Goal: Task Accomplishment & Management: Use online tool/utility

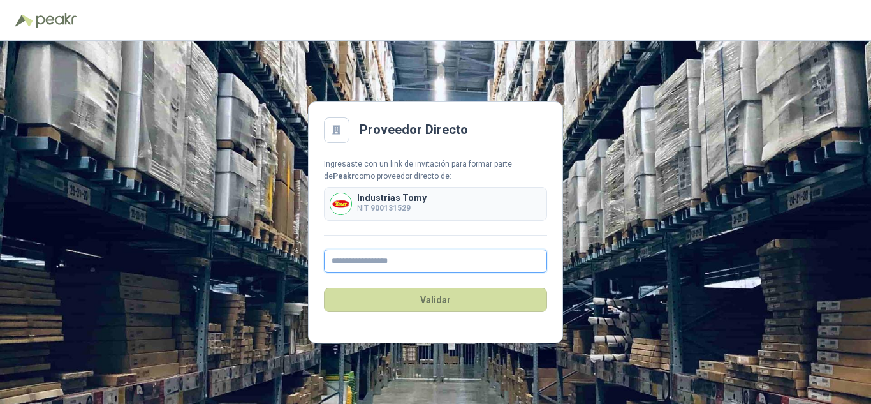
click at [416, 259] on input "text" at bounding box center [435, 260] width 223 height 23
type input "**********"
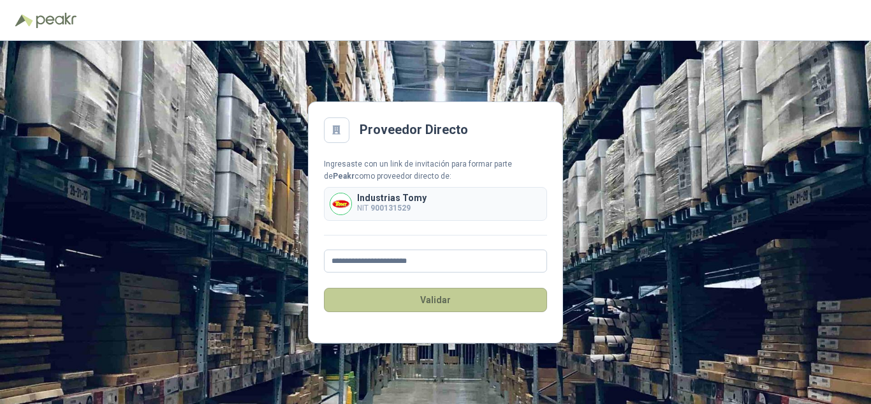
click at [473, 295] on button "Validar" at bounding box center [435, 300] width 223 height 24
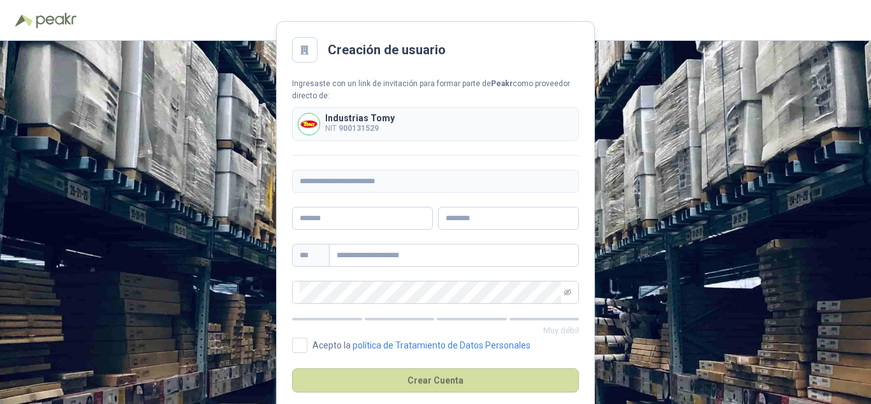
scroll to position [20, 0]
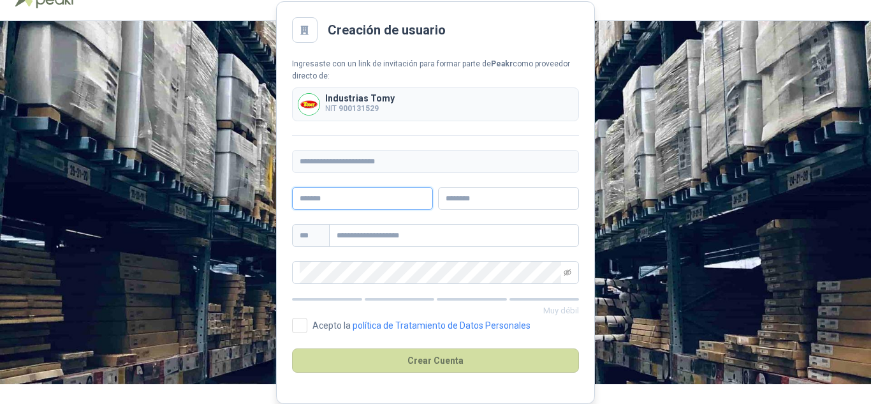
click at [413, 198] on input "text" at bounding box center [362, 198] width 141 height 23
type input "**********"
click at [496, 199] on input "text" at bounding box center [508, 198] width 141 height 23
type input "******"
click at [412, 233] on input "text" at bounding box center [454, 235] width 250 height 23
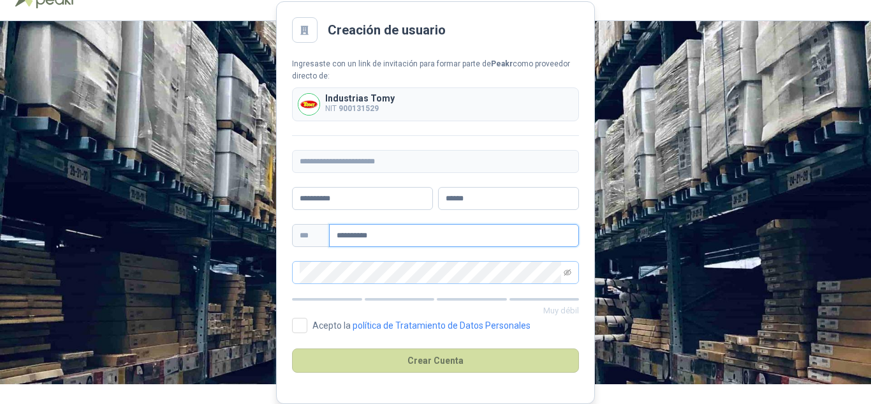
type input "**********"
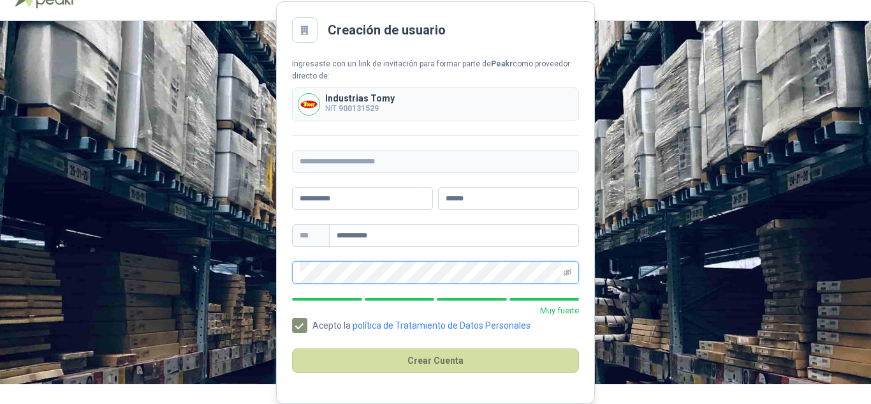
scroll to position [0, 0]
click at [565, 278] on span at bounding box center [568, 273] width 8 height 22
click at [568, 276] on span at bounding box center [568, 273] width 8 height 22
click at [569, 271] on icon "eye-invisible" at bounding box center [568, 272] width 8 height 6
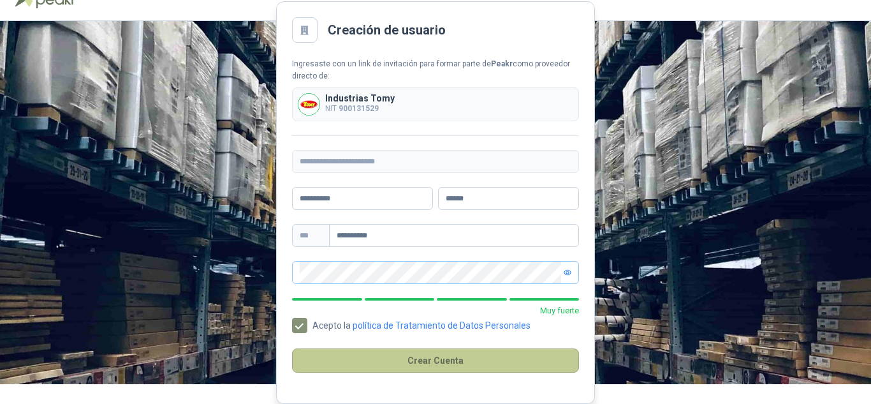
click at [466, 357] on button "Crear Cuenta" at bounding box center [435, 360] width 287 height 24
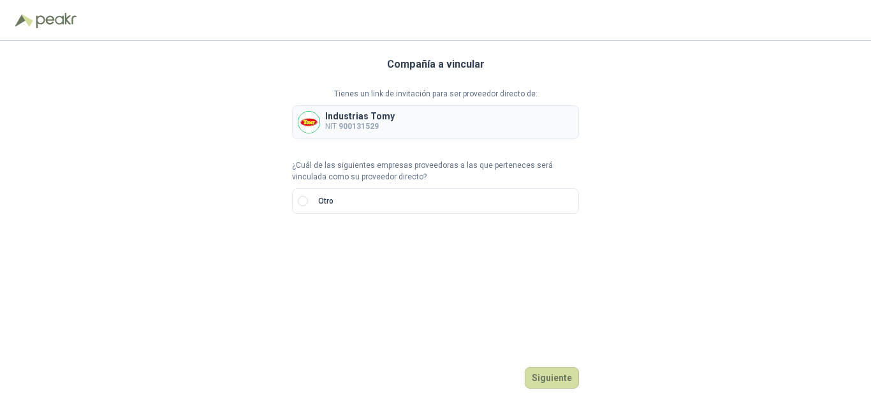
click at [341, 126] on b "900131529" at bounding box center [359, 126] width 40 height 9
click at [395, 121] on div "Industrias Tomy NIT 900131529" at bounding box center [435, 122] width 287 height 34
click at [315, 122] on img at bounding box center [308, 122] width 21 height 21
click at [568, 383] on button "Siguiente" at bounding box center [552, 378] width 54 height 22
click at [370, 201] on label "Otro" at bounding box center [435, 201] width 287 height 26
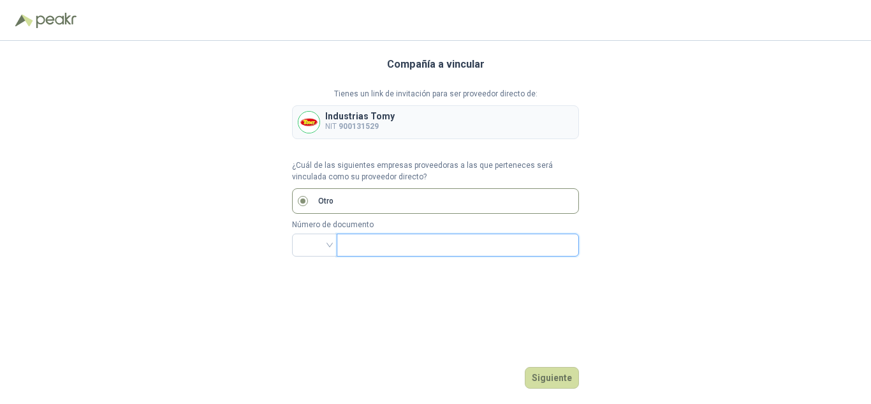
click at [376, 239] on input "text" at bounding box center [456, 245] width 225 height 22
click at [328, 239] on input "search" at bounding box center [315, 243] width 30 height 19
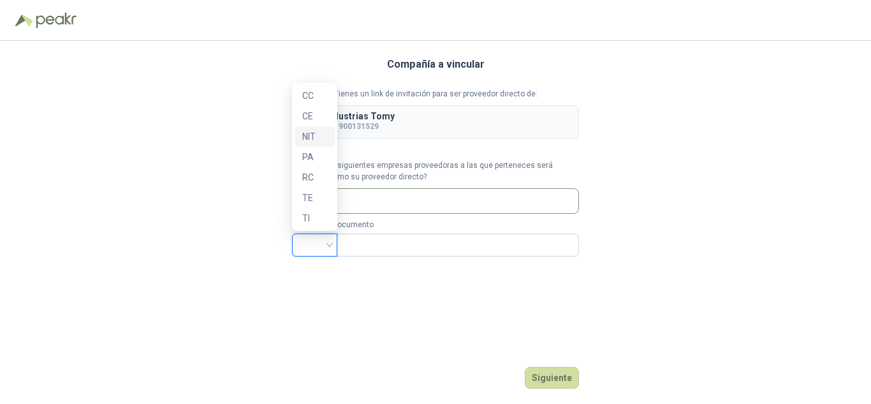
click at [321, 133] on div "NIT" at bounding box center [314, 136] width 25 height 14
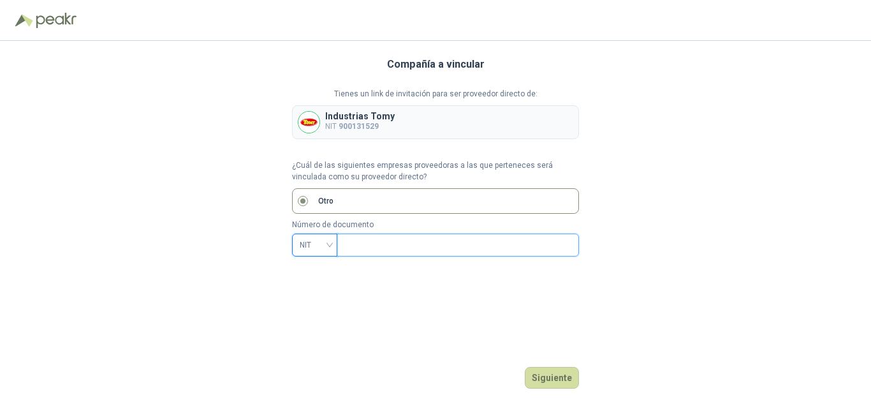
click at [364, 248] on input "text" at bounding box center [456, 245] width 225 height 22
type input "*********"
click at [578, 329] on div "Compañía a vincular Tienes un link de invitación para ser proveedor directo de:…" at bounding box center [435, 222] width 287 height 363
click at [566, 376] on button "Siguiente" at bounding box center [552, 378] width 54 height 22
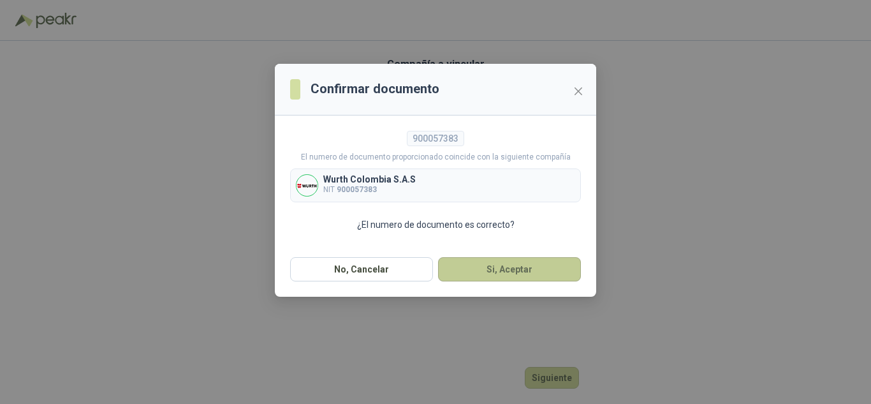
click at [498, 270] on button "Si, Aceptar" at bounding box center [509, 269] width 143 height 24
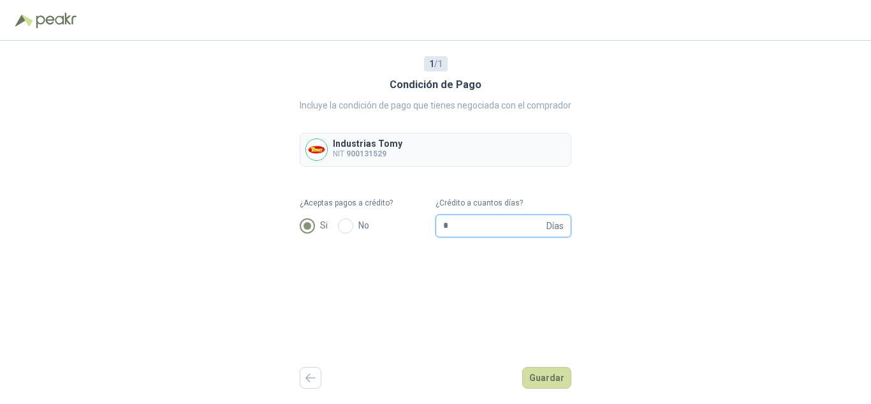
click at [496, 231] on input "*" at bounding box center [493, 226] width 101 height 22
type input "**"
click at [711, 215] on div "1 / 1 Condición de Pago Incluye la condición de pago que tienes negociada con e…" at bounding box center [435, 222] width 871 height 363
click at [559, 384] on button "Guardar" at bounding box center [546, 378] width 49 height 22
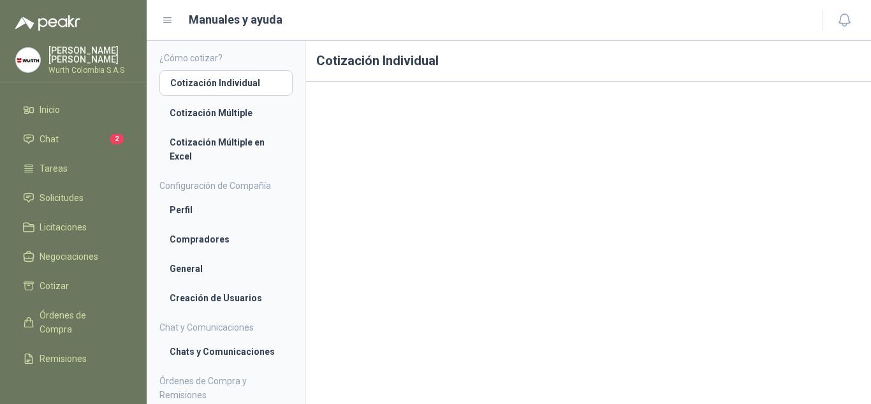
click at [605, 61] on h1 "Cotización Individual" at bounding box center [588, 61] width 565 height 41
click at [99, 144] on li "Chat 2" at bounding box center [73, 139] width 101 height 14
click at [110, 141] on span "2" at bounding box center [117, 139] width 14 height 10
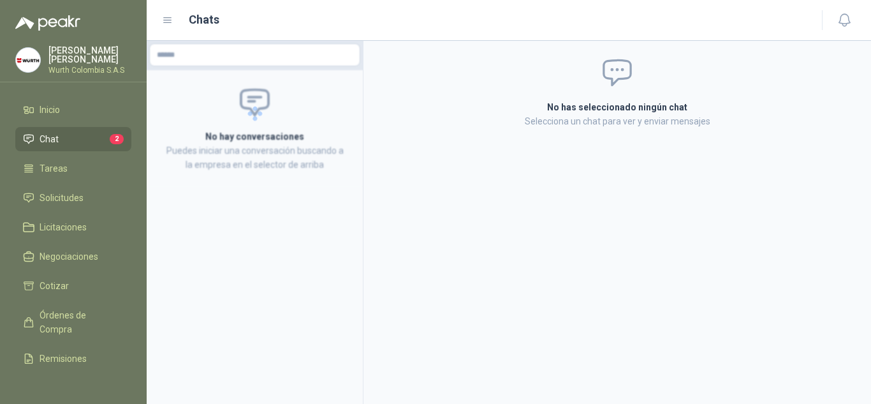
click at [110, 135] on span "2" at bounding box center [117, 139] width 14 height 10
click at [110, 137] on span "2" at bounding box center [117, 139] width 14 height 10
click at [107, 106] on li "Inicio" at bounding box center [73, 110] width 101 height 14
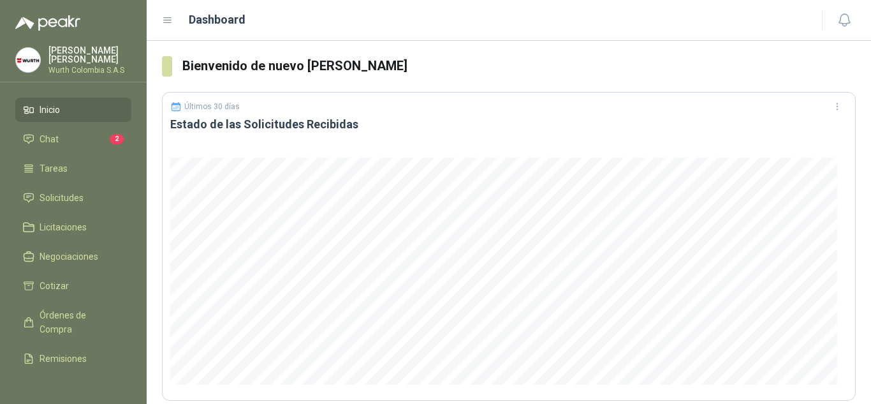
click at [40, 106] on span "Inicio" at bounding box center [50, 110] width 20 height 14
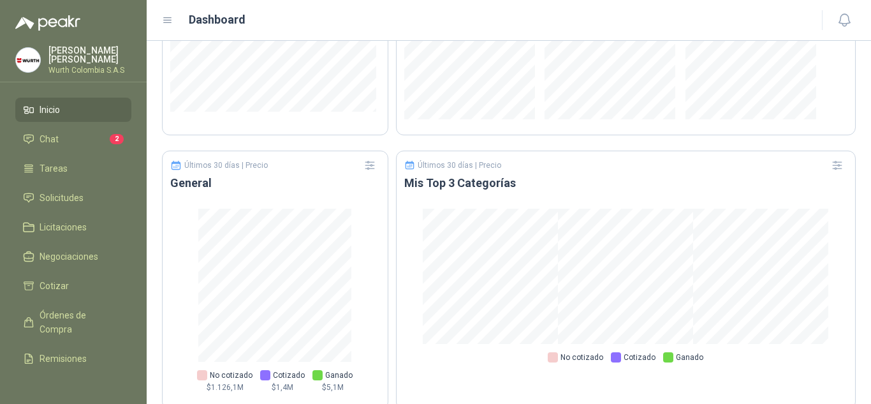
scroll to position [834, 0]
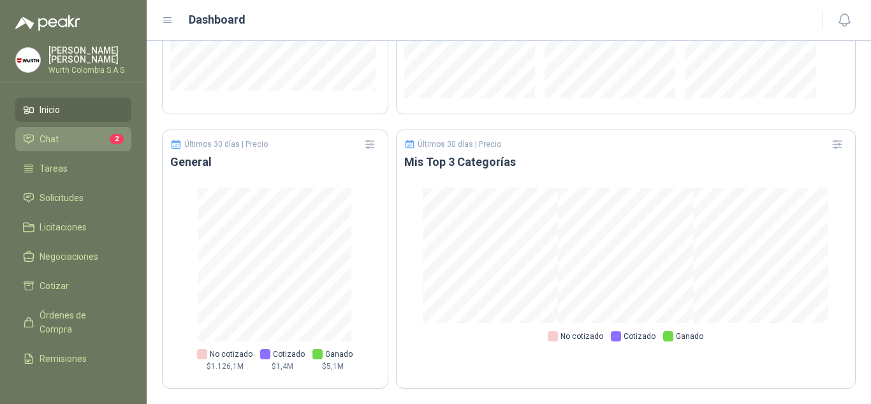
click at [73, 136] on li "Chat 2" at bounding box center [73, 139] width 101 height 14
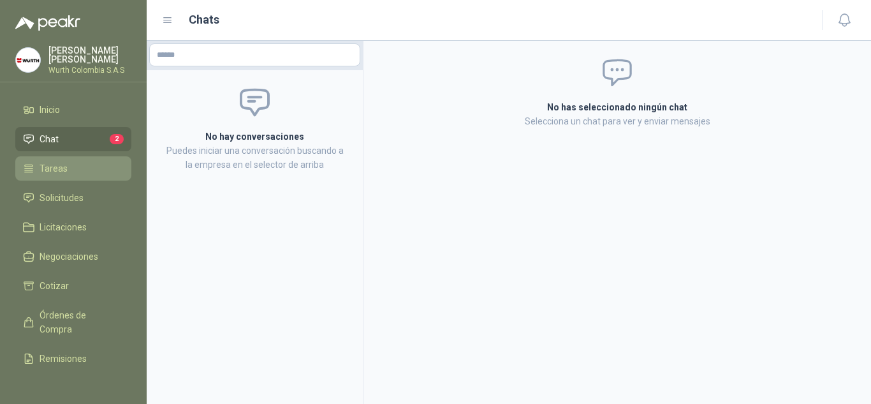
click at [45, 163] on span "Tareas" at bounding box center [54, 168] width 28 height 14
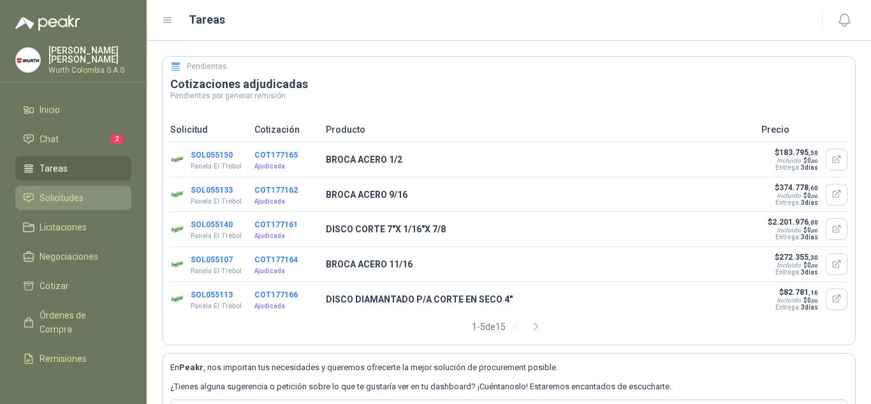
click at [97, 198] on li "Solicitudes" at bounding box center [73, 198] width 101 height 14
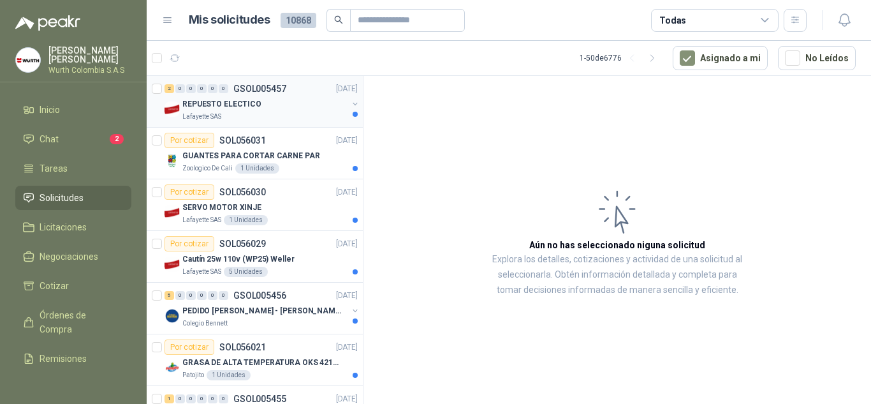
click at [270, 101] on div "REPUESTO ELECTICO" at bounding box center [264, 103] width 165 height 15
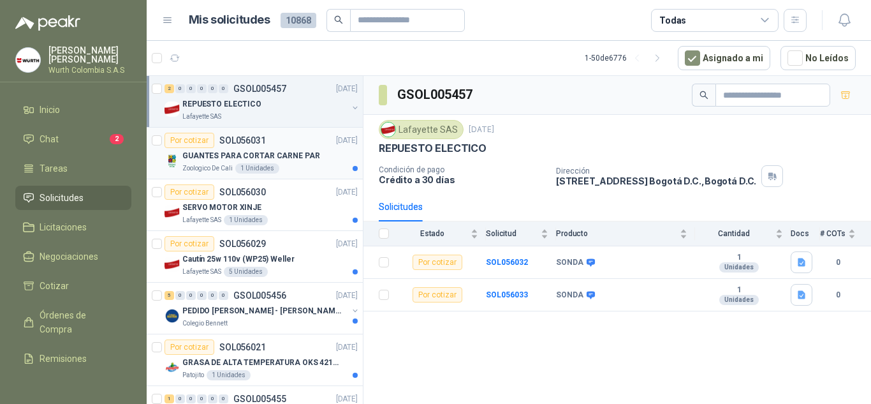
click at [213, 147] on div "Por cotizar SOL056031" at bounding box center [215, 140] width 101 height 15
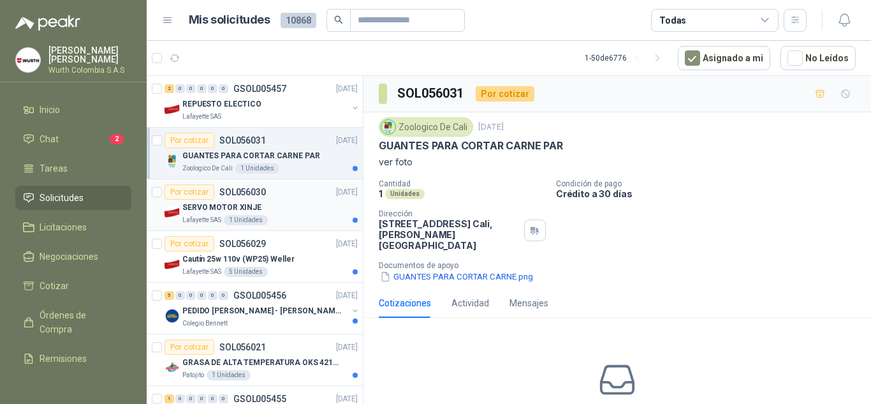
click at [212, 190] on div "Por cotizar" at bounding box center [190, 191] width 50 height 15
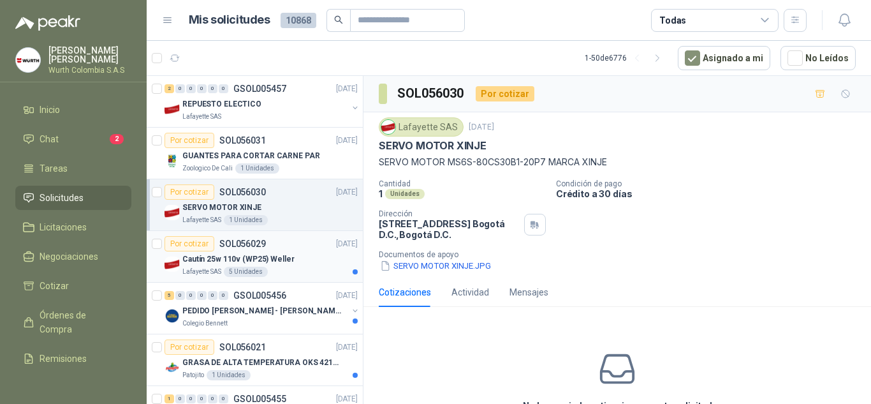
click at [214, 249] on div "Por cotizar SOL056029" at bounding box center [215, 243] width 101 height 15
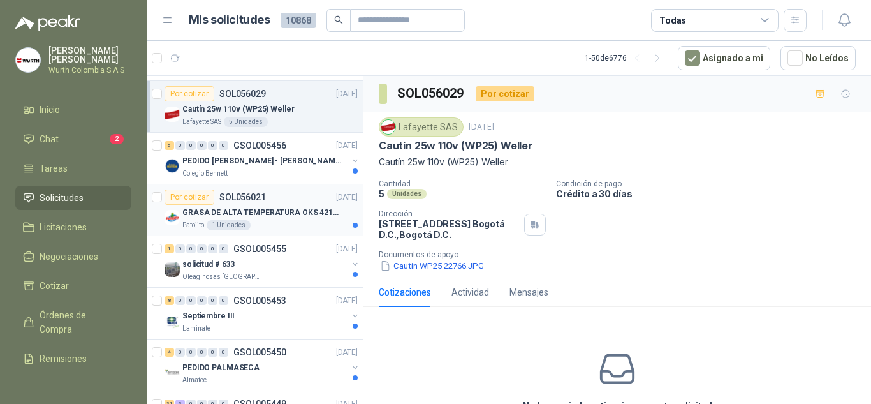
scroll to position [128, 0]
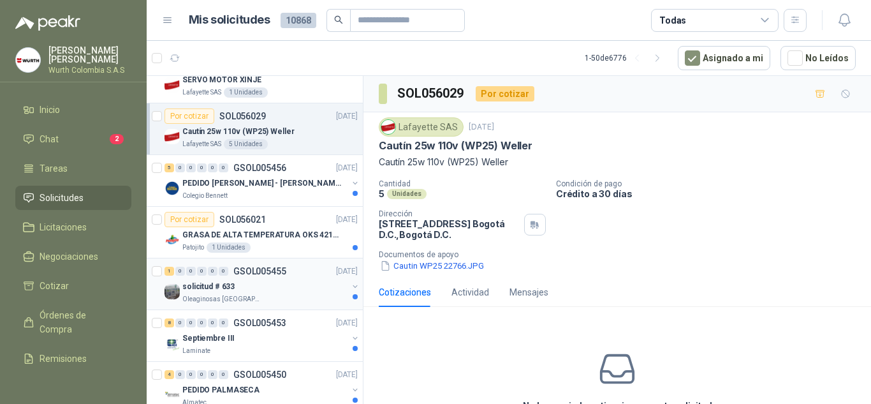
click at [220, 293] on div "solicitud # 633" at bounding box center [264, 286] width 165 height 15
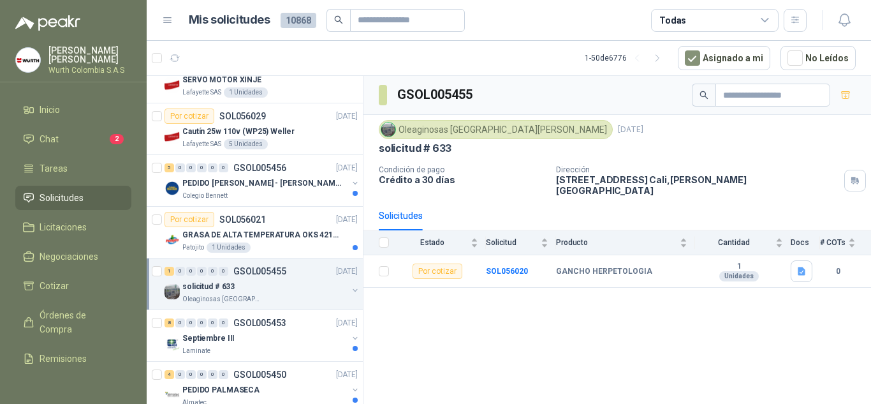
scroll to position [191, 0]
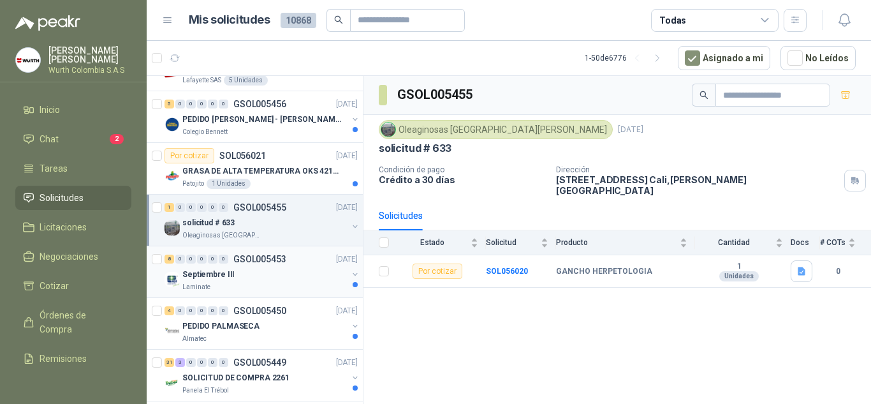
click at [220, 282] on div "Laminate" at bounding box center [264, 287] width 165 height 10
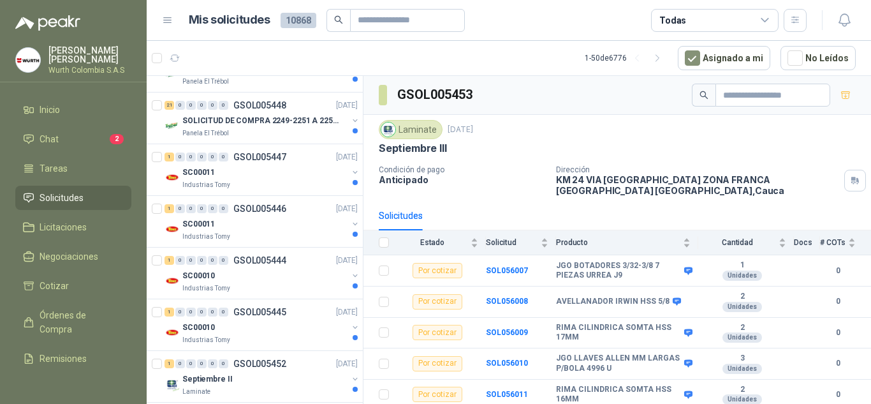
scroll to position [319, 0]
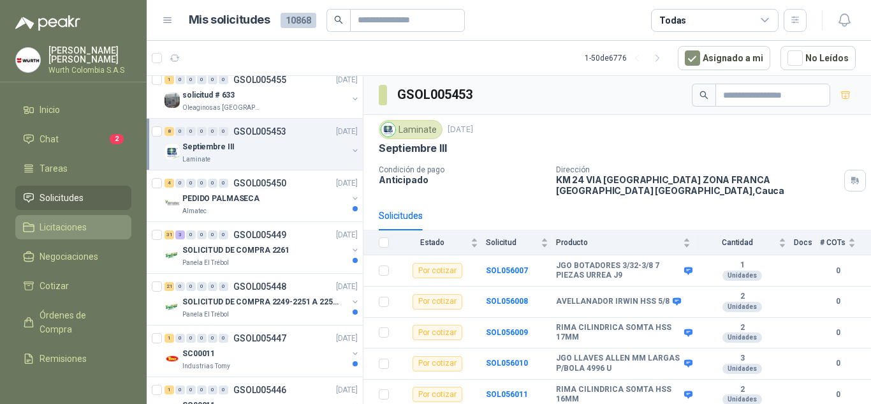
click at [63, 217] on link "Licitaciones" at bounding box center [73, 227] width 116 height 24
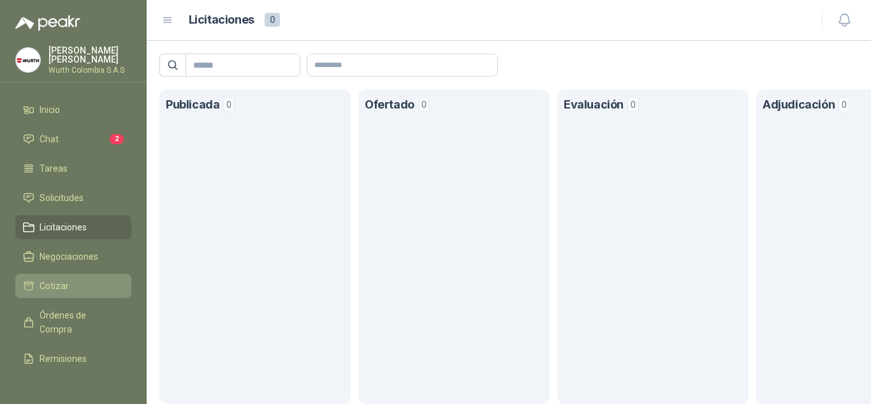
click at [55, 284] on span "Cotizar" at bounding box center [54, 286] width 29 height 14
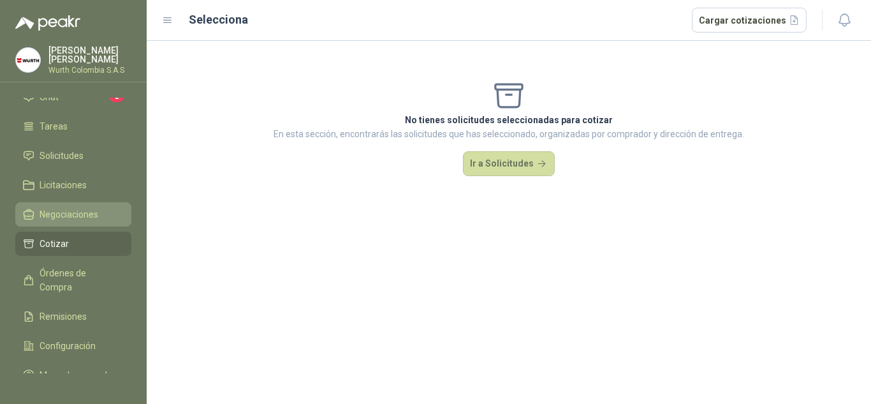
scroll to position [75, 0]
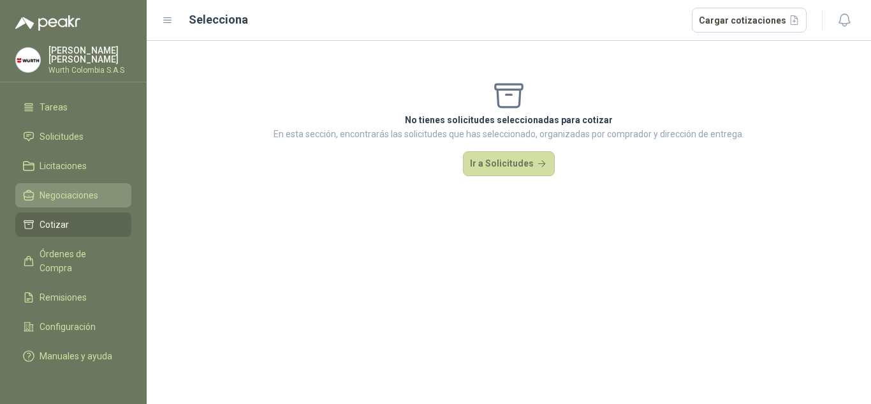
click at [71, 249] on span "Órdenes de Compra" at bounding box center [80, 261] width 80 height 28
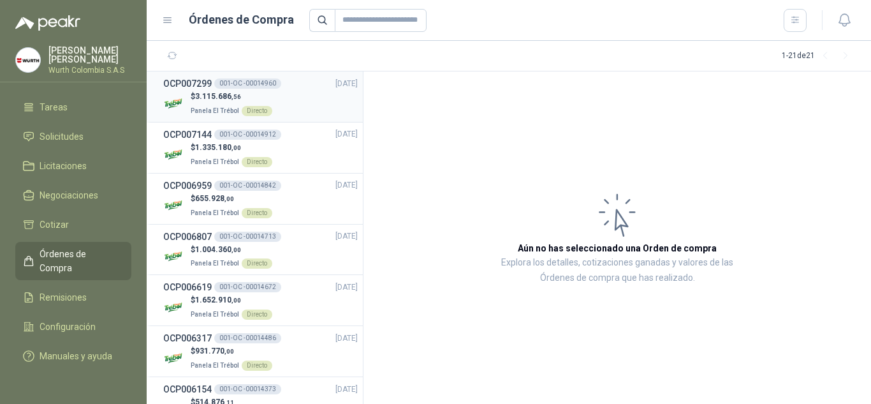
click at [209, 92] on span "3.115.686 ,56" at bounding box center [218, 96] width 46 height 9
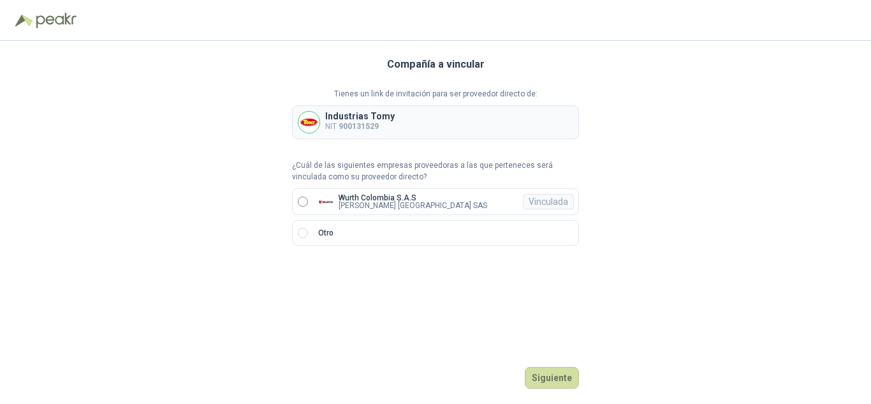
click at [362, 194] on p "Wurth Colombia S.A.S" at bounding box center [413, 198] width 149 height 8
click at [562, 383] on button "Ingresar" at bounding box center [554, 378] width 50 height 22
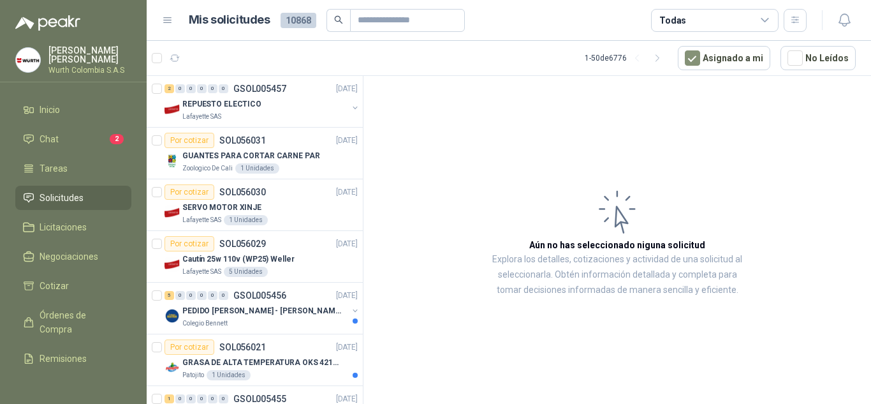
click at [61, 53] on p "[PERSON_NAME]" at bounding box center [89, 55] width 83 height 18
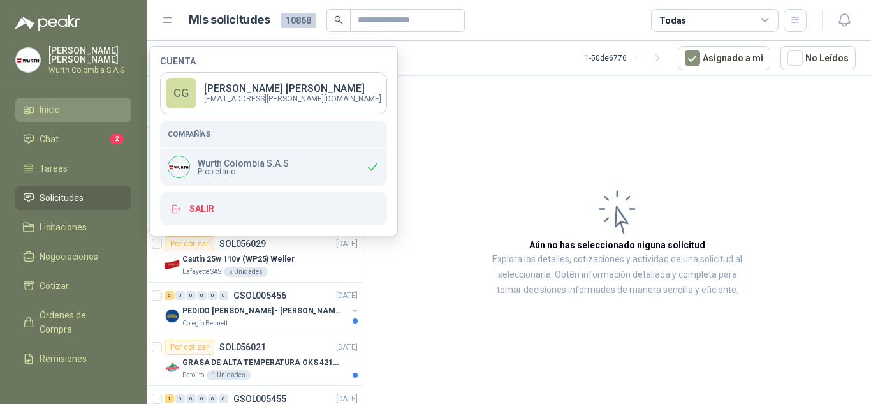
click at [66, 102] on link "Inicio" at bounding box center [73, 110] width 116 height 24
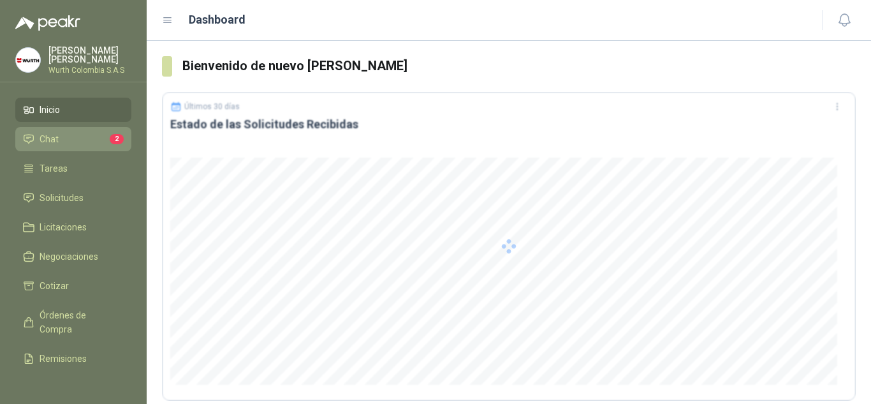
click at [59, 135] on li "Chat 2" at bounding box center [73, 139] width 101 height 14
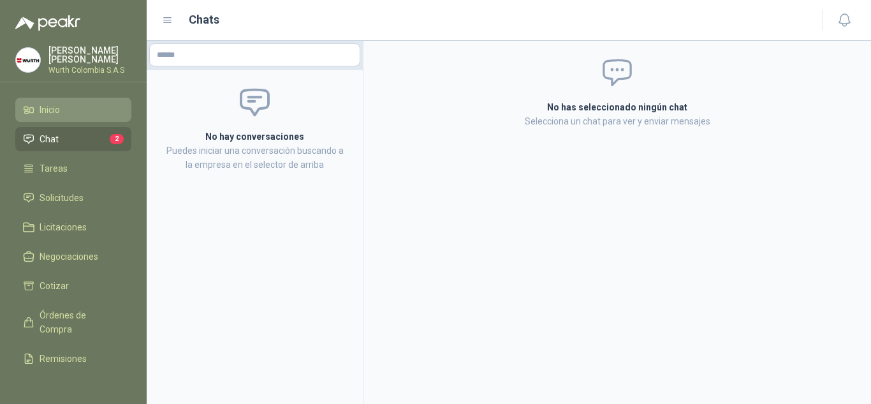
click at [85, 117] on link "Inicio" at bounding box center [73, 110] width 116 height 24
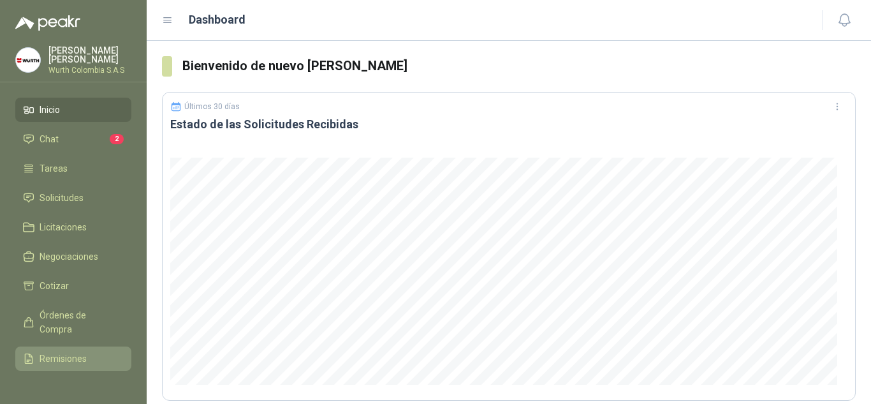
scroll to position [75, 0]
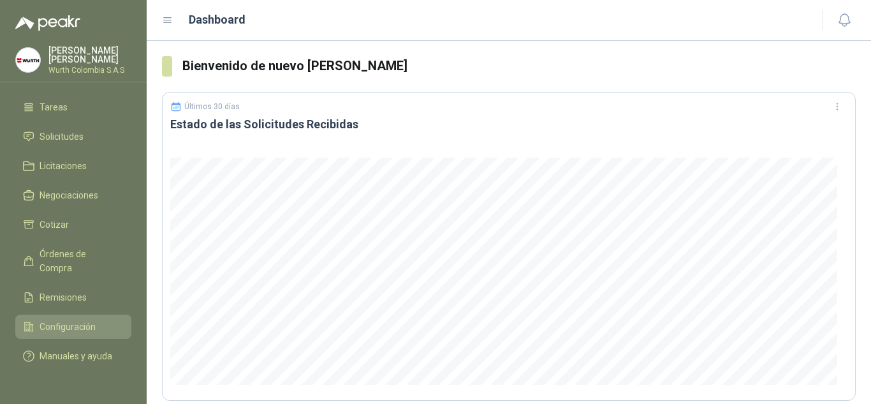
click at [74, 314] on link "Configuración" at bounding box center [73, 326] width 116 height 24
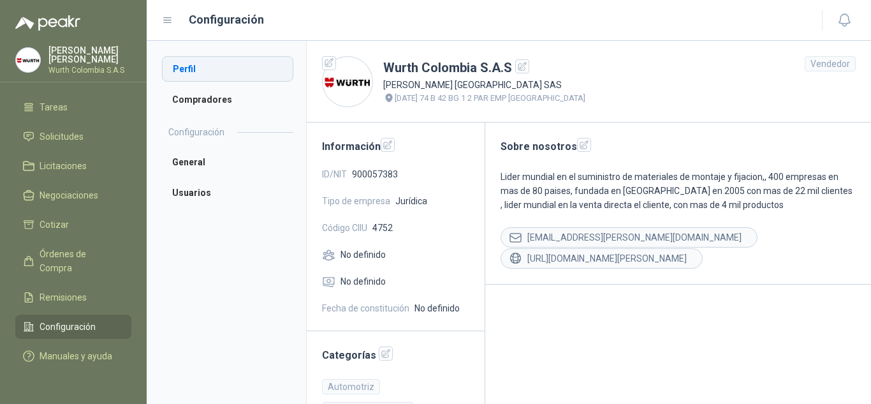
click at [187, 71] on li "Perfil" at bounding box center [227, 69] width 131 height 26
click at [208, 191] on li "Usuarios" at bounding box center [227, 193] width 131 height 26
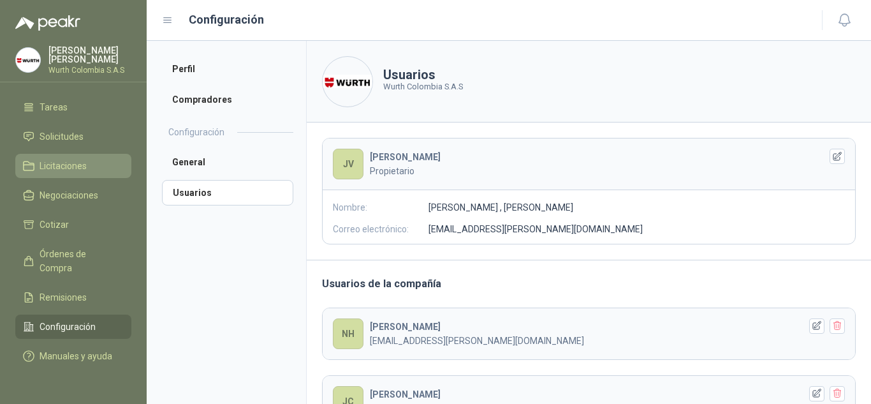
click at [73, 159] on span "Licitaciones" at bounding box center [63, 166] width 47 height 14
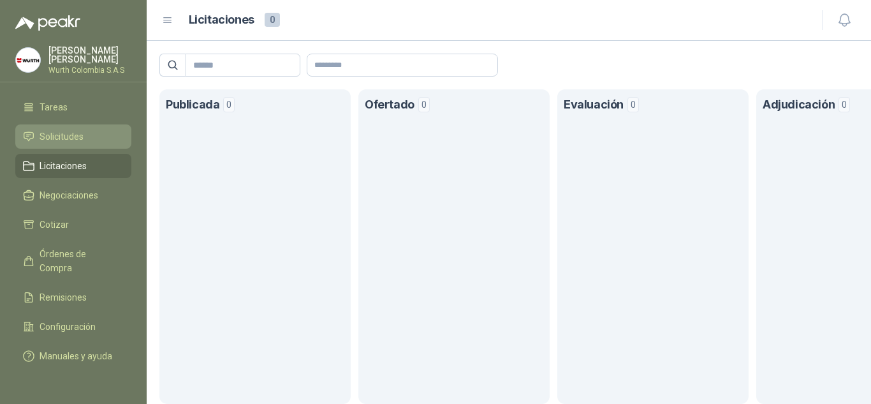
click at [78, 129] on span "Solicitudes" at bounding box center [62, 136] width 44 height 14
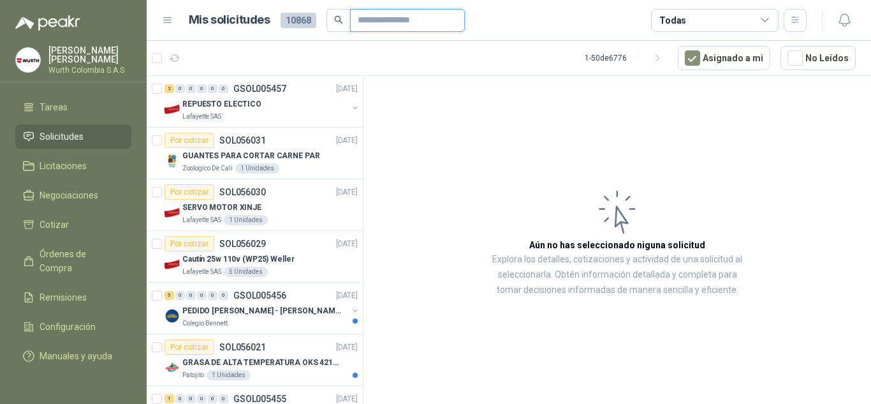
click at [441, 22] on input "text" at bounding box center [402, 21] width 89 height 22
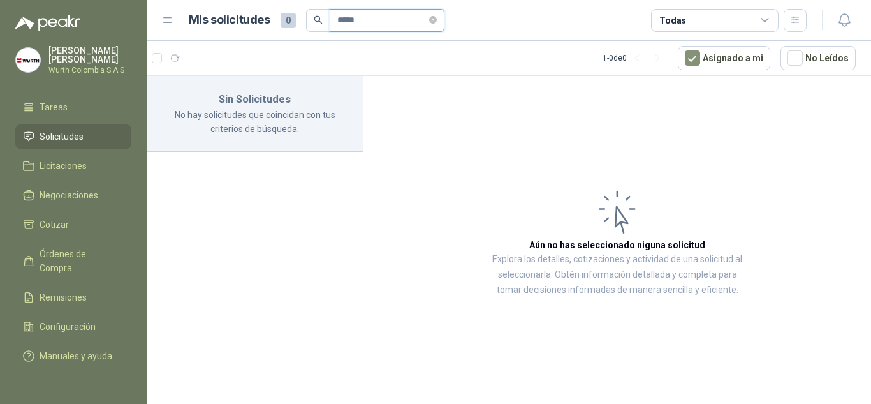
click at [379, 23] on input "****" at bounding box center [381, 21] width 89 height 22
type input "*"
type input "**********"
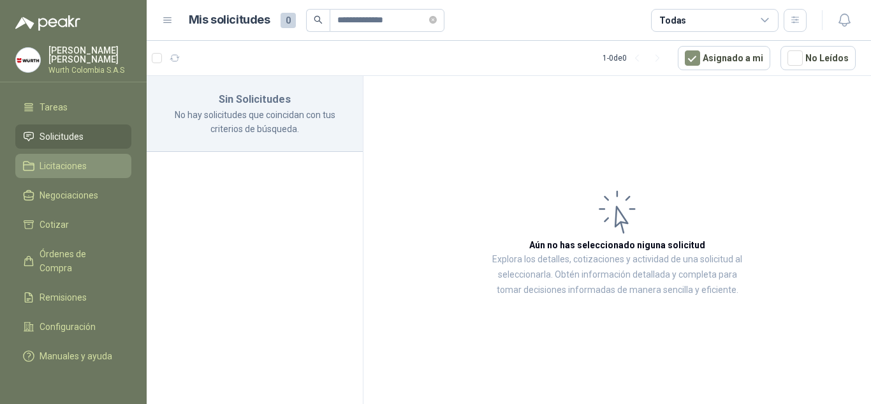
click at [98, 159] on li "Licitaciones" at bounding box center [73, 166] width 101 height 14
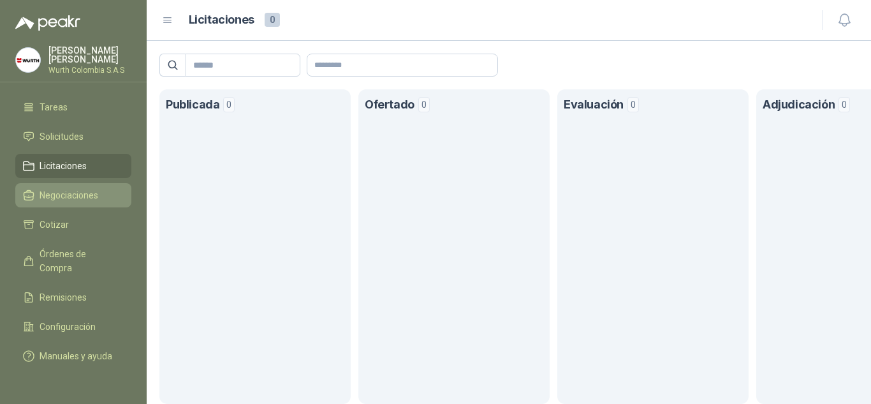
click at [92, 188] on span "Negociaciones" at bounding box center [69, 195] width 59 height 14
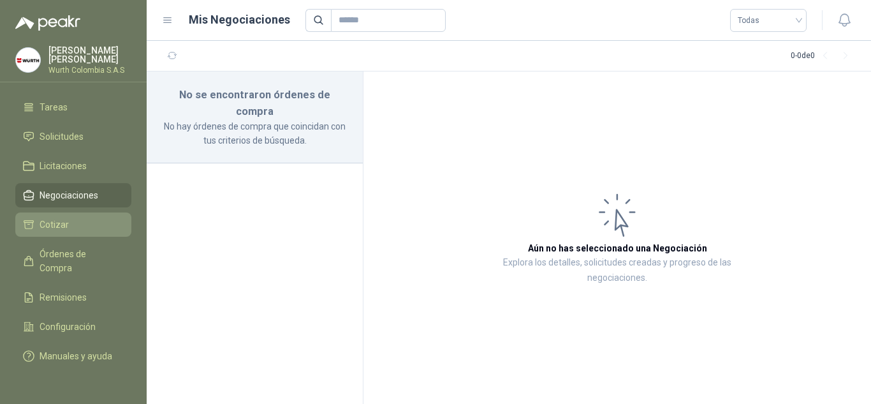
click at [91, 212] on link "Cotizar" at bounding box center [73, 224] width 116 height 24
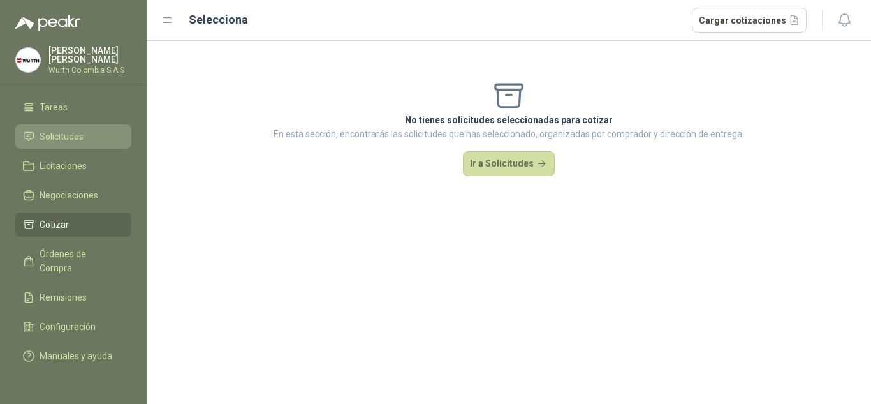
click at [85, 129] on li "Solicitudes" at bounding box center [73, 136] width 101 height 14
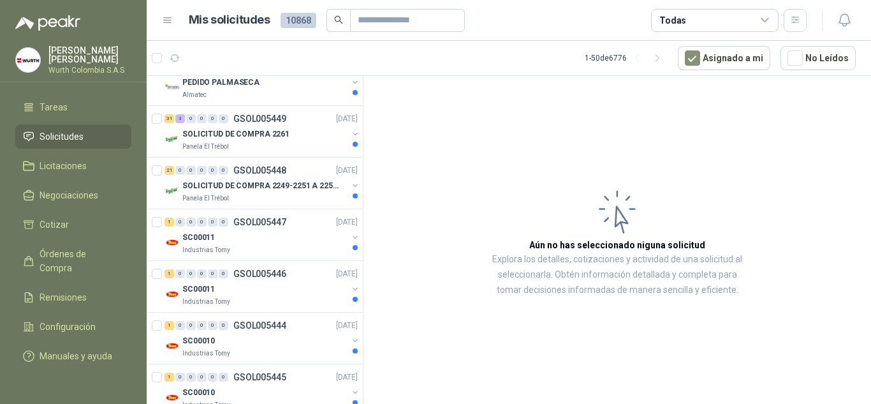
scroll to position [446, 0]
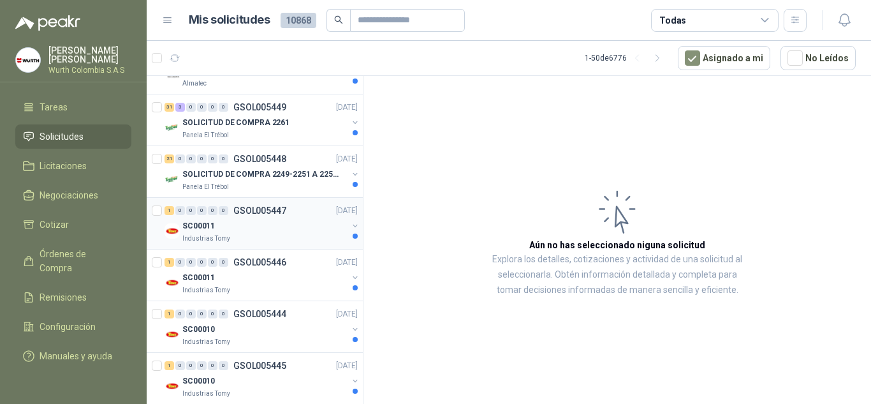
click at [258, 223] on div "SC00011" at bounding box center [264, 225] width 165 height 15
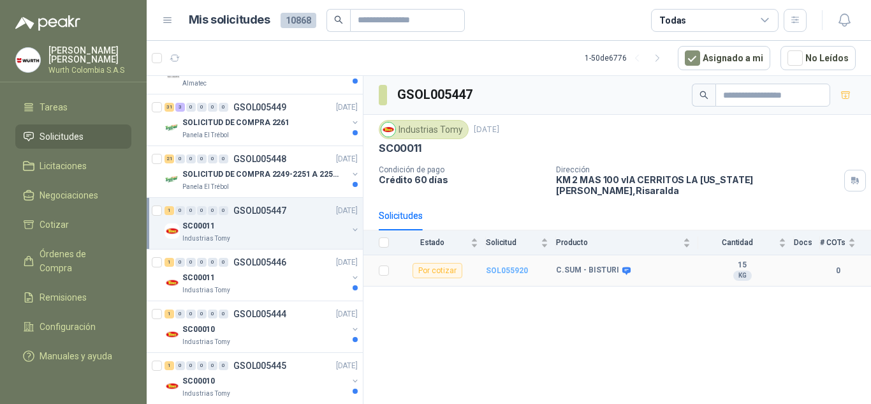
click at [507, 266] on b "SOL055920" at bounding box center [507, 270] width 42 height 9
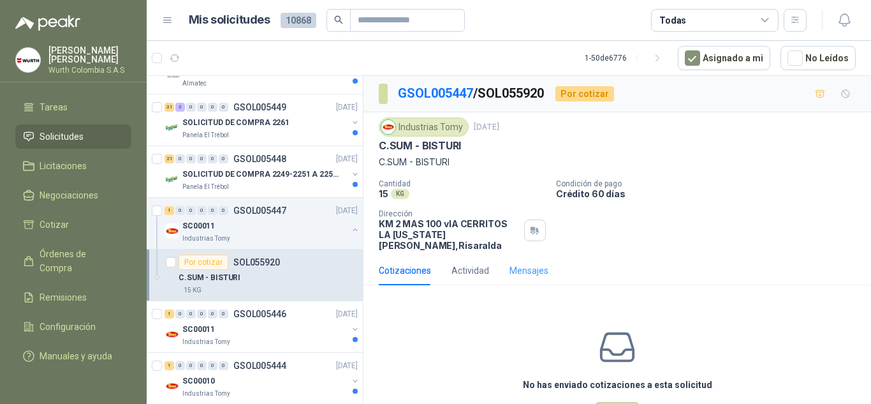
scroll to position [40, 0]
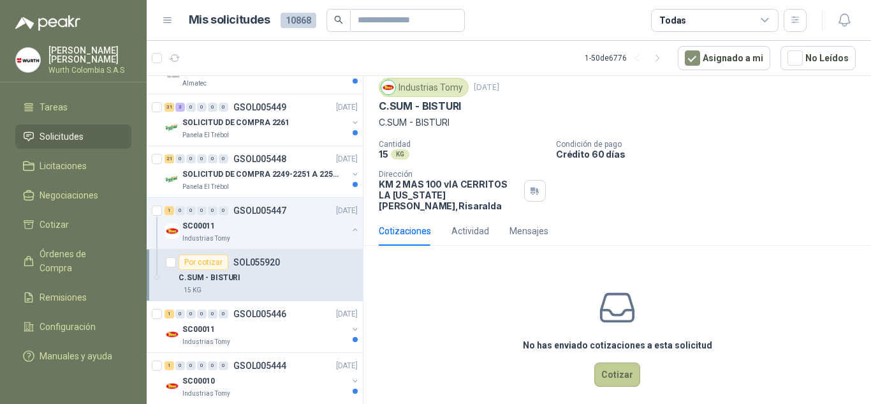
click at [619, 366] on button "Cotizar" at bounding box center [617, 374] width 46 height 24
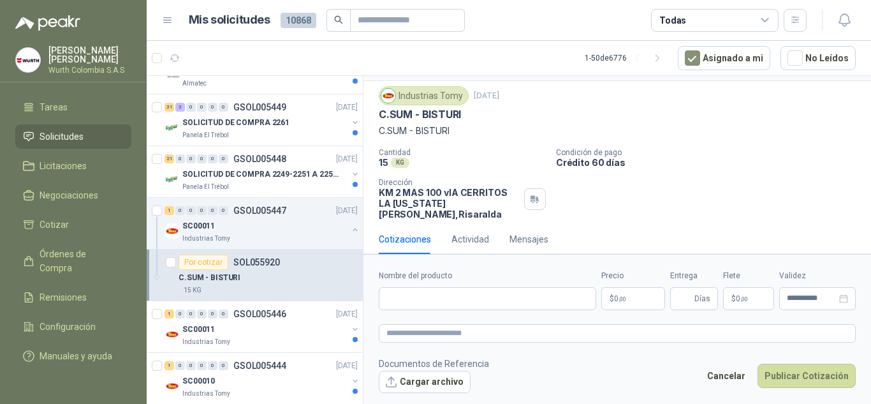
scroll to position [31, 0]
click at [554, 298] on input "Nombre del producto" at bounding box center [487, 298] width 217 height 23
type input "*"
type input "**********"
click at [628, 301] on p "$ 0 ,00" at bounding box center [633, 298] width 64 height 23
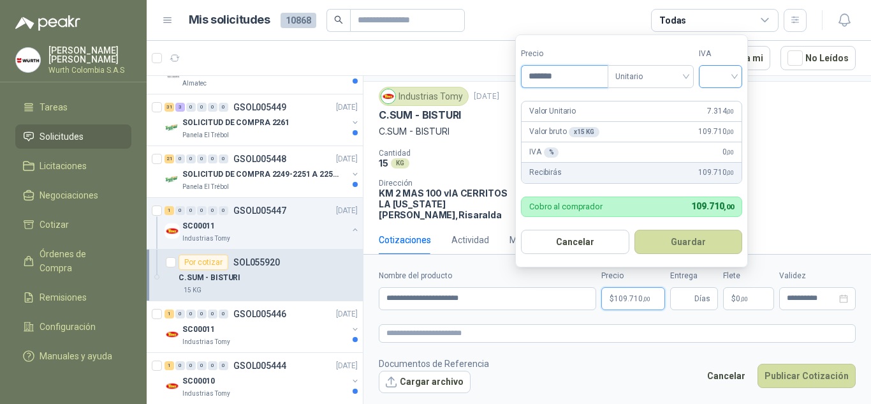
type input "*******"
click at [735, 76] on input "search" at bounding box center [721, 75] width 28 height 19
click at [730, 98] on div "19%" at bounding box center [724, 103] width 24 height 14
click at [683, 77] on span "Unitario" at bounding box center [653, 76] width 71 height 19
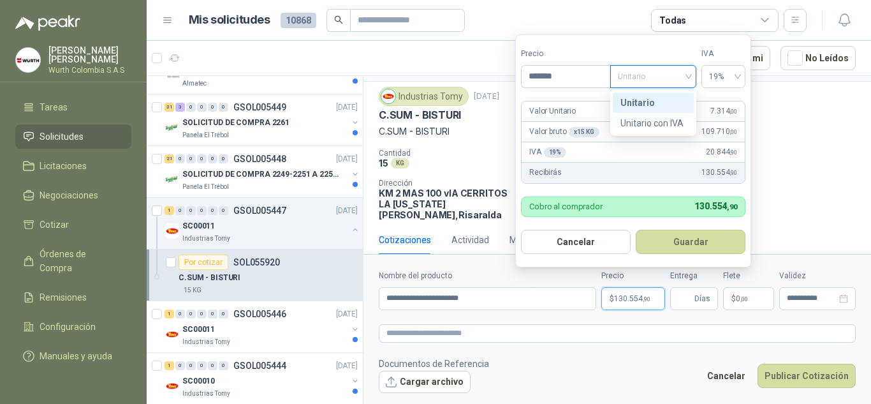
click at [672, 96] on div "Unitario" at bounding box center [654, 103] width 66 height 14
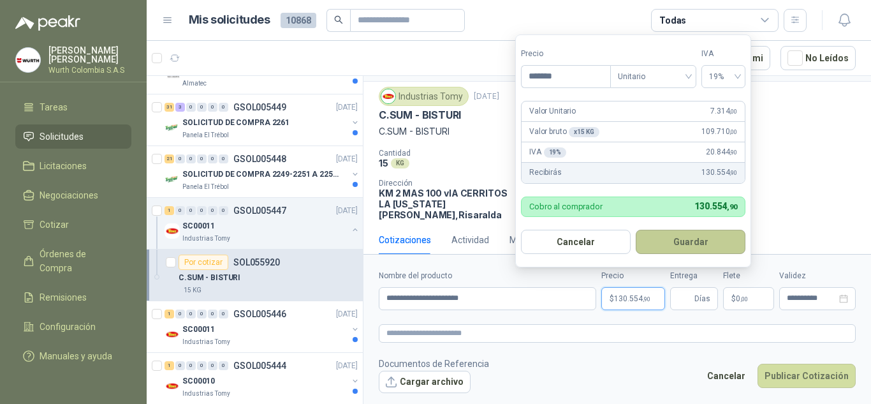
click at [677, 234] on button "Guardar" at bounding box center [691, 242] width 110 height 24
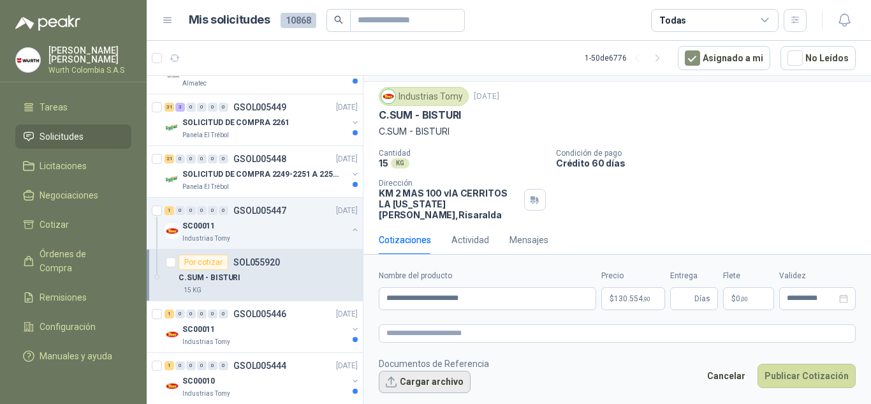
click at [453, 383] on button "Cargar archivo" at bounding box center [425, 382] width 92 height 23
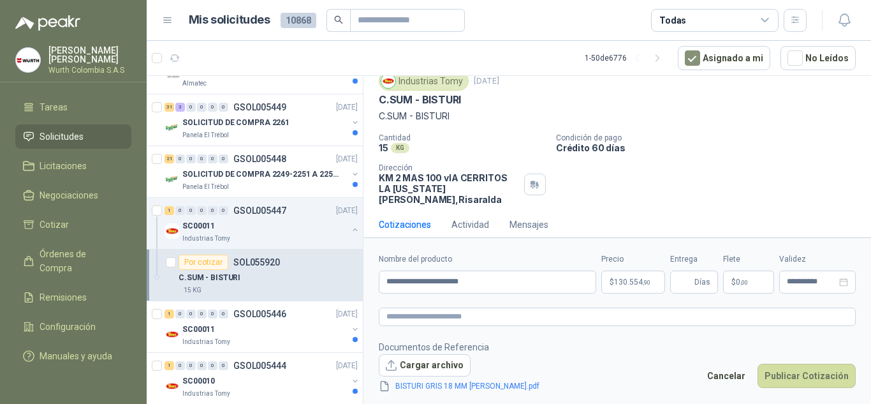
scroll to position [47, 0]
click at [815, 374] on button "Publicar Cotización" at bounding box center [807, 376] width 98 height 24
type input "*"
click at [815, 374] on button "Publicar Cotización" at bounding box center [807, 376] width 98 height 24
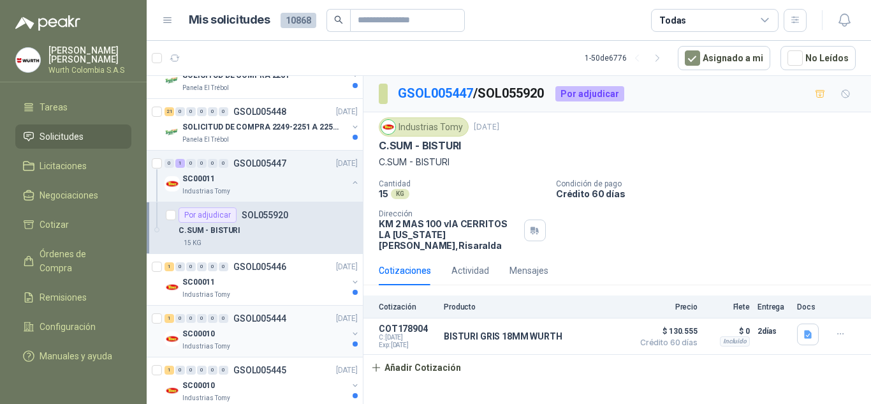
scroll to position [510, 0]
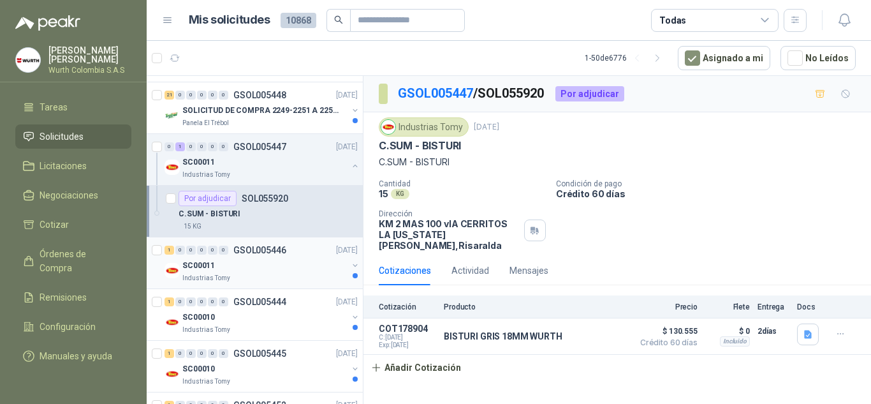
click at [247, 263] on div "SC00011" at bounding box center [264, 265] width 165 height 15
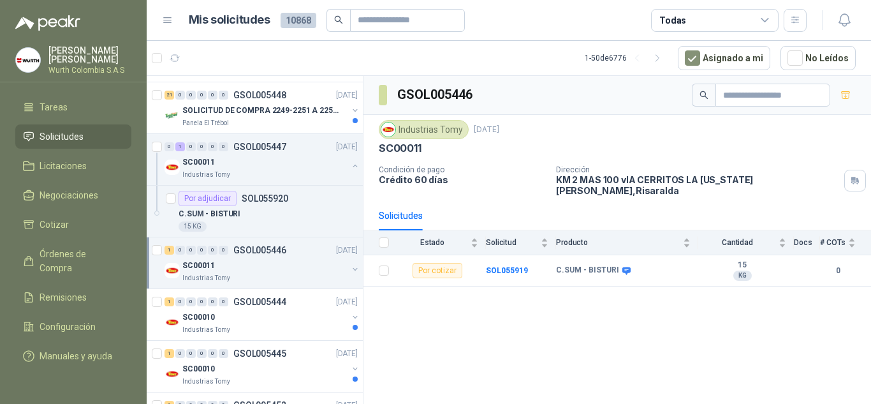
click at [247, 263] on div "SC00011" at bounding box center [264, 265] width 165 height 15
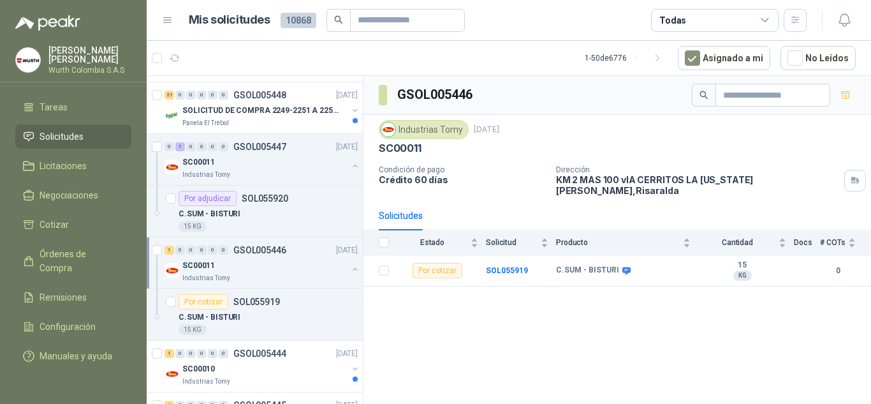
click at [247, 263] on div "SC00011" at bounding box center [264, 265] width 165 height 15
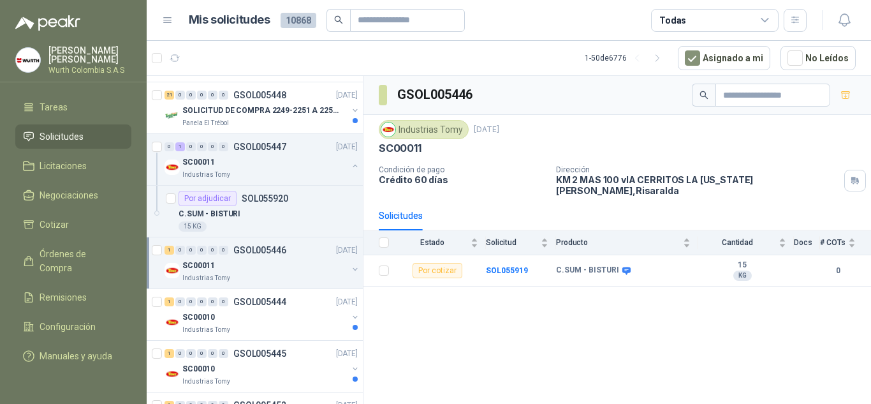
click at [247, 263] on div "SC00011" at bounding box center [264, 265] width 165 height 15
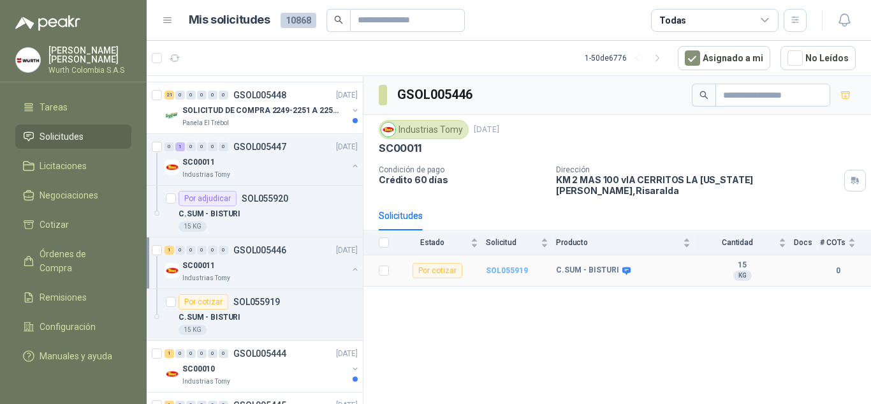
click at [505, 266] on b "SOL055919" at bounding box center [507, 270] width 42 height 9
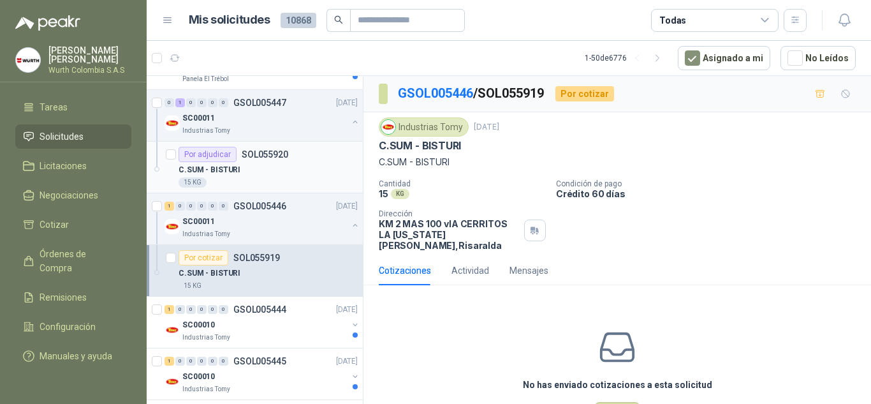
scroll to position [574, 0]
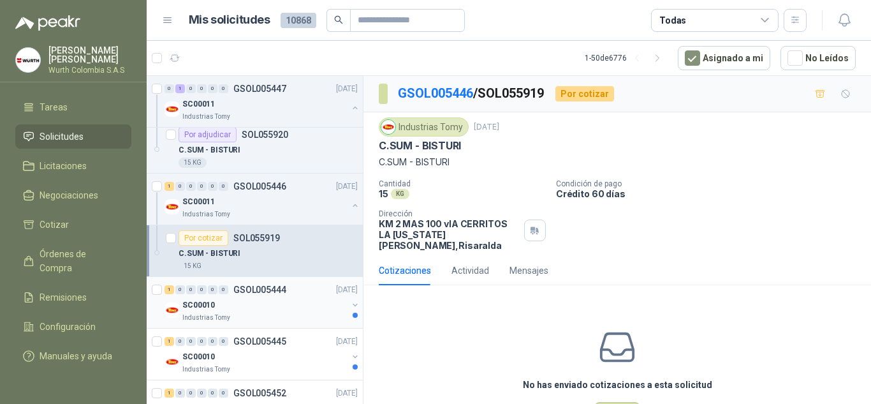
click at [259, 298] on div "SC00010" at bounding box center [264, 304] width 165 height 15
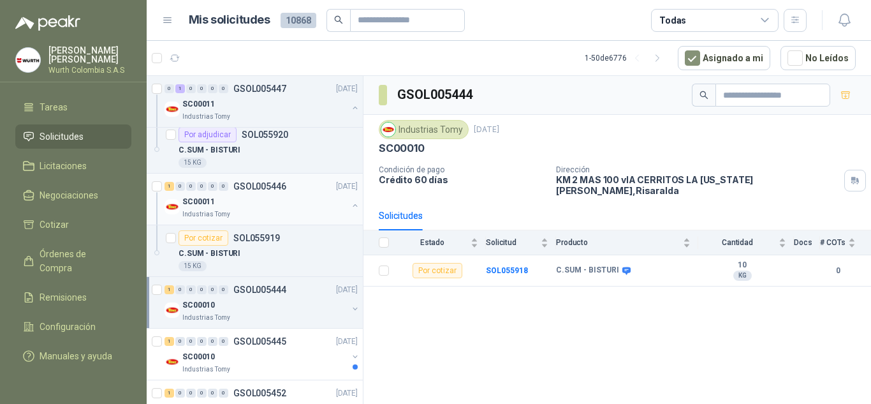
click at [251, 210] on div "Industrias Tomy" at bounding box center [264, 214] width 165 height 10
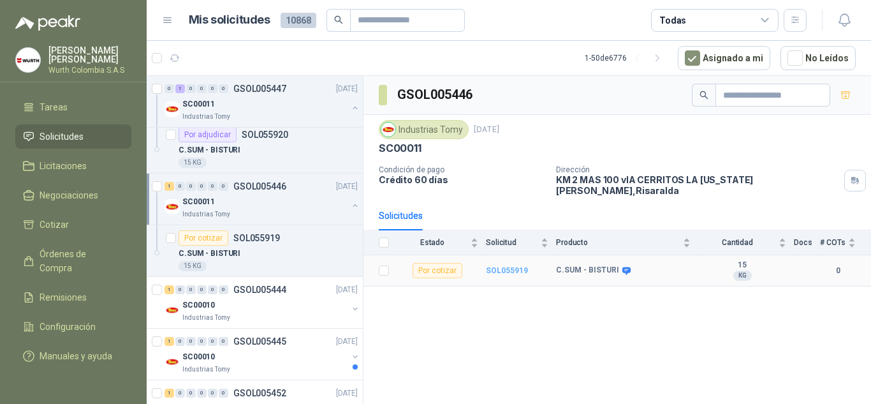
click at [499, 266] on b "SOL055919" at bounding box center [507, 270] width 42 height 9
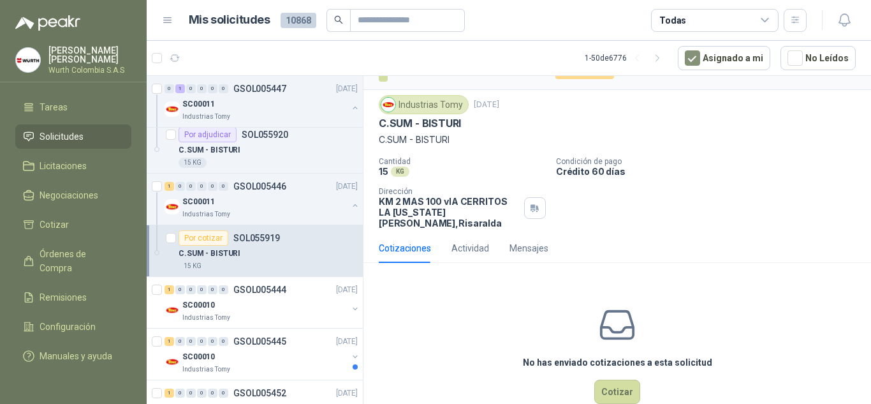
scroll to position [40, 0]
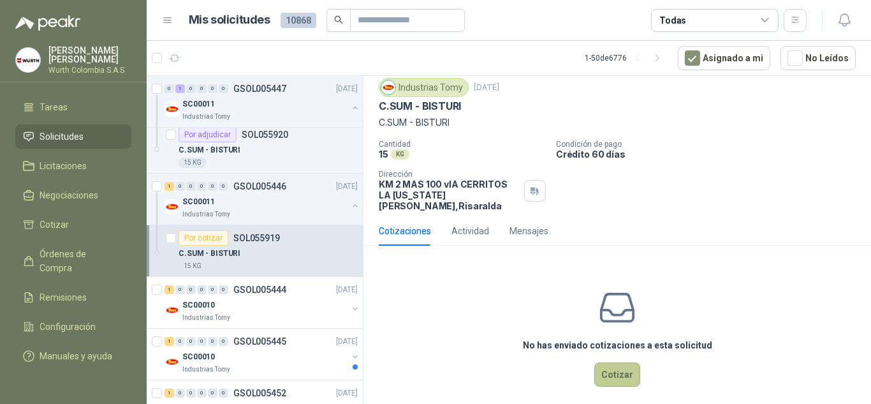
click at [615, 362] on button "Cotizar" at bounding box center [617, 374] width 46 height 24
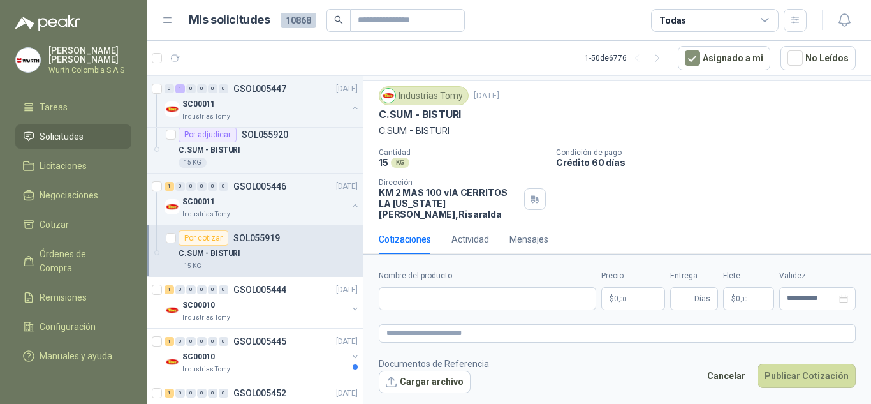
scroll to position [31, 0]
click at [459, 298] on input "Nombre del producto" at bounding box center [487, 298] width 217 height 23
type input "**********"
click at [639, 294] on p "$ 0 ,00" at bounding box center [633, 298] width 64 height 23
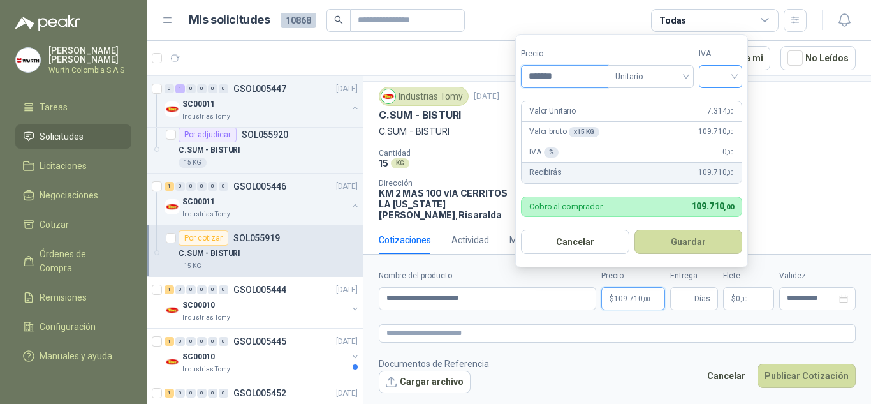
type input "*******"
click at [735, 73] on input "search" at bounding box center [721, 75] width 28 height 19
click at [736, 96] on div "19%" at bounding box center [723, 102] width 39 height 20
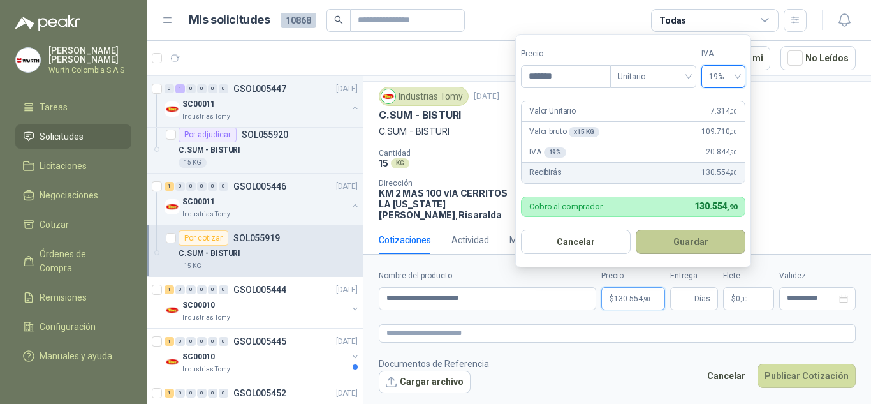
click at [673, 242] on button "Guardar" at bounding box center [691, 242] width 110 height 24
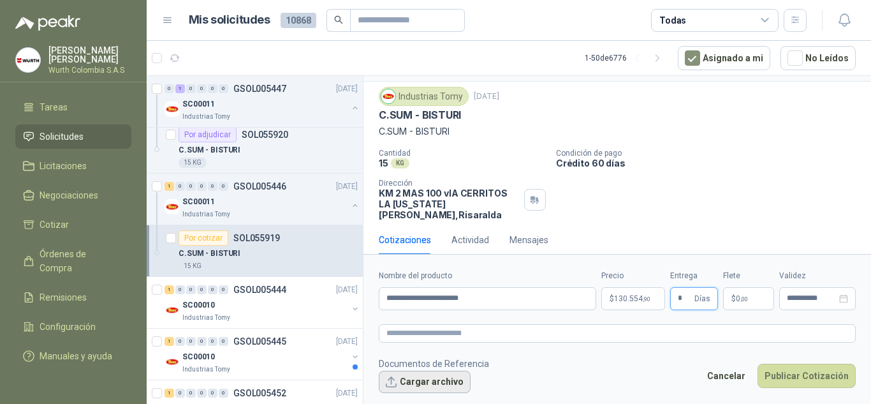
type input "*"
click at [409, 385] on button "Cargar archivo" at bounding box center [425, 382] width 92 height 23
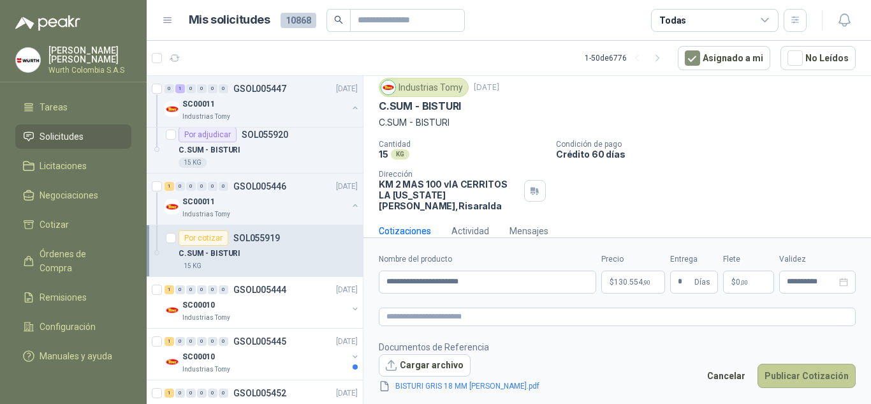
click at [778, 373] on button "Publicar Cotización" at bounding box center [807, 376] width 98 height 24
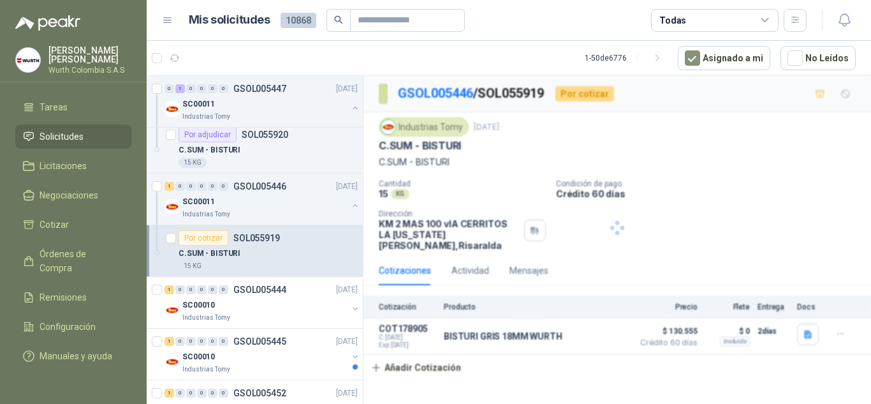
scroll to position [0, 0]
click at [219, 311] on div "SC00010" at bounding box center [264, 304] width 165 height 15
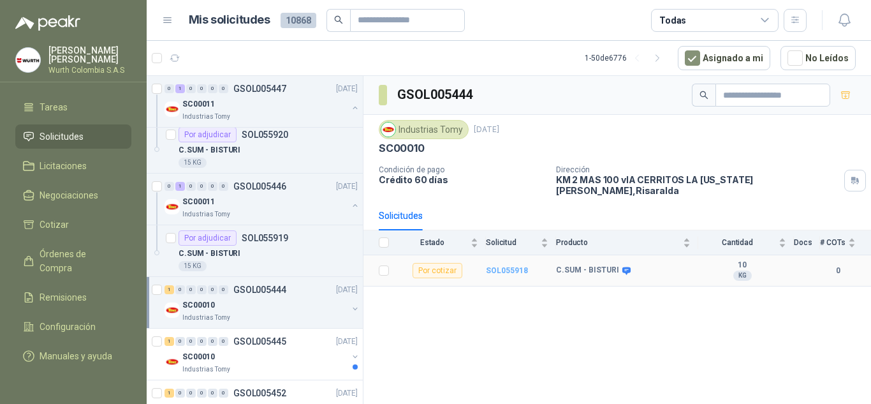
click at [497, 266] on b "SOL055918" at bounding box center [507, 270] width 42 height 9
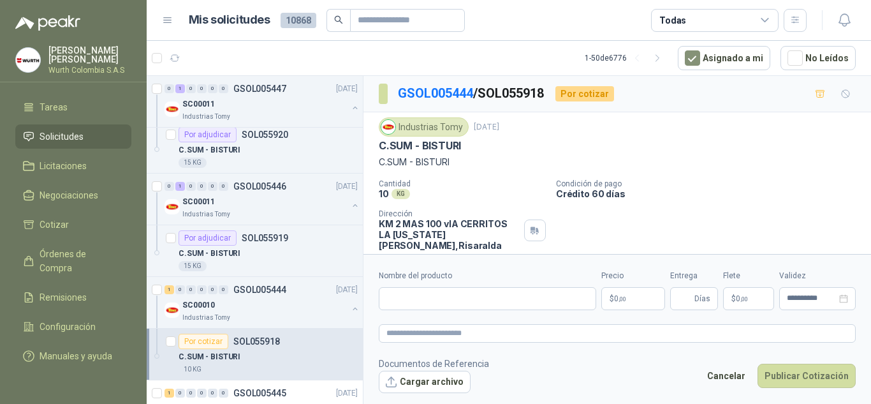
click at [525, 286] on div "Nombre del producto" at bounding box center [487, 290] width 217 height 40
click at [519, 294] on input "Nombre del producto" at bounding box center [487, 298] width 217 height 23
type input "**********"
click at [652, 301] on p "$ 0 ,00" at bounding box center [633, 298] width 64 height 23
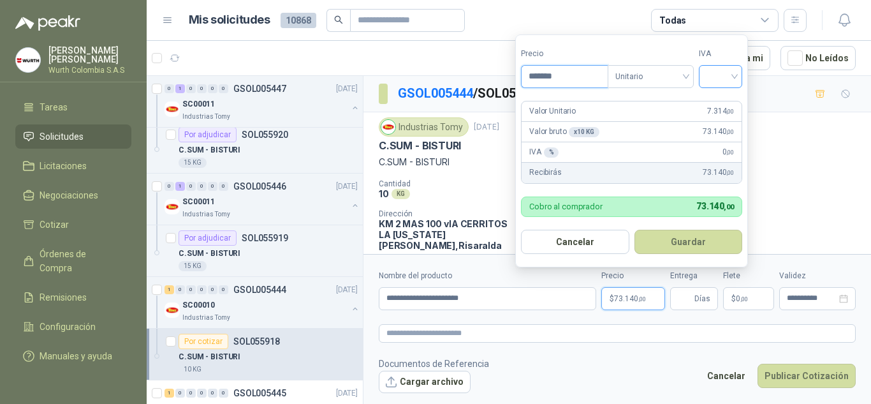
type input "*******"
click at [735, 74] on input "search" at bounding box center [721, 75] width 28 height 19
click at [730, 96] on div "19%" at bounding box center [724, 103] width 24 height 14
click at [698, 243] on button "Guardar" at bounding box center [691, 242] width 110 height 24
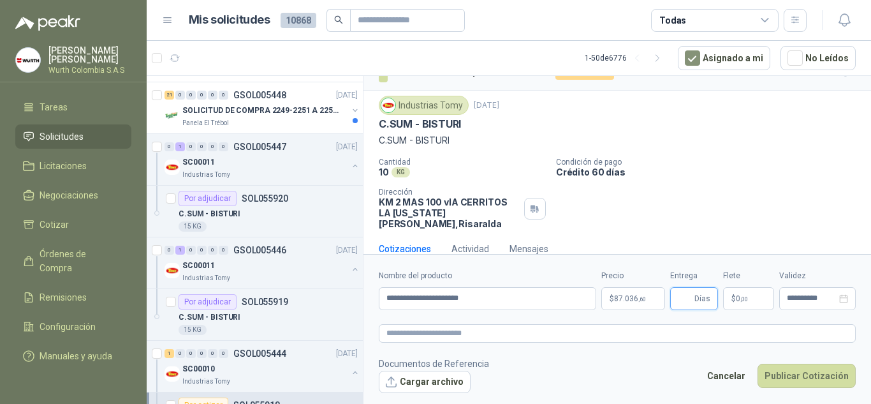
scroll to position [31, 0]
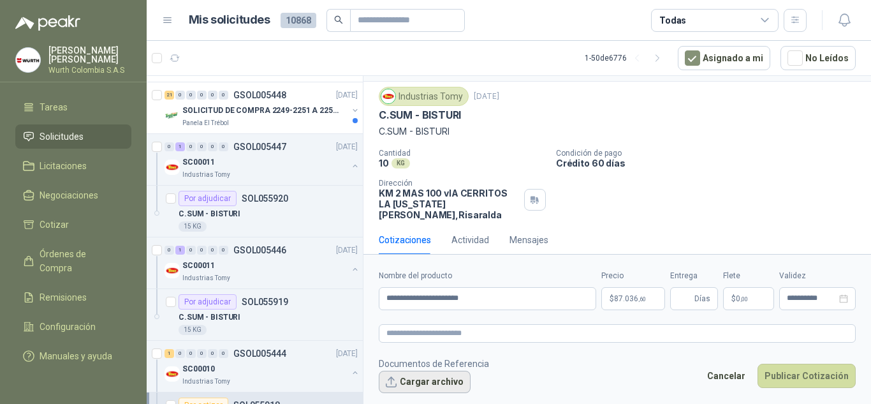
click at [462, 378] on button "Cargar archivo" at bounding box center [425, 382] width 92 height 23
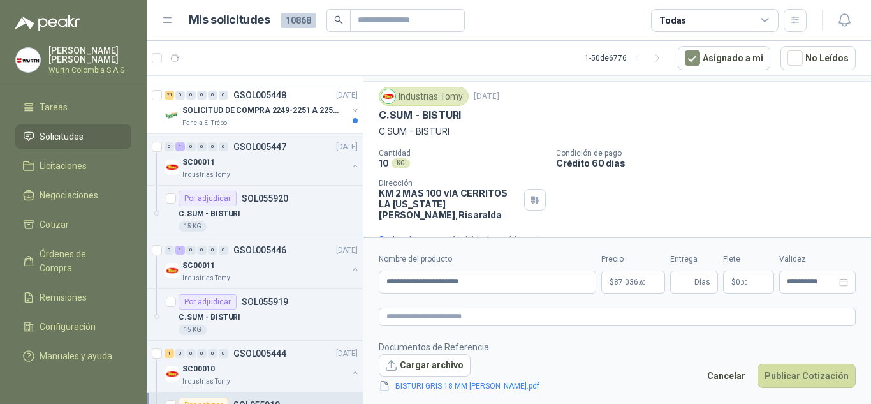
scroll to position [47, 0]
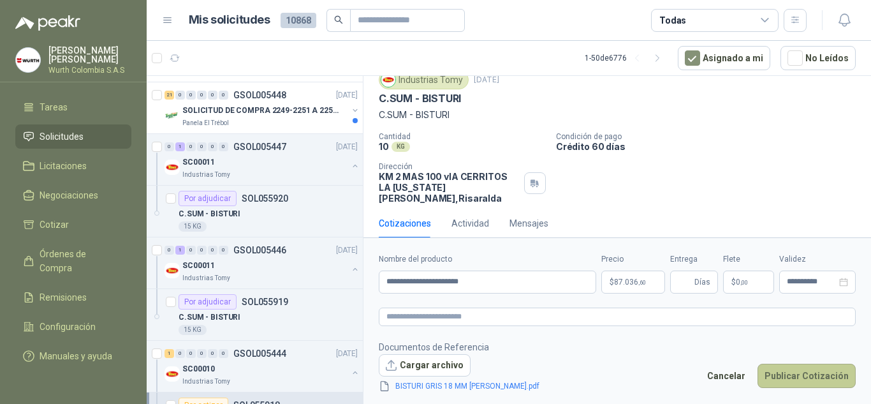
click at [791, 367] on button "Publicar Cotización" at bounding box center [807, 376] width 98 height 24
type input "*"
click at [788, 368] on button "Publicar Cotización" at bounding box center [807, 376] width 98 height 24
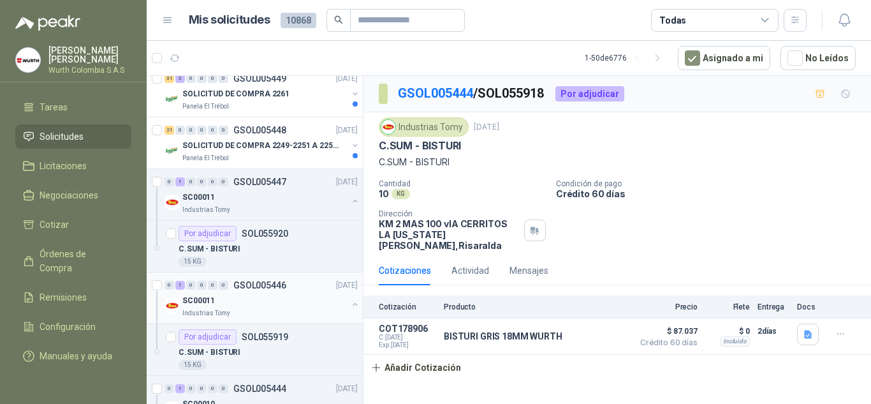
scroll to position [446, 0]
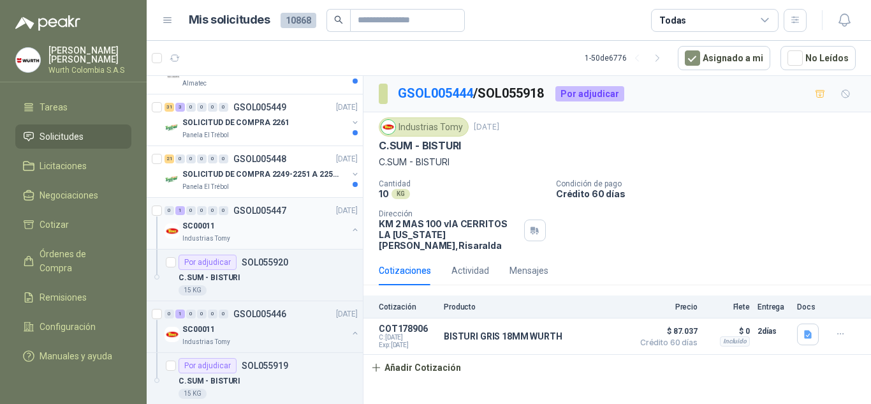
click at [231, 223] on div "SC00011" at bounding box center [264, 225] width 165 height 15
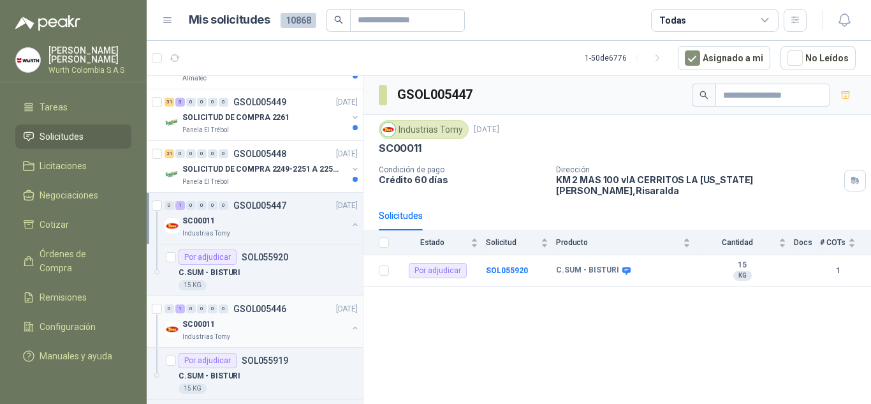
scroll to position [446, 0]
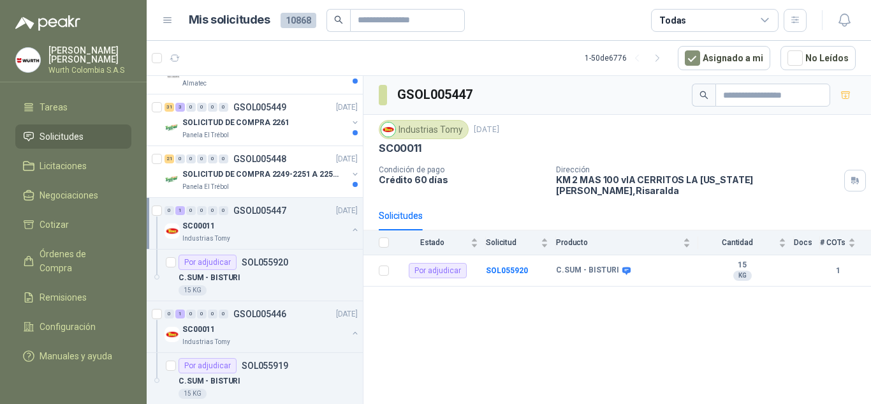
click at [267, 223] on div "SC00011" at bounding box center [264, 225] width 165 height 15
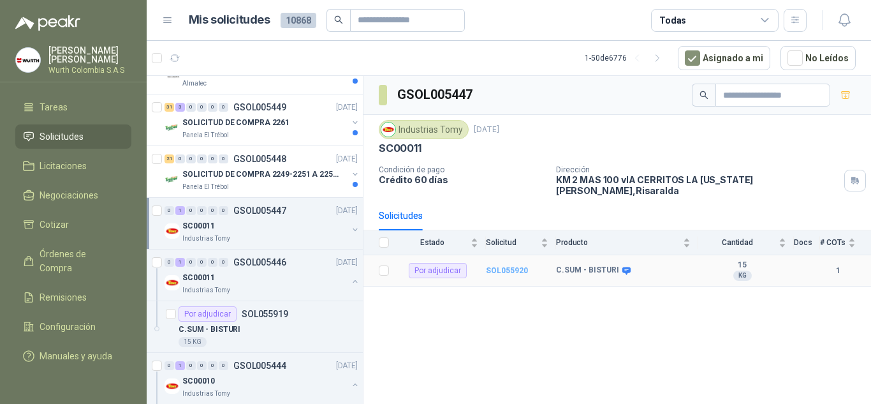
click at [495, 266] on b "SOL055920" at bounding box center [507, 270] width 42 height 9
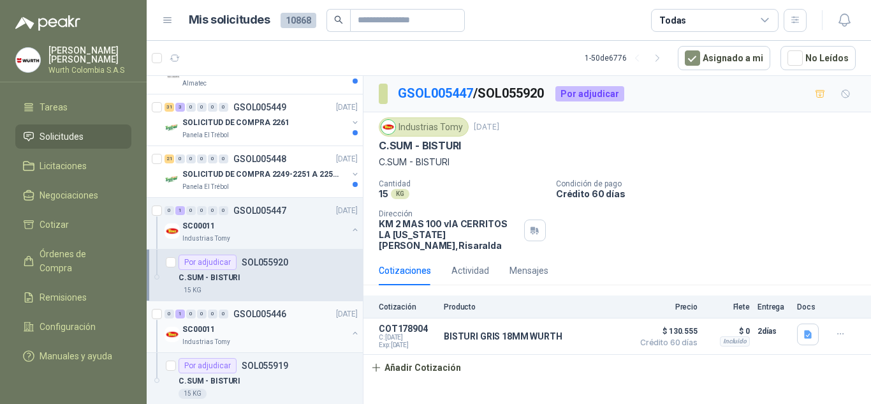
click at [225, 322] on div "SC00011" at bounding box center [264, 328] width 165 height 15
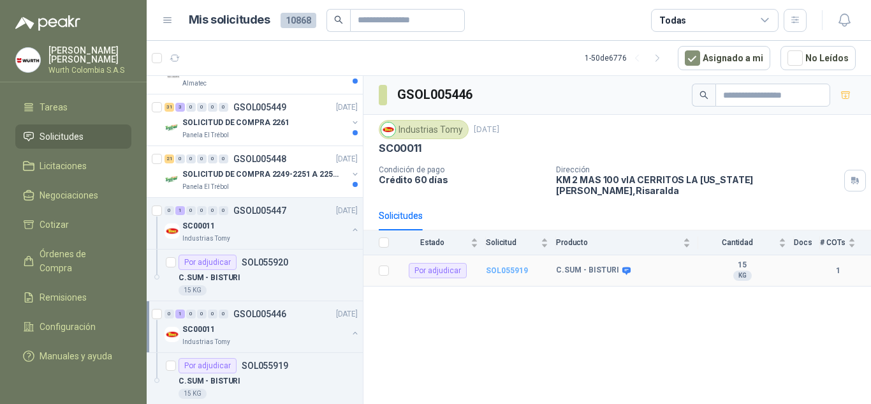
click at [507, 266] on b "SOL055919" at bounding box center [507, 270] width 42 height 9
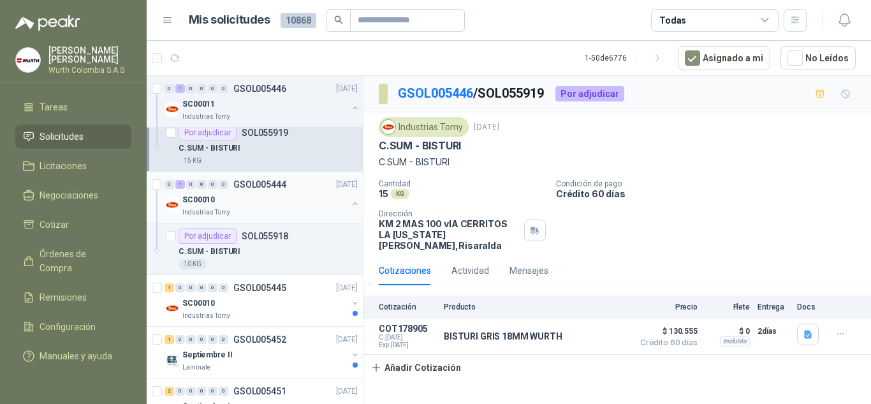
scroll to position [702, 0]
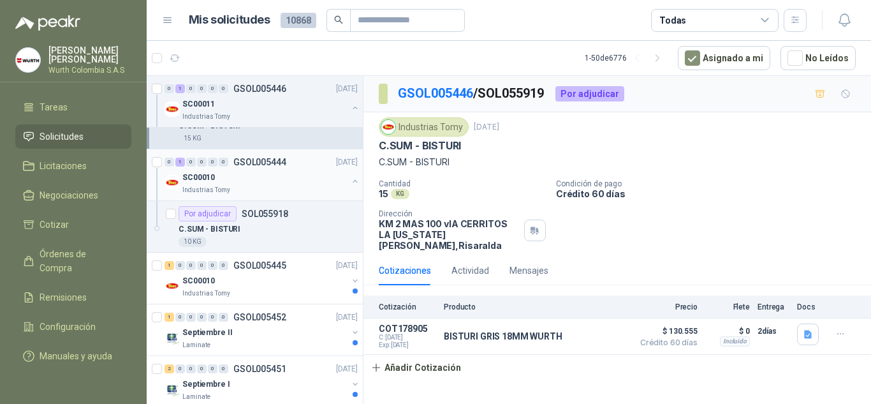
click at [246, 284] on div "SC00010" at bounding box center [264, 280] width 165 height 15
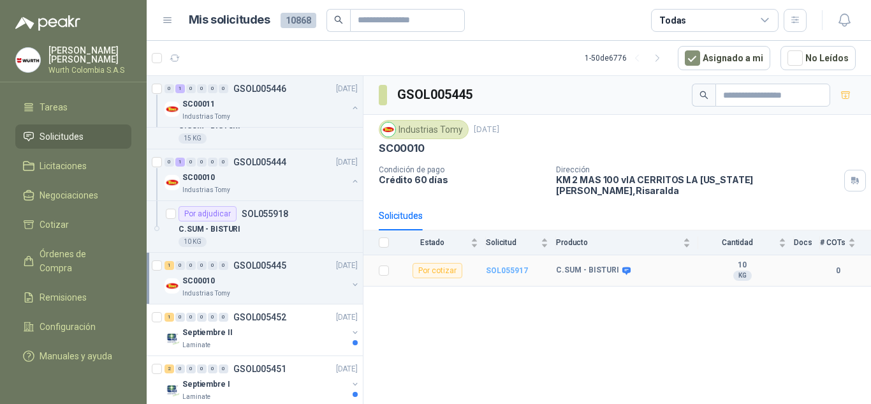
click at [499, 266] on b "SOL055917" at bounding box center [507, 270] width 42 height 9
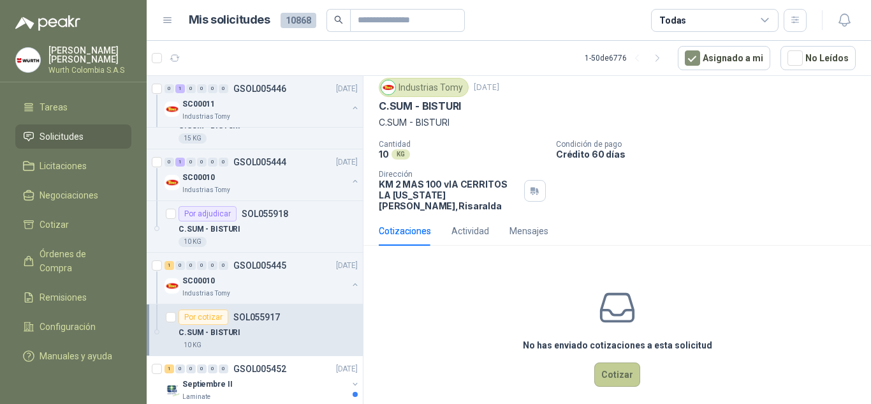
click at [616, 367] on button "Cotizar" at bounding box center [617, 374] width 46 height 24
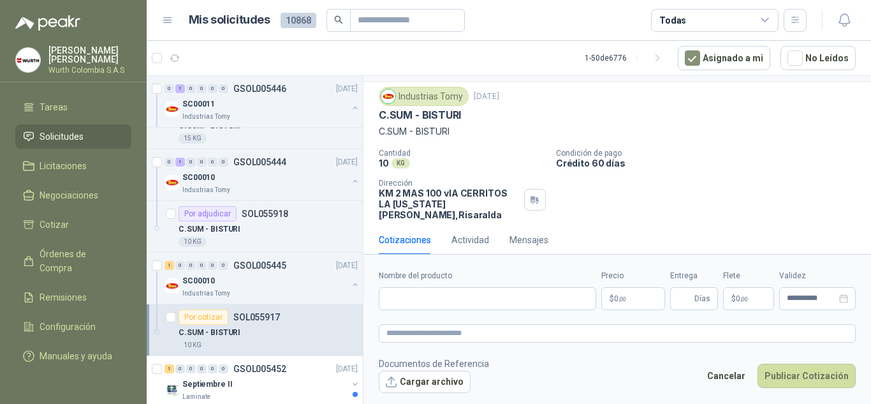
scroll to position [31, 0]
click at [476, 302] on input "Nombre del producto" at bounding box center [487, 298] width 217 height 23
type input "**********"
click at [637, 300] on p "$ 0 ,00" at bounding box center [633, 298] width 64 height 23
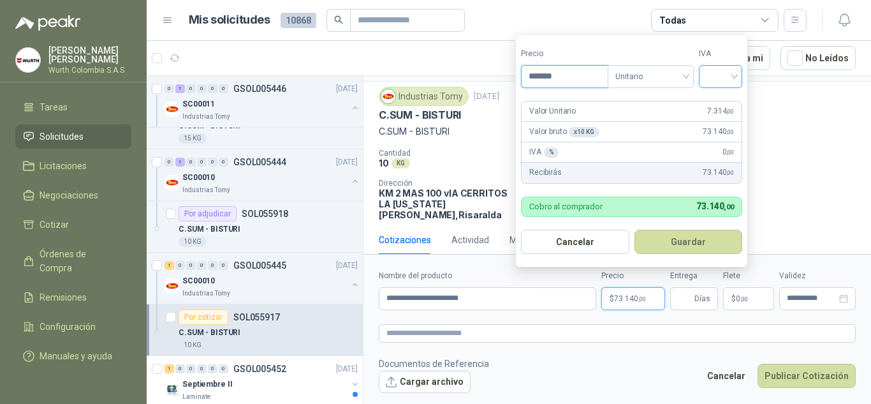
type input "*******"
click at [735, 71] on input "search" at bounding box center [721, 75] width 28 height 19
click at [726, 102] on div "19%" at bounding box center [724, 103] width 24 height 14
click at [705, 247] on button "Guardar" at bounding box center [691, 242] width 110 height 24
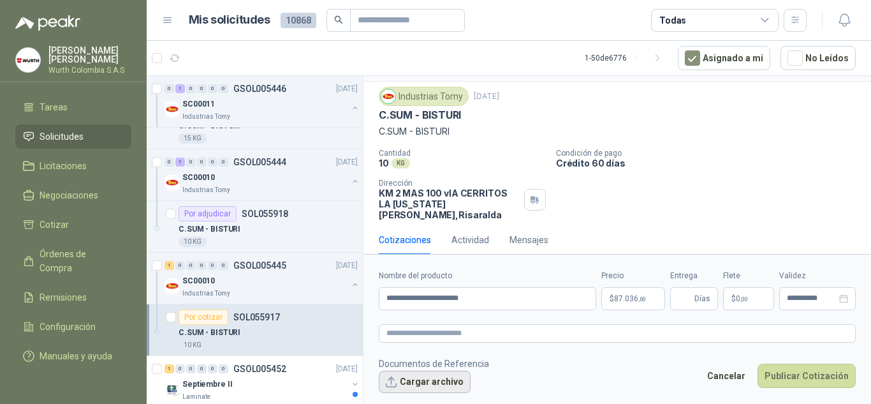
click at [432, 386] on button "Cargar archivo" at bounding box center [425, 382] width 92 height 23
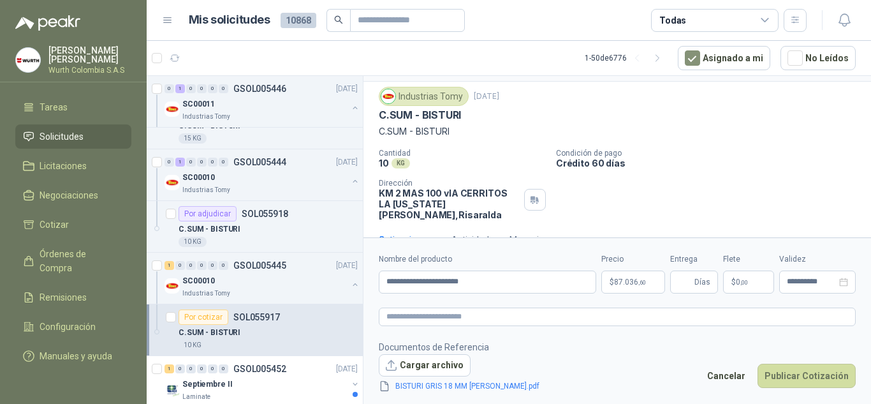
scroll to position [40, 0]
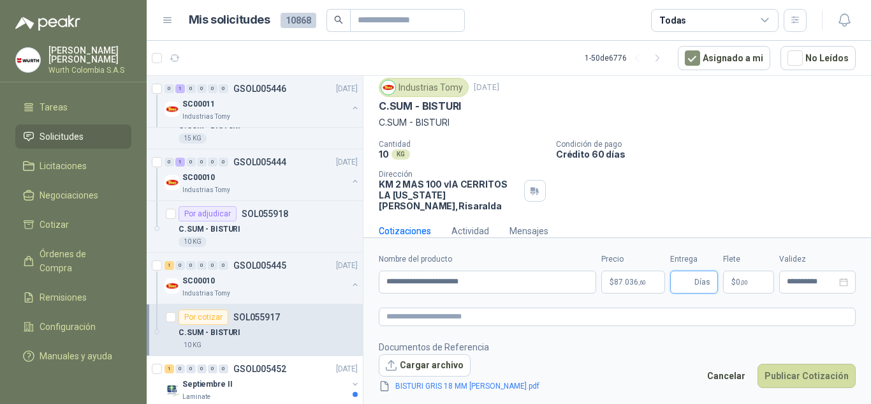
click at [682, 277] on input "Entrega" at bounding box center [685, 282] width 14 height 22
type input "*"
click at [808, 375] on button "Publicar Cotización" at bounding box center [807, 376] width 98 height 24
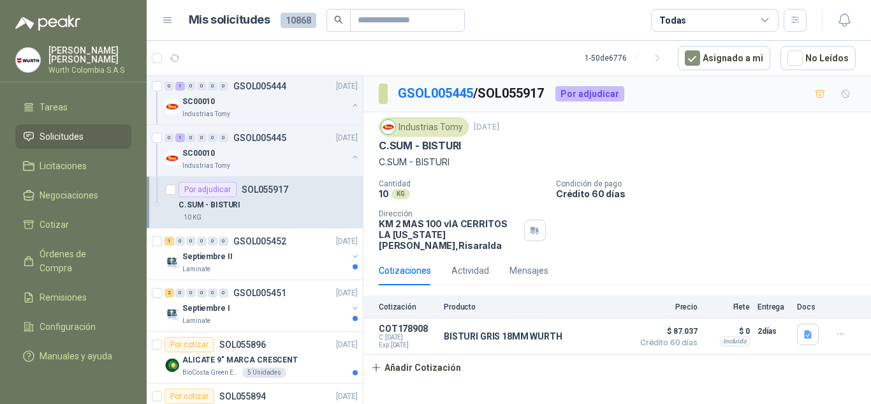
scroll to position [893, 0]
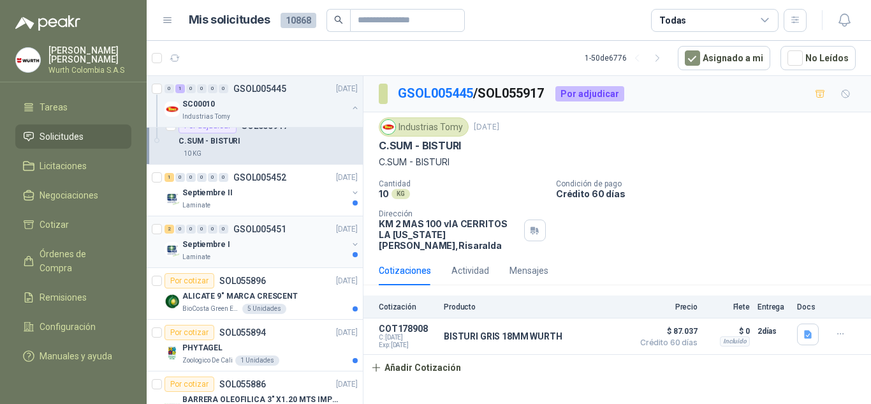
click at [284, 251] on div "Septiembre I" at bounding box center [264, 244] width 165 height 15
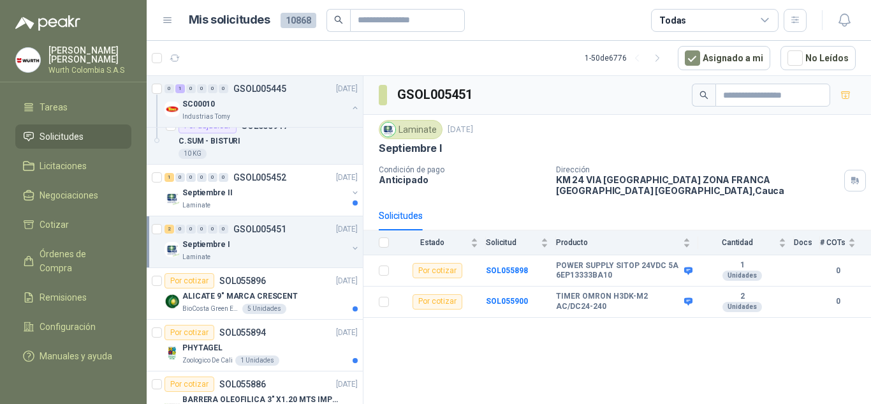
scroll to position [957, 0]
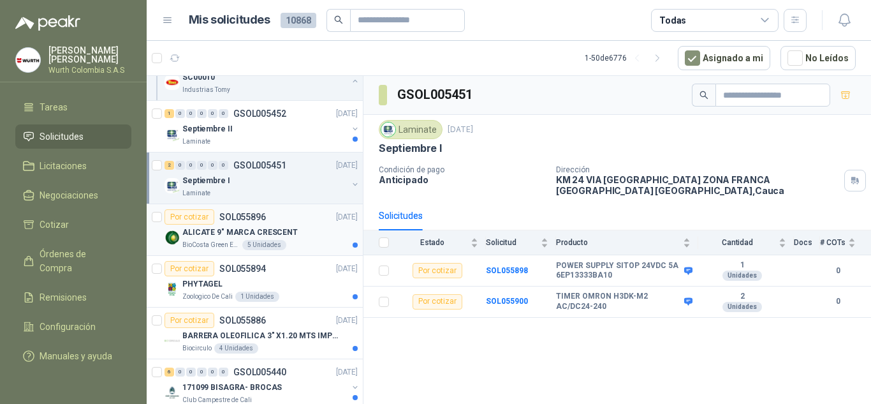
click at [228, 230] on p "ALICATE 9" MARCA CRESCENT" at bounding box center [239, 232] width 115 height 12
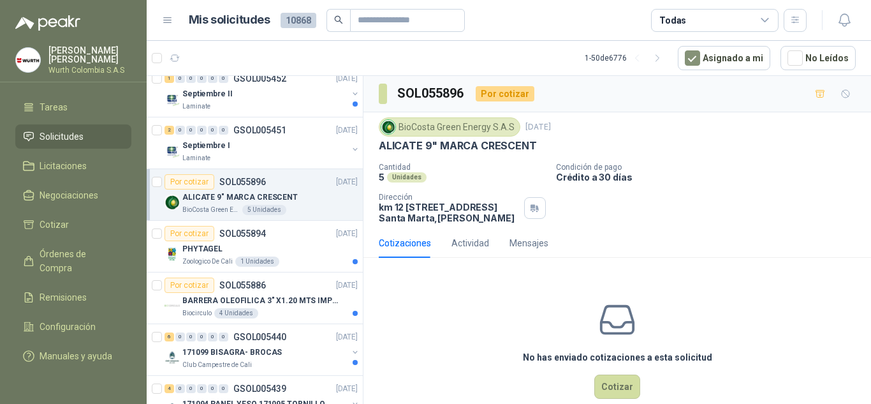
scroll to position [1021, 0]
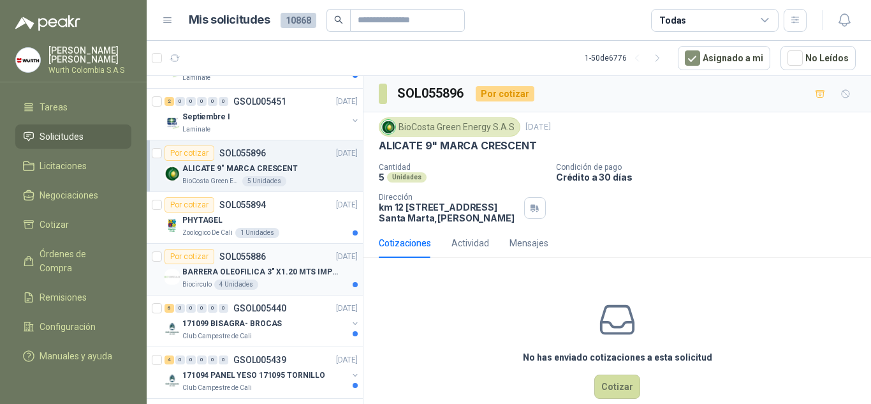
click at [202, 272] on p "BARRERA OLEOFILICA 3" X1.20 MTS IMPORTADO" at bounding box center [261, 272] width 159 height 12
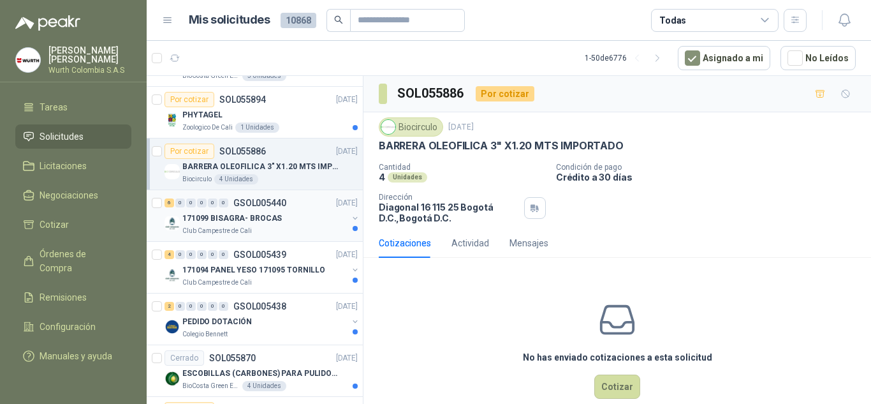
scroll to position [1148, 0]
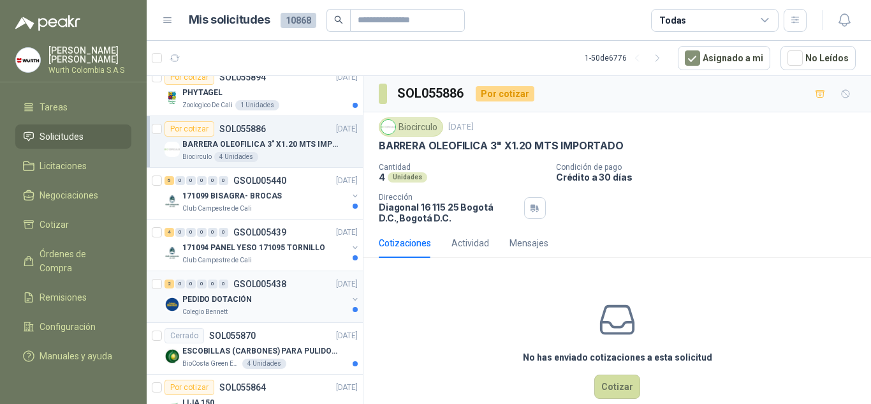
click at [218, 305] on p "PEDIDO DOTACIÓN" at bounding box center [217, 299] width 70 height 12
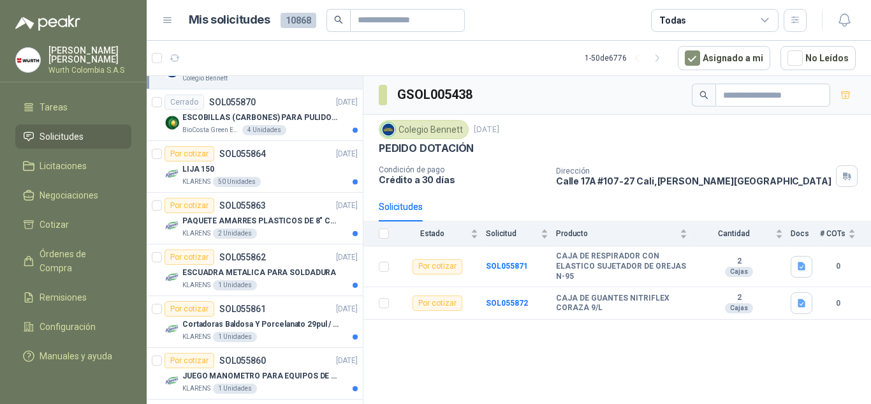
scroll to position [1403, 0]
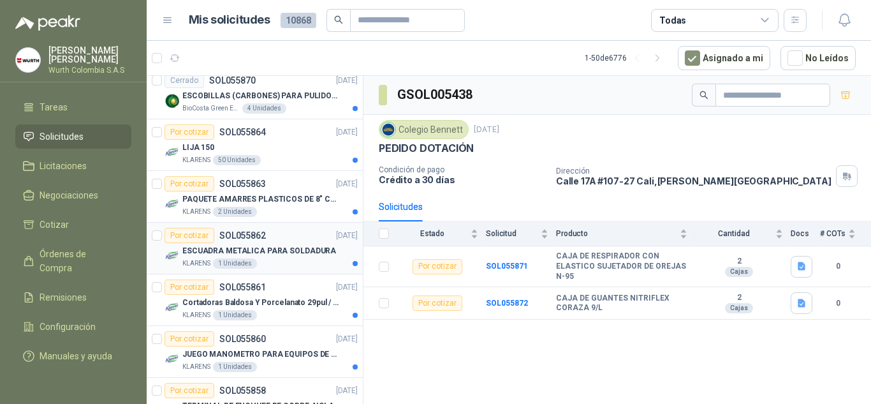
click at [185, 250] on p "ESCUADRA METALICA PARA SOLDADURA" at bounding box center [259, 251] width 154 height 12
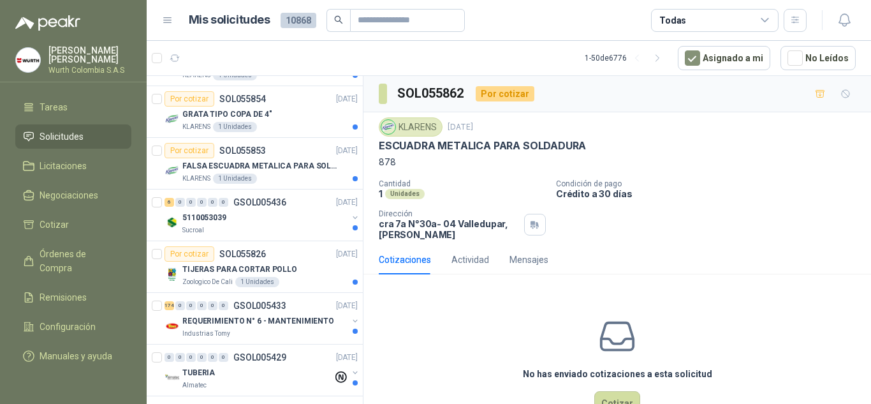
scroll to position [1913, 0]
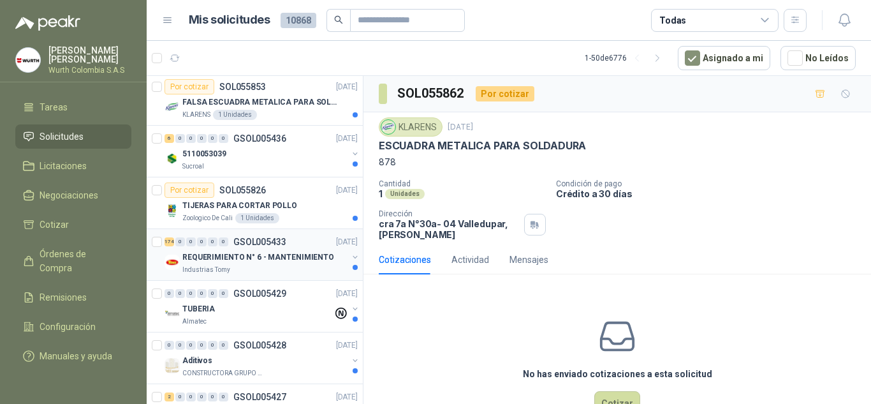
click at [214, 259] on p "REQUERIMIENTO N° 6 - MANTENIMIENTO" at bounding box center [258, 257] width 152 height 12
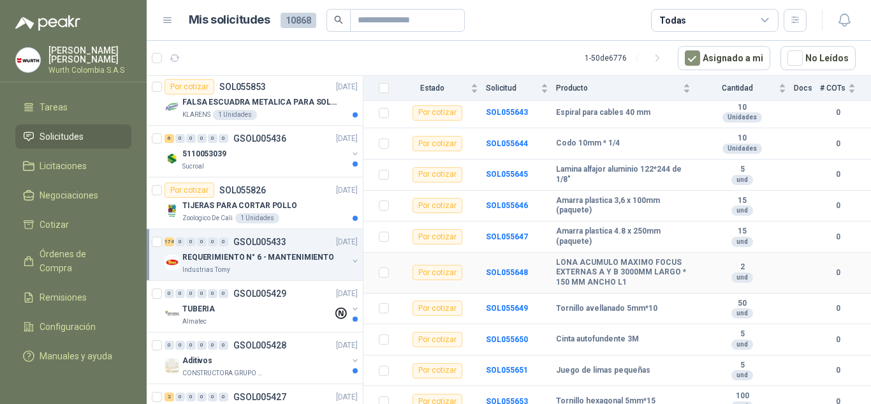
scroll to position [510, 0]
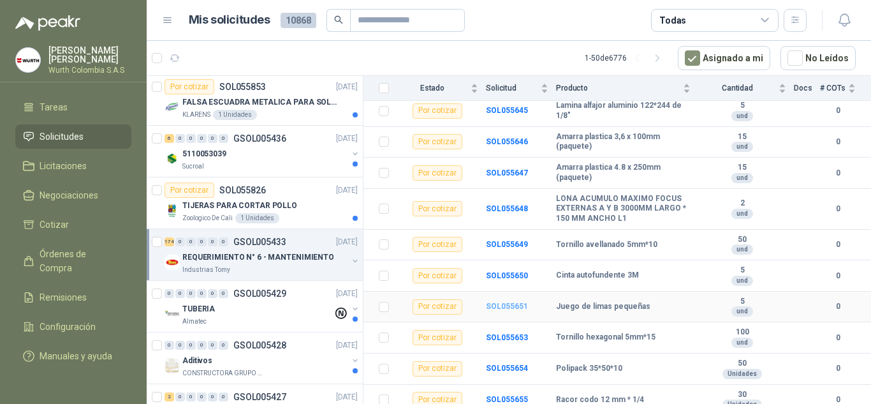
click at [514, 302] on b "SOL055651" at bounding box center [507, 306] width 42 height 9
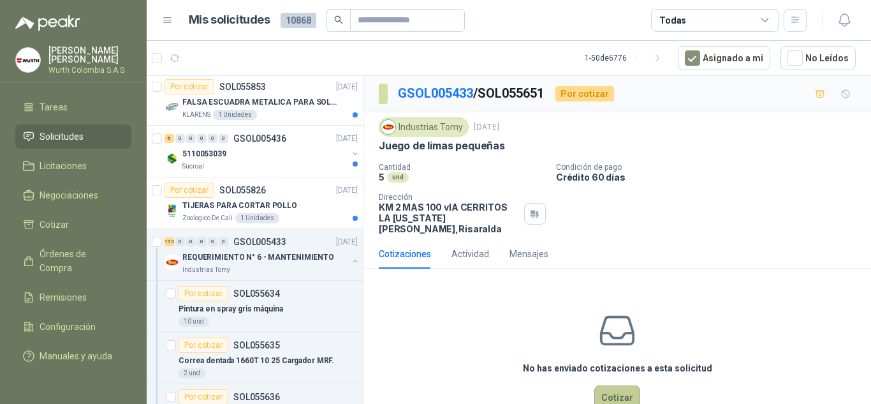
click at [615, 391] on button "Cotizar" at bounding box center [617, 397] width 46 height 24
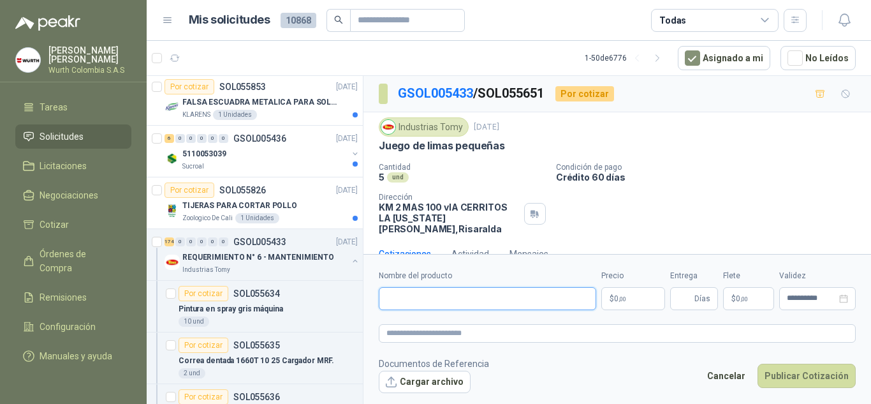
click at [554, 300] on input "Nombre del producto" at bounding box center [487, 298] width 217 height 23
type input "**********"
click at [637, 295] on p "$ 0 ,00" at bounding box center [633, 298] width 64 height 23
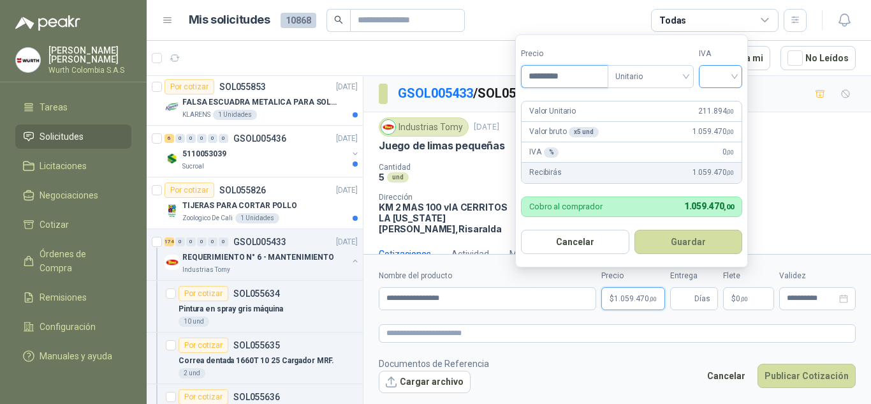
type input "*********"
click at [733, 73] on input "search" at bounding box center [721, 75] width 28 height 19
click at [730, 101] on div "19%" at bounding box center [724, 103] width 24 height 14
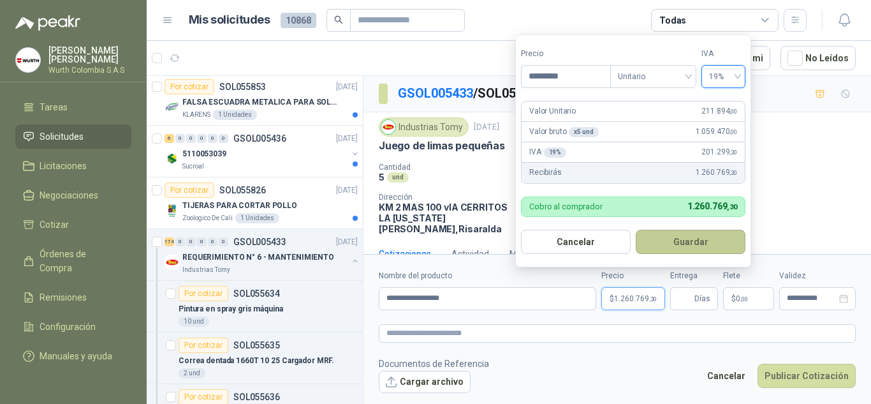
click at [703, 234] on button "Guardar" at bounding box center [691, 242] width 110 height 24
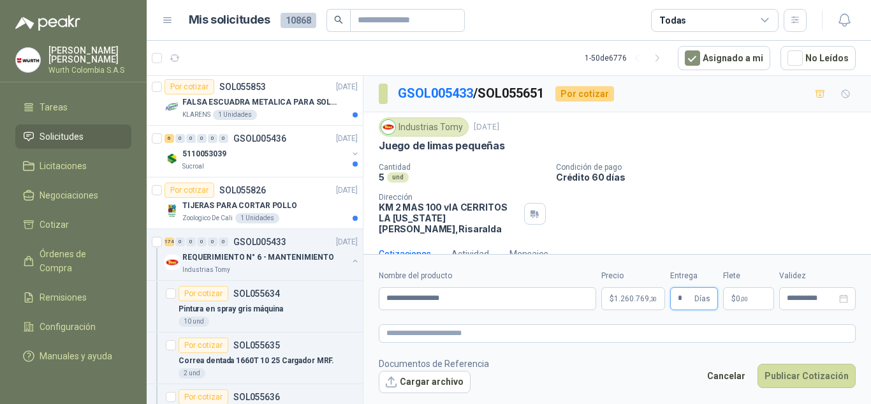
scroll to position [14, 0]
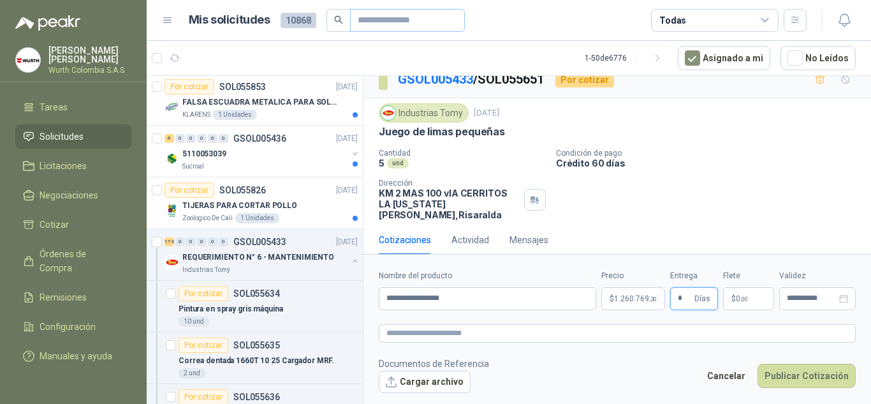
type input "*"
click at [439, 381] on button "Cargar archivo" at bounding box center [425, 382] width 92 height 23
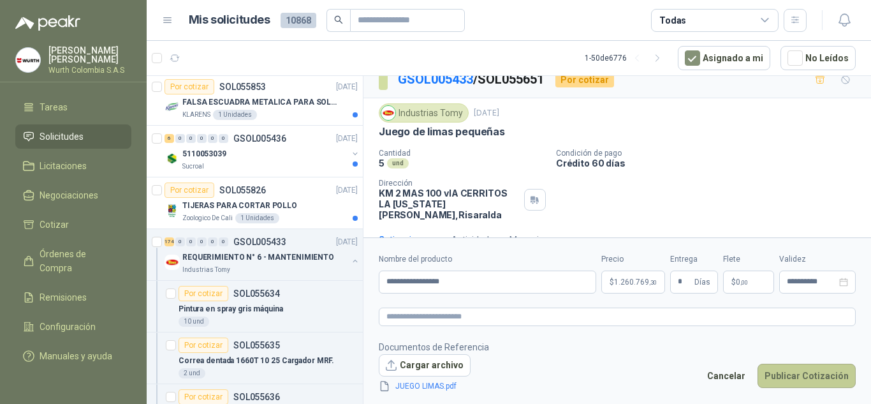
click at [814, 372] on button "Publicar Cotización" at bounding box center [807, 376] width 98 height 24
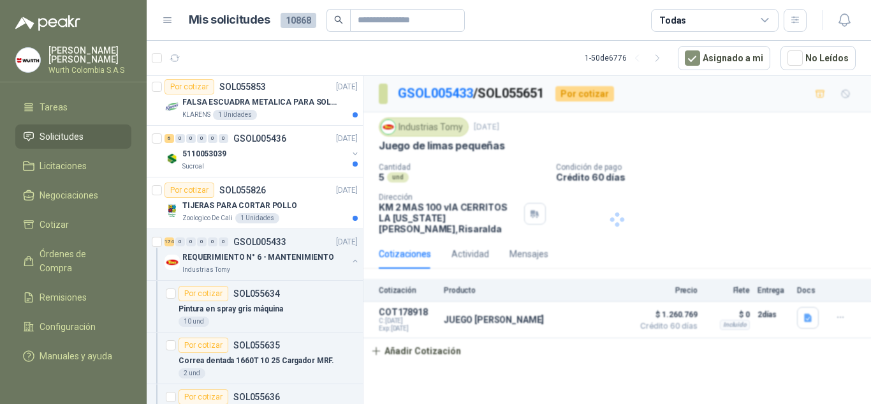
scroll to position [0, 0]
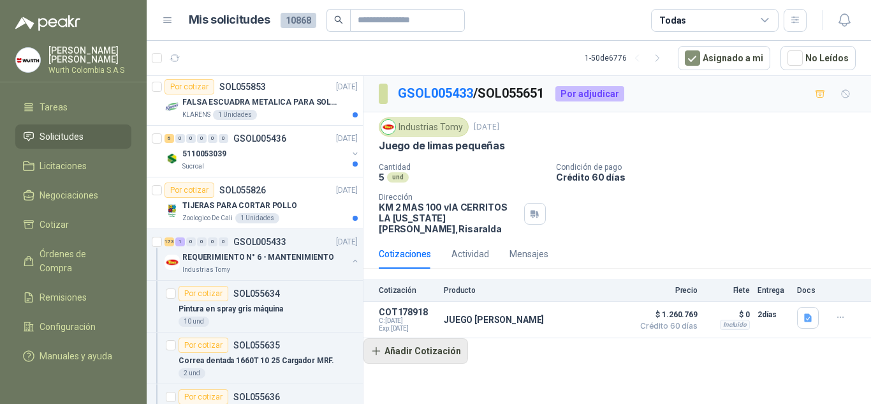
click at [413, 343] on button "Añadir Cotización" at bounding box center [416, 351] width 105 height 26
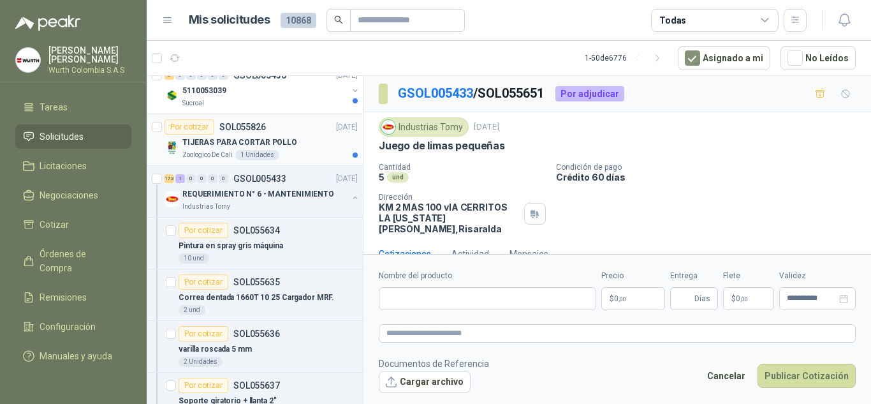
scroll to position [1977, 0]
click at [216, 191] on p "REQUERIMIENTO N° 6 - MANTENIMIENTO" at bounding box center [258, 194] width 152 height 12
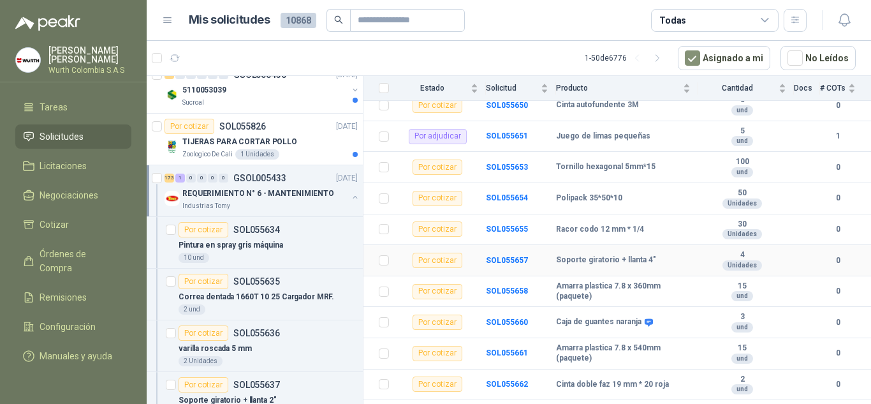
scroll to position [702, 0]
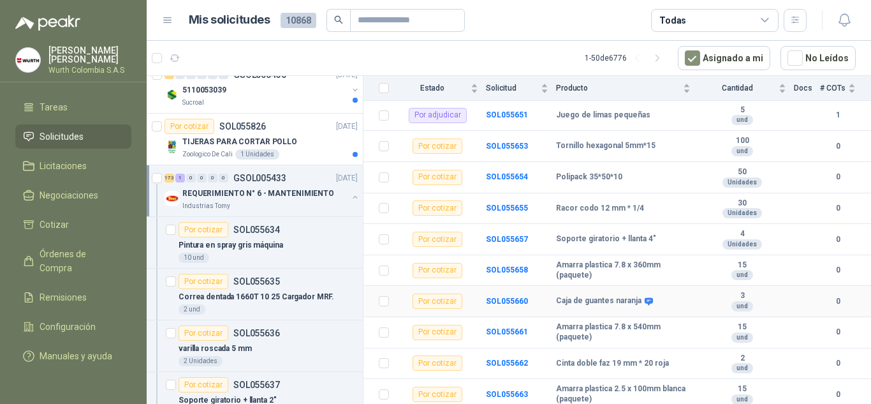
click at [443, 294] on div "Por cotizar" at bounding box center [438, 300] width 50 height 15
click at [497, 297] on b "SOL055660" at bounding box center [507, 301] width 42 height 9
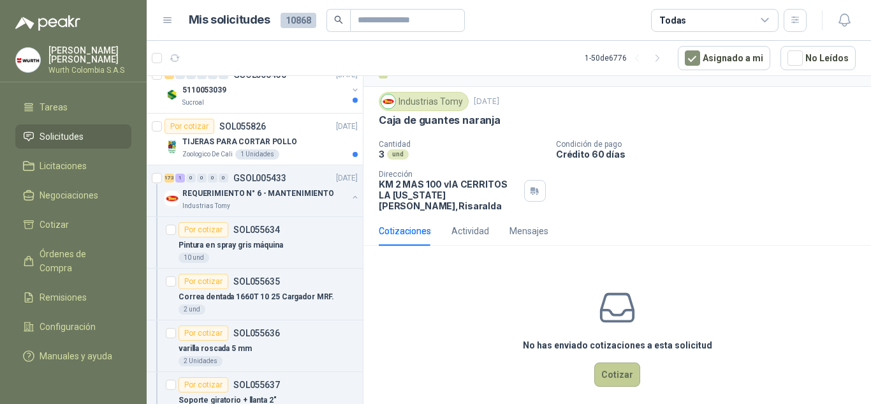
click at [603, 364] on button "Cotizar" at bounding box center [617, 374] width 46 height 24
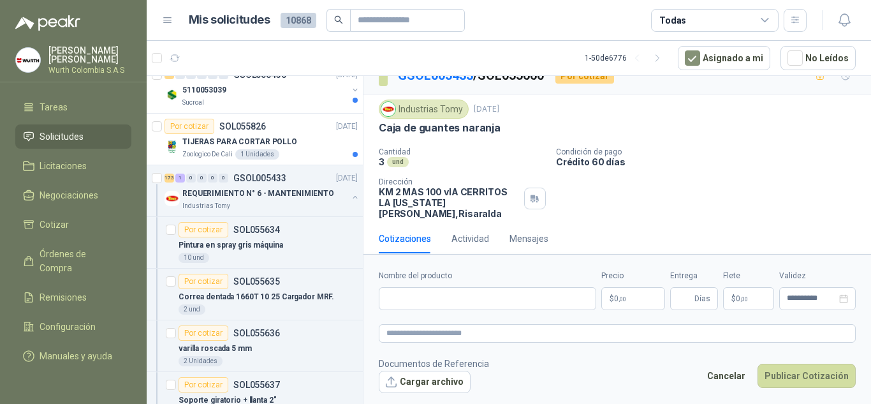
scroll to position [17, 0]
click at [471, 302] on input "Nombre del producto" at bounding box center [487, 298] width 217 height 23
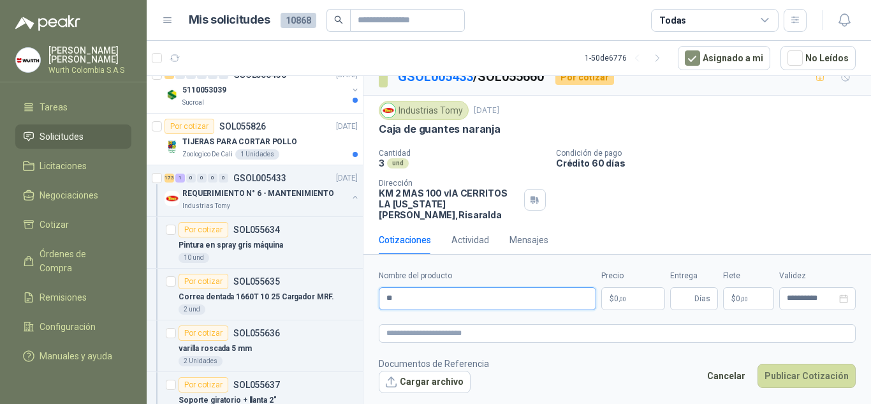
type input "*"
type input "**********"
click at [636, 298] on p "$ 0 ,00" at bounding box center [633, 298] width 64 height 23
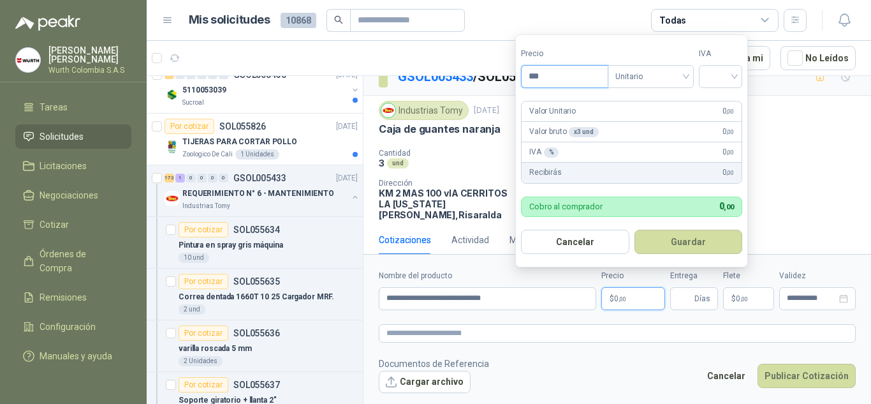
click at [582, 74] on input "***" at bounding box center [565, 77] width 86 height 22
type input "********"
click at [730, 72] on input "search" at bounding box center [721, 75] width 28 height 19
click at [725, 103] on div "19%" at bounding box center [724, 103] width 24 height 14
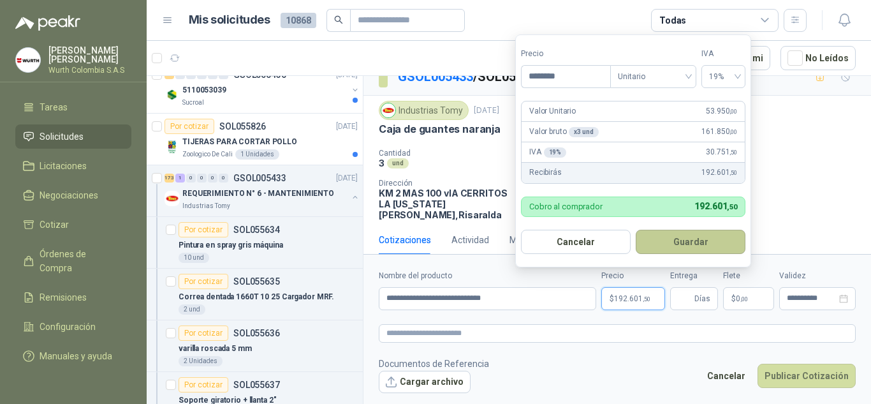
click at [693, 240] on button "Guardar" at bounding box center [691, 242] width 110 height 24
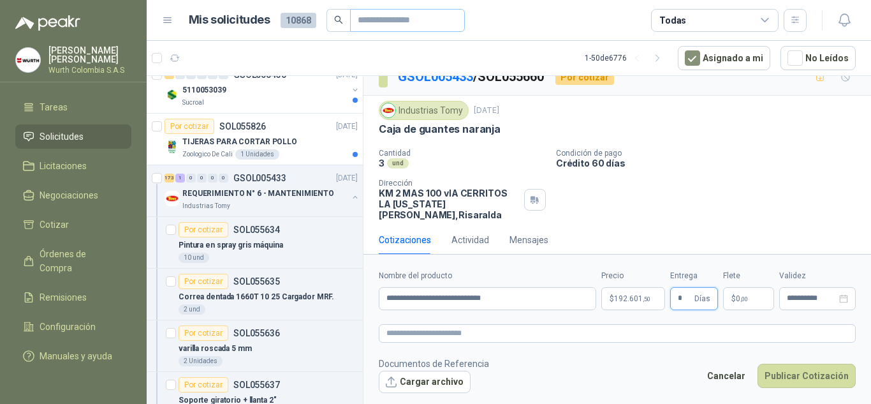
type input "*"
click at [402, 377] on button "Cargar archivo" at bounding box center [425, 382] width 92 height 23
click at [424, 385] on button "Cargar archivo" at bounding box center [425, 382] width 92 height 23
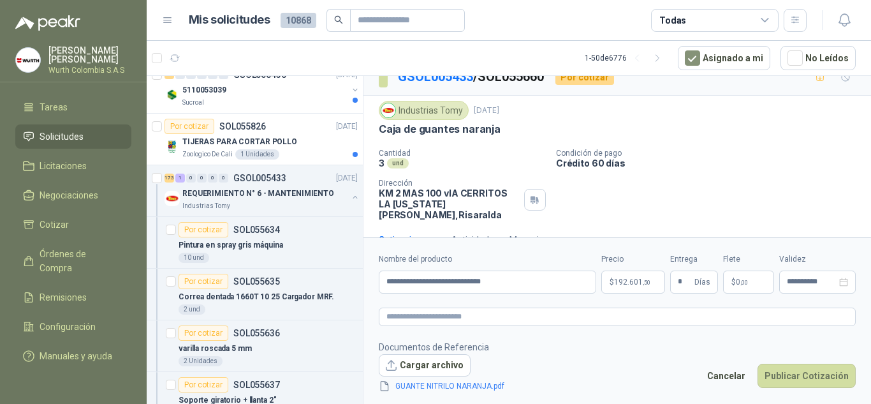
scroll to position [26, 0]
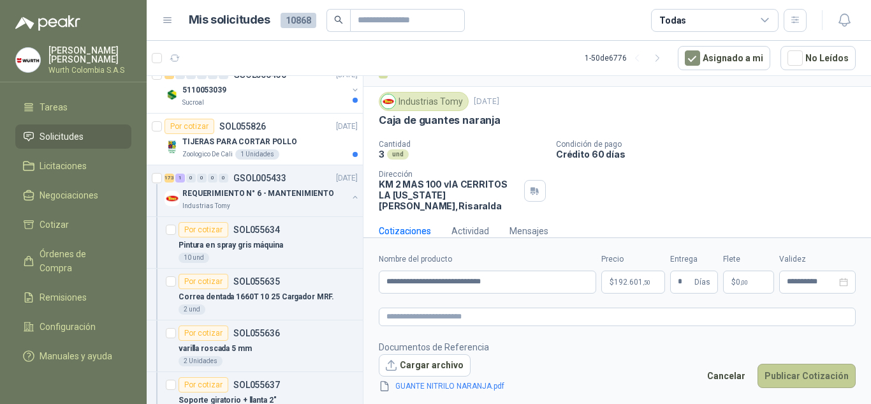
click at [826, 376] on button "Publicar Cotización" at bounding box center [807, 376] width 98 height 24
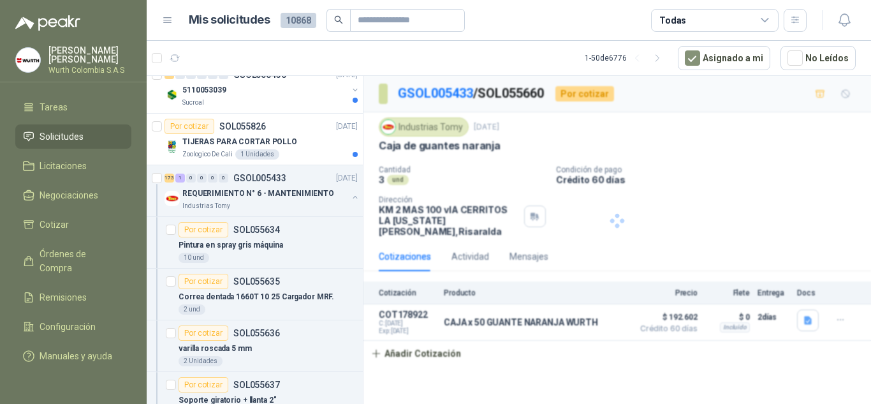
scroll to position [0, 0]
click at [223, 185] on div "172 2 0 0 0 0 GSOL005433 [DATE]" at bounding box center [263, 177] width 196 height 15
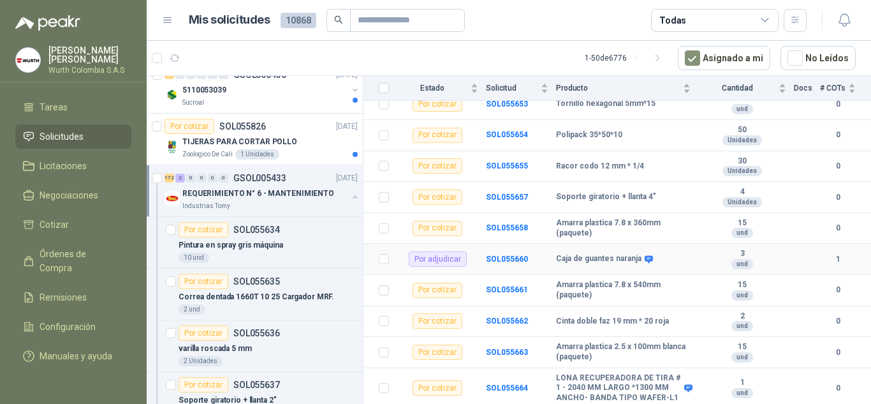
scroll to position [765, 0]
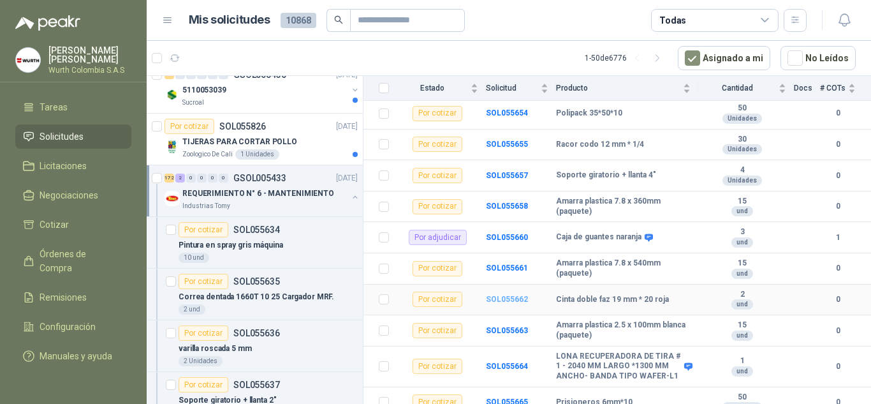
click at [512, 295] on b "SOL055662" at bounding box center [507, 299] width 42 height 9
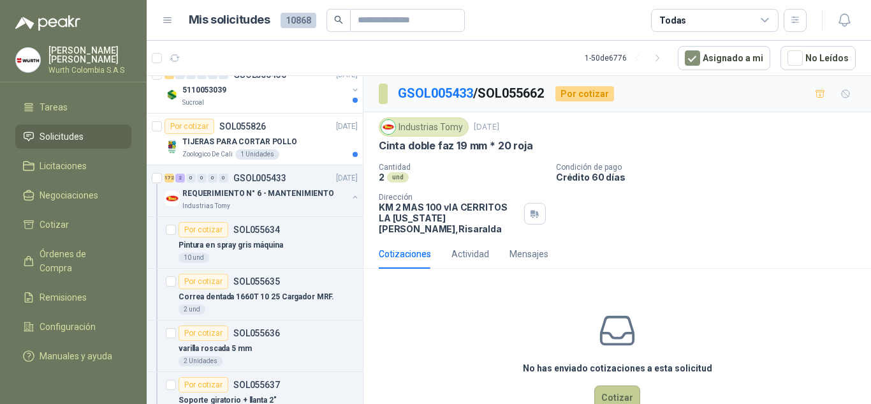
click at [614, 387] on button "Cotizar" at bounding box center [617, 397] width 46 height 24
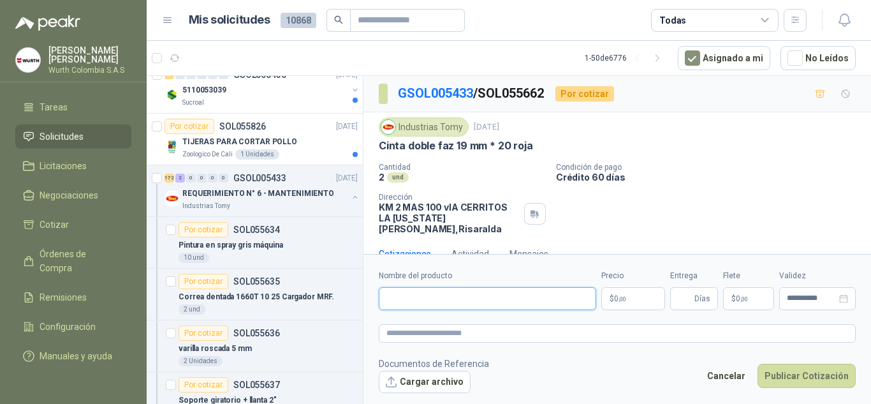
click at [469, 295] on input "Nombre del producto" at bounding box center [487, 298] width 217 height 23
type input "**********"
click at [622, 297] on span ",00" at bounding box center [623, 298] width 8 height 7
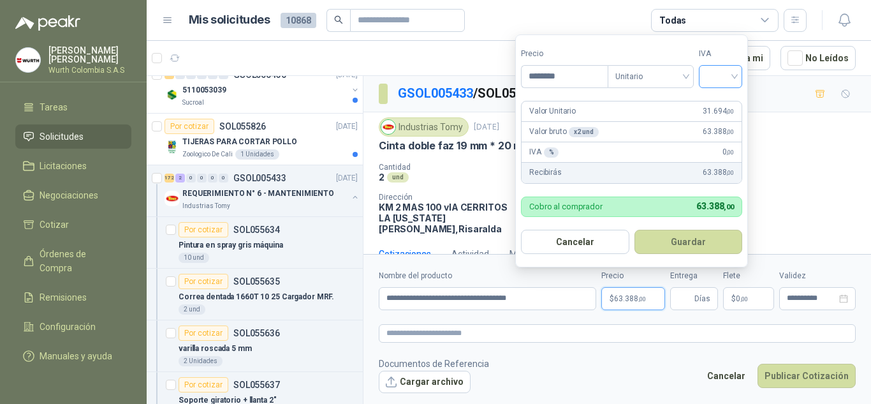
type input "********"
click at [733, 73] on input "search" at bounding box center [721, 75] width 28 height 19
click at [728, 103] on div "19%" at bounding box center [724, 103] width 24 height 14
click at [711, 246] on button "Guardar" at bounding box center [691, 242] width 110 height 24
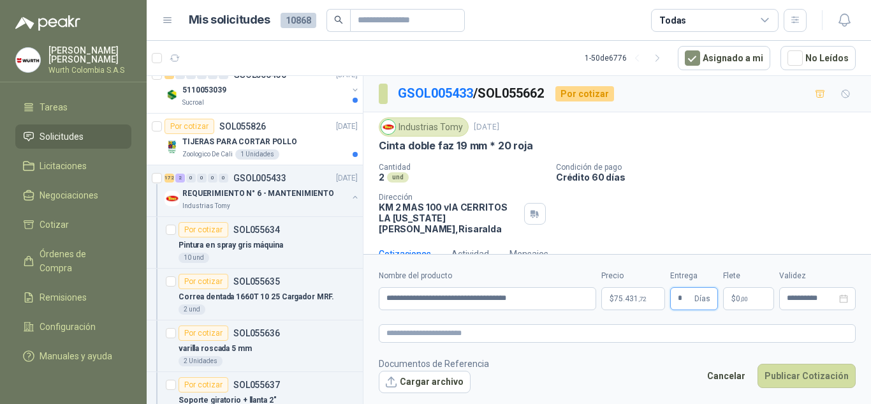
type input "*"
click at [776, 189] on div "Cantidad 2 und Condición de pago Crédito 60 días Dirección KM 2 MAS 100 vIA CE…" at bounding box center [617, 198] width 477 height 71
click at [409, 379] on button "Cargar archivo" at bounding box center [425, 382] width 92 height 23
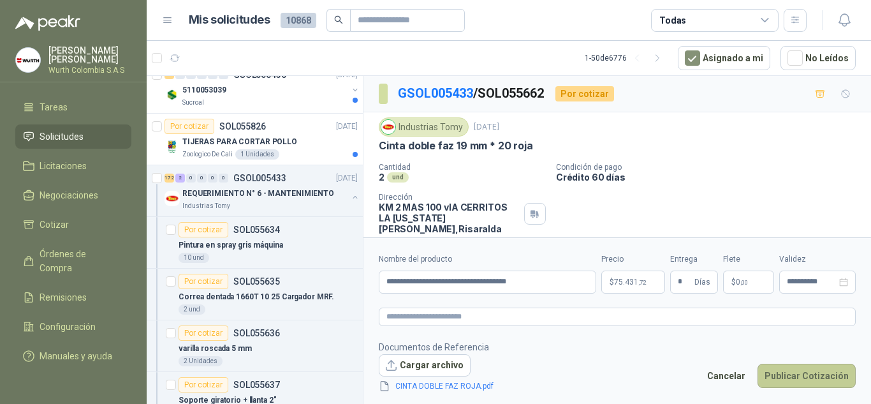
click at [811, 374] on button "Publicar Cotización" at bounding box center [807, 376] width 98 height 24
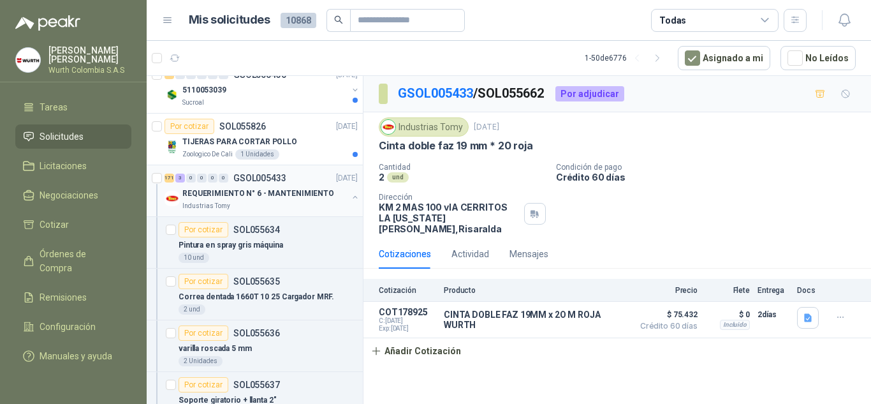
click at [203, 189] on p "REQUERIMIENTO N° 6 - MANTENIMIENTO" at bounding box center [258, 194] width 152 height 12
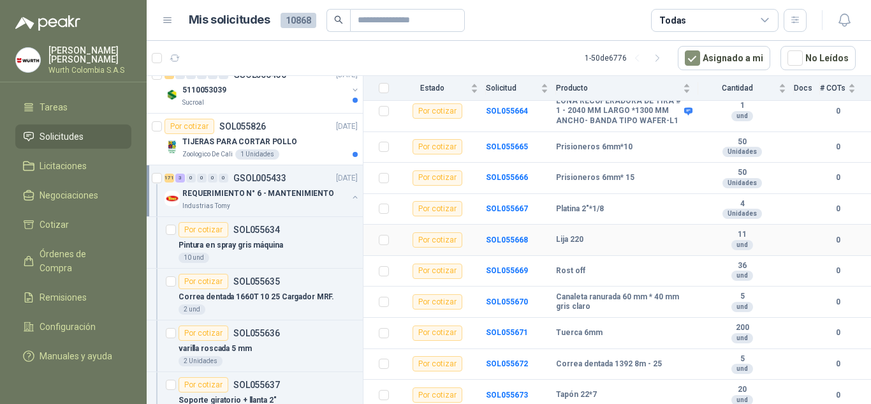
scroll to position [1084, 0]
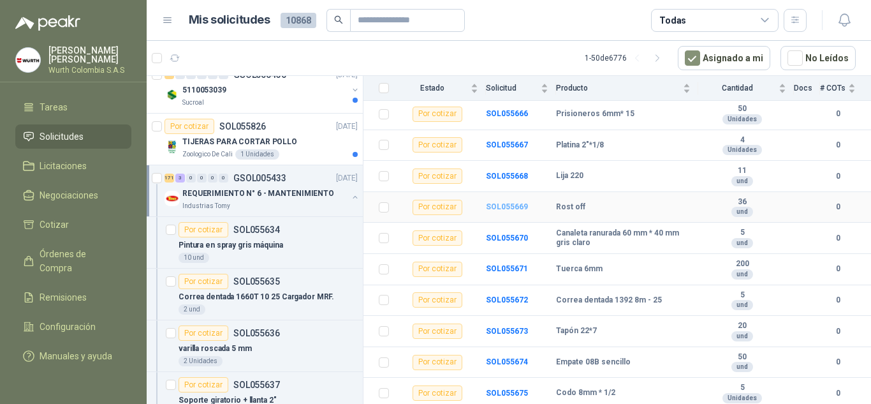
click at [499, 202] on b "SOL055669" at bounding box center [507, 206] width 42 height 9
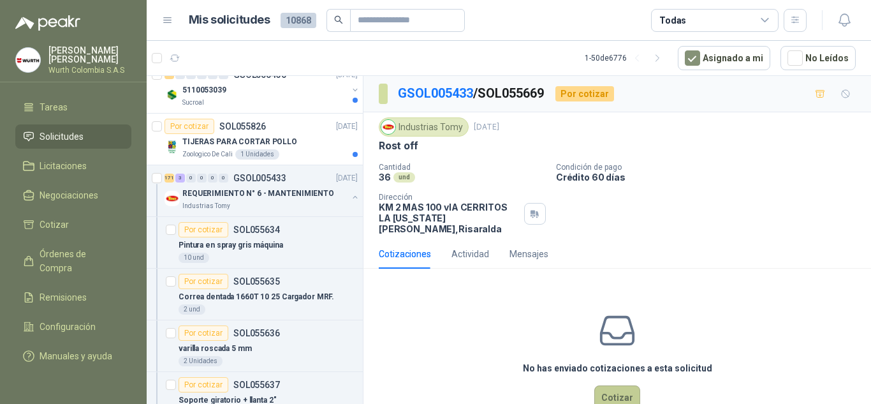
click at [621, 385] on button "Cotizar" at bounding box center [617, 397] width 46 height 24
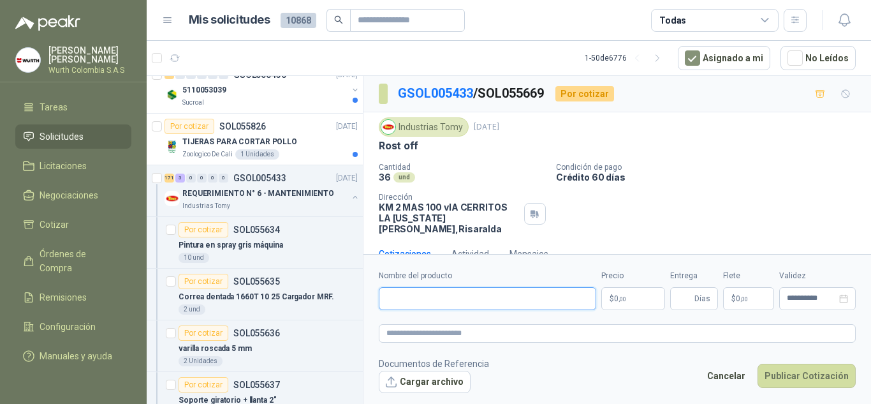
click at [513, 300] on input "Nombre del producto" at bounding box center [487, 298] width 217 height 23
type input "**********"
click at [620, 292] on p "$ 0 ,00" at bounding box center [633, 298] width 64 height 23
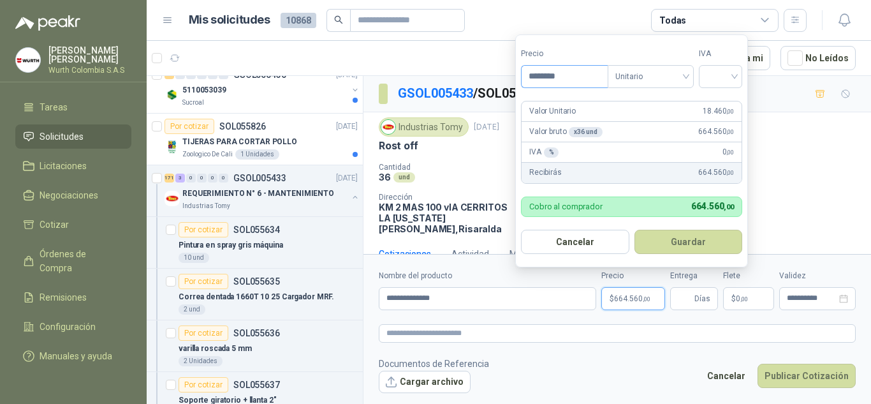
click at [545, 70] on input "********" at bounding box center [565, 77] width 86 height 22
click at [566, 75] on input "********" at bounding box center [565, 77] width 86 height 22
type input "********"
click at [735, 75] on input "search" at bounding box center [721, 75] width 28 height 19
click at [732, 98] on div "19%" at bounding box center [724, 103] width 24 height 14
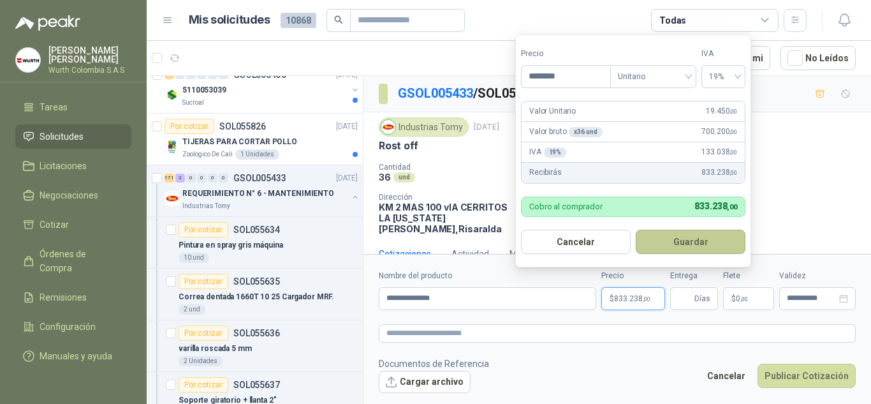
click at [680, 245] on button "Guardar" at bounding box center [691, 242] width 110 height 24
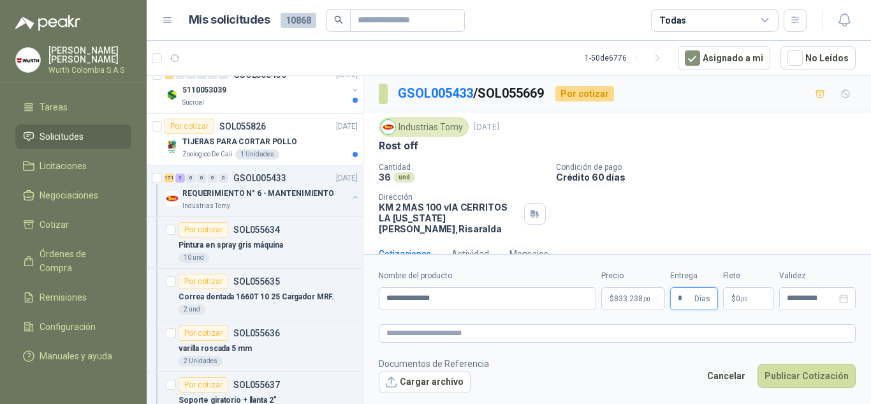
scroll to position [14, 0]
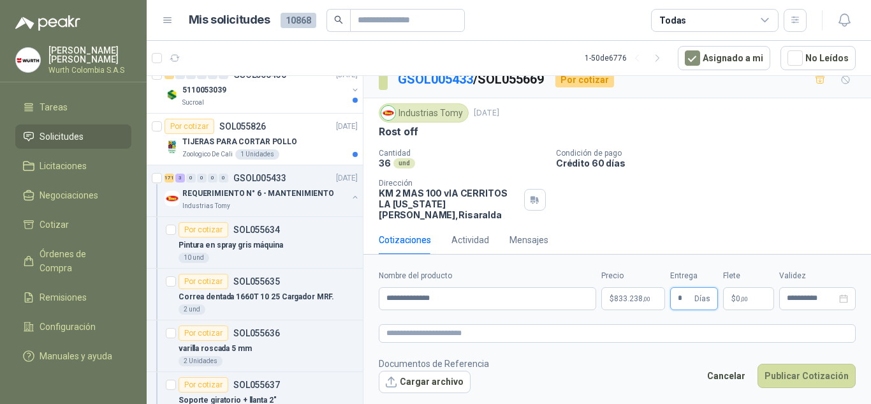
type input "*"
click at [440, 383] on button "Cargar archivo" at bounding box center [425, 382] width 92 height 23
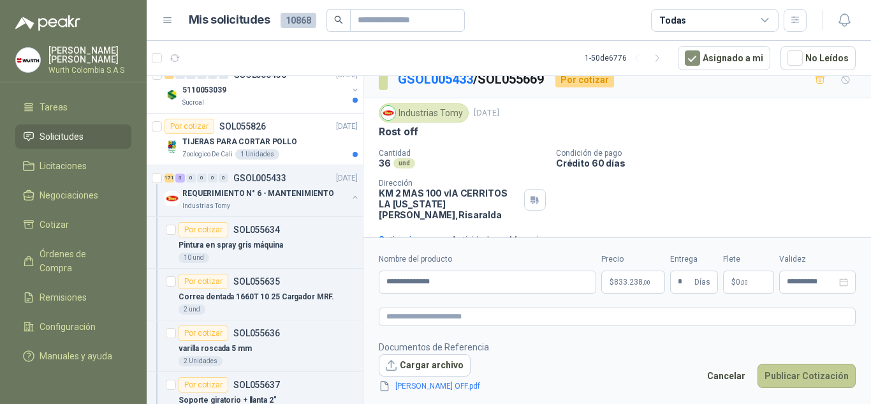
click at [800, 383] on button "Publicar Cotización" at bounding box center [807, 376] width 98 height 24
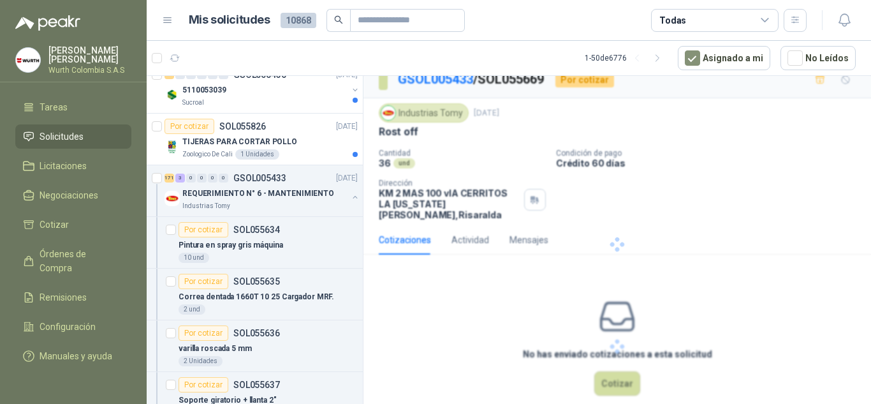
scroll to position [0, 0]
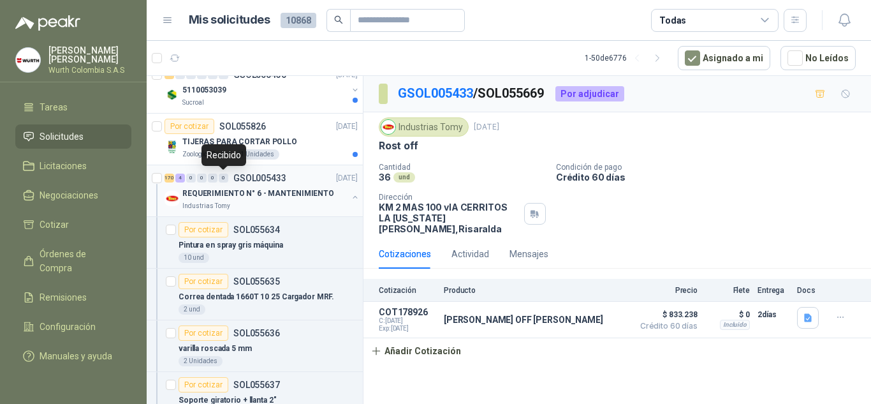
click at [225, 180] on div "0" at bounding box center [224, 177] width 10 height 9
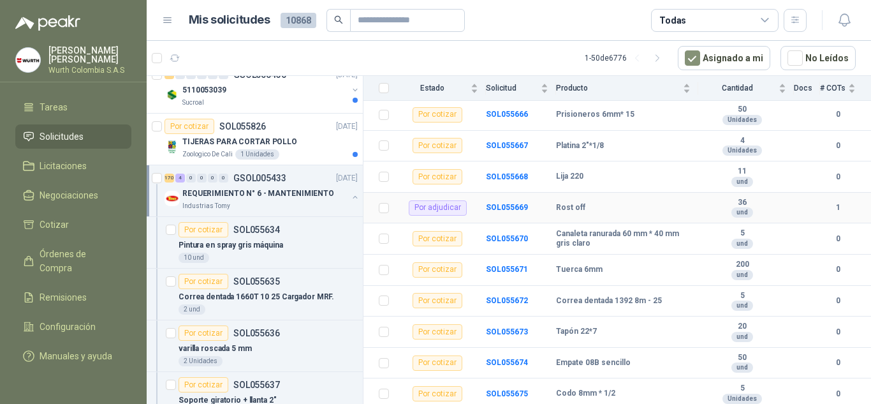
scroll to position [1084, 0]
click at [505, 264] on b "SOL055671" at bounding box center [507, 268] width 42 height 9
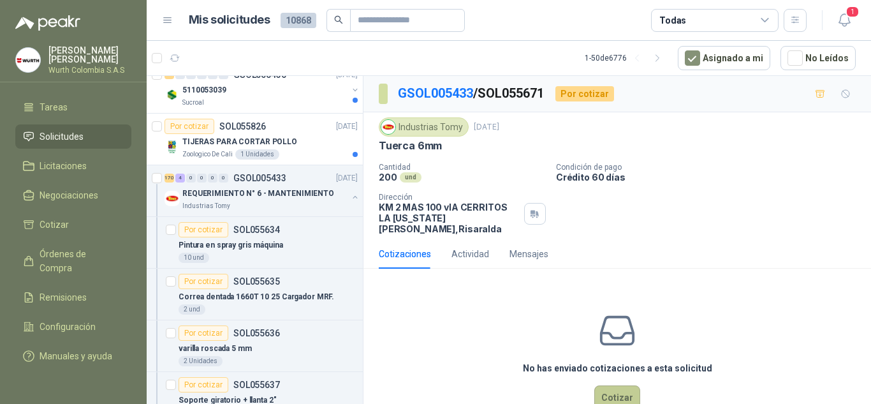
click at [605, 385] on button "Cotizar" at bounding box center [617, 397] width 46 height 24
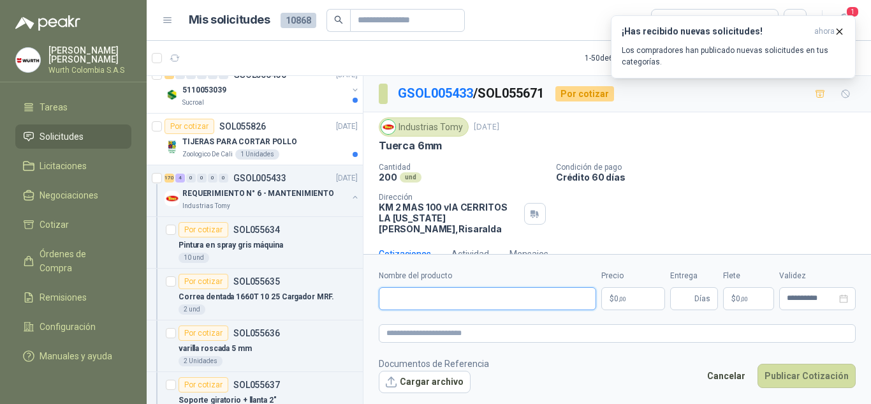
click at [492, 302] on input "Nombre del producto" at bounding box center [487, 298] width 217 height 23
type input "*********"
click at [622, 301] on span ",00" at bounding box center [623, 298] width 8 height 7
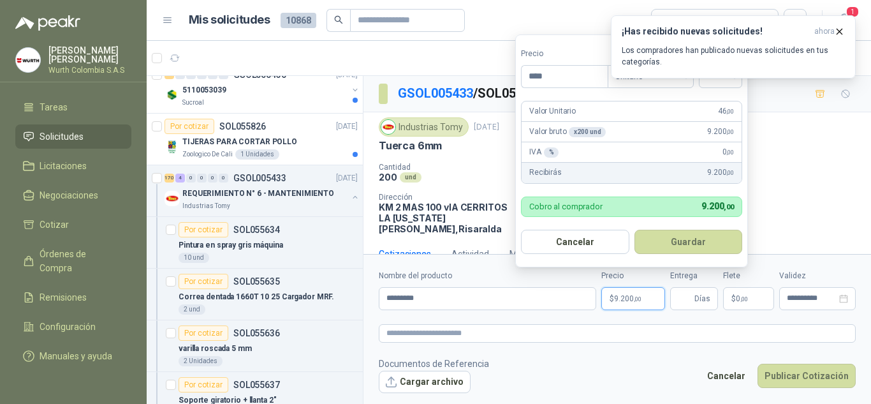
type input "****"
click at [576, 14] on article "Mis solicitudes 10868 Todas" at bounding box center [498, 20] width 619 height 23
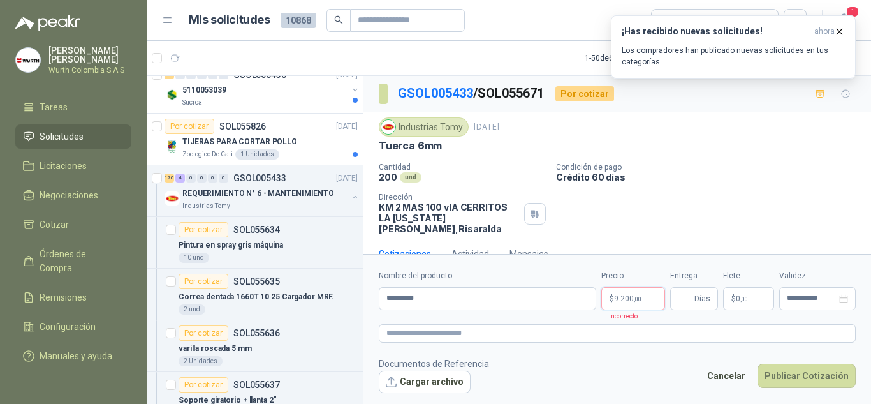
click at [638, 298] on span ",00" at bounding box center [638, 298] width 8 height 7
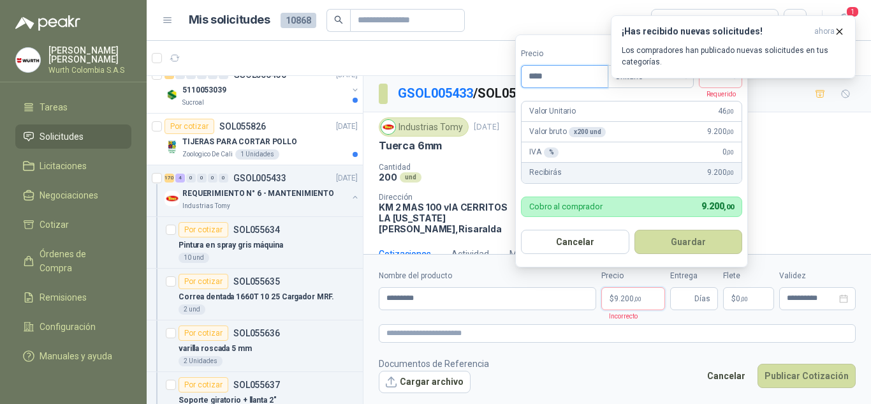
click at [561, 80] on input "****" at bounding box center [565, 77] width 86 height 22
click at [842, 32] on icon "button" at bounding box center [839, 31] width 11 height 11
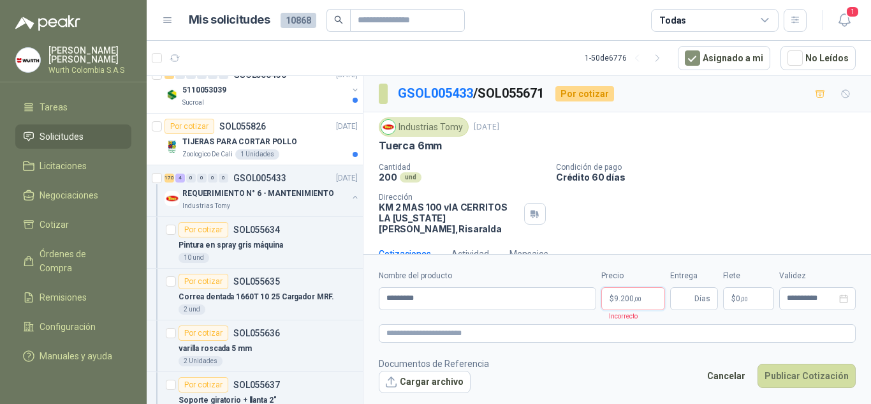
click at [635, 301] on span ",00" at bounding box center [638, 298] width 8 height 7
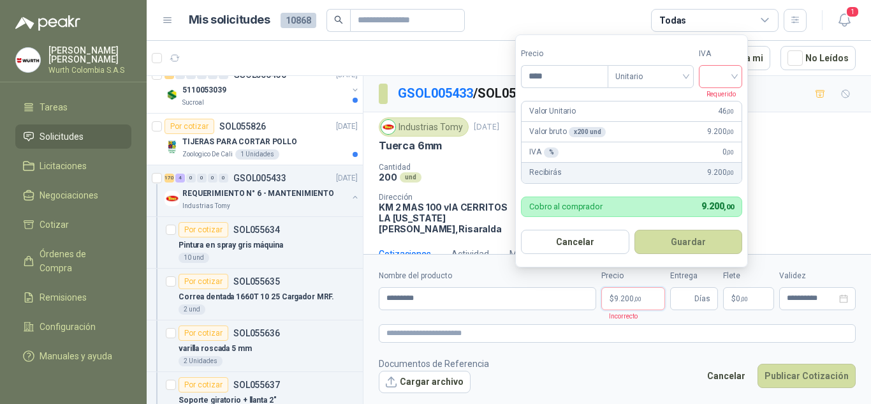
click at [740, 74] on div at bounding box center [720, 76] width 43 height 23
click at [725, 98] on div "19%" at bounding box center [724, 103] width 24 height 14
click at [681, 243] on button "Guardar" at bounding box center [691, 242] width 110 height 24
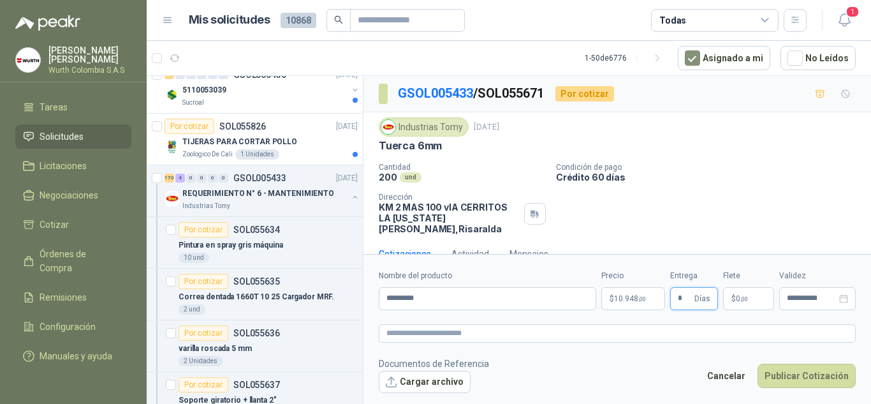
type input "*"
click at [785, 186] on div "Cantidad 200 und Condición de pago Crédito 60 días Dirección KM 2 MAS 100 vIA …" at bounding box center [617, 198] width 477 height 71
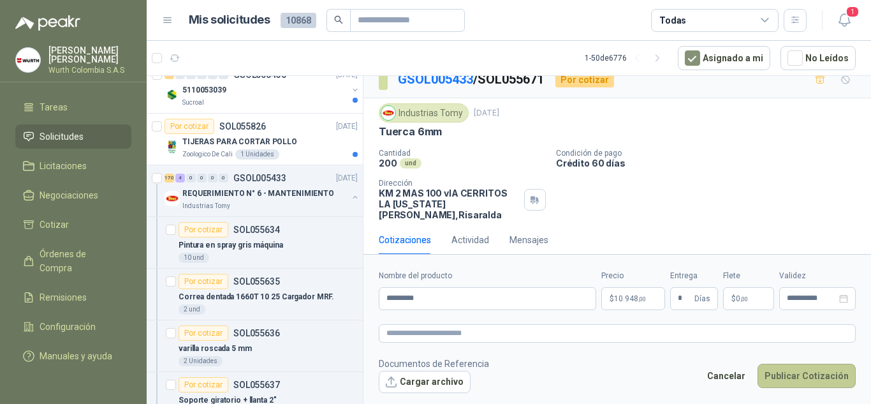
click at [799, 380] on button "Publicar Cotización" at bounding box center [807, 376] width 98 height 24
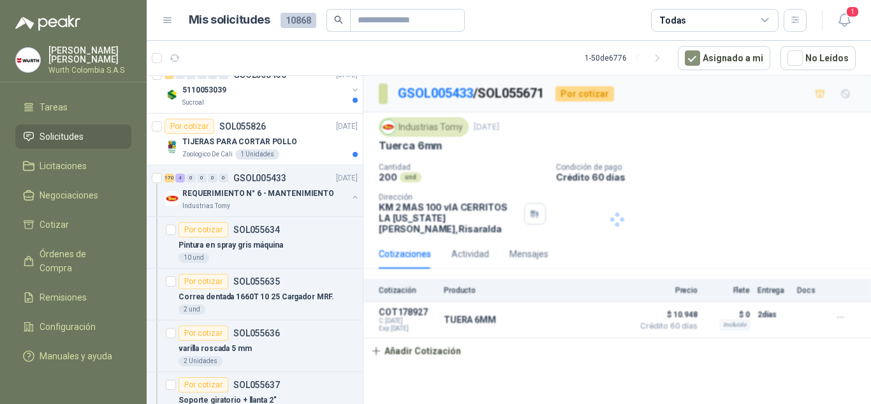
scroll to position [0, 0]
click at [225, 195] on p "REQUERIMIENTO N° 6 - MANTENIMIENTO" at bounding box center [258, 194] width 152 height 12
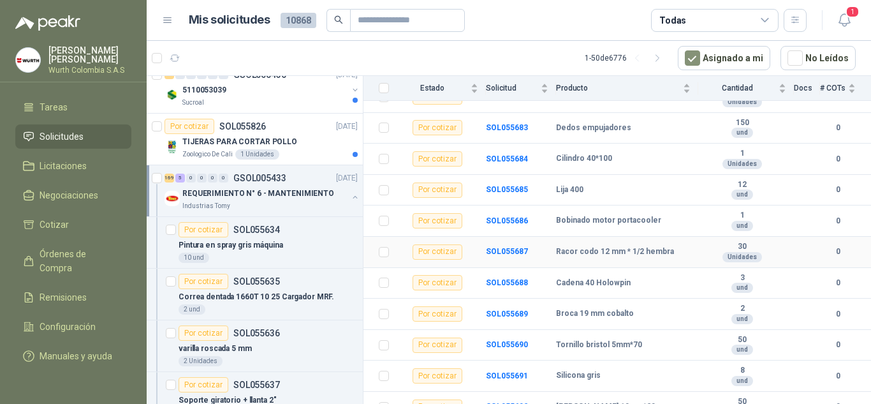
scroll to position [1595, 0]
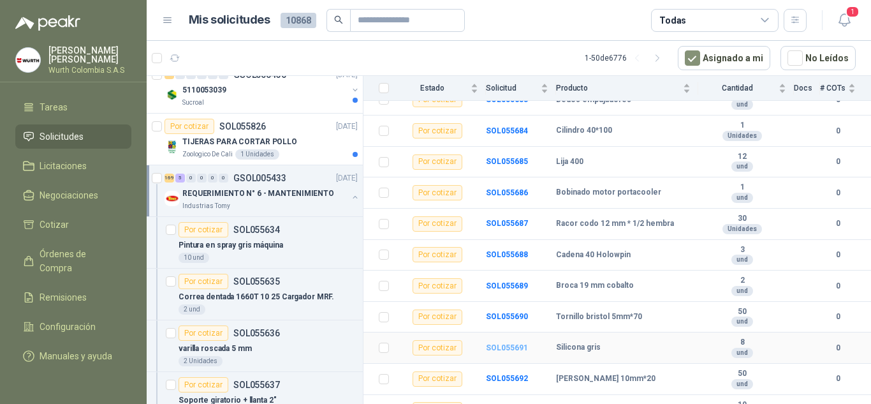
click at [506, 343] on b "SOL055691" at bounding box center [507, 347] width 42 height 9
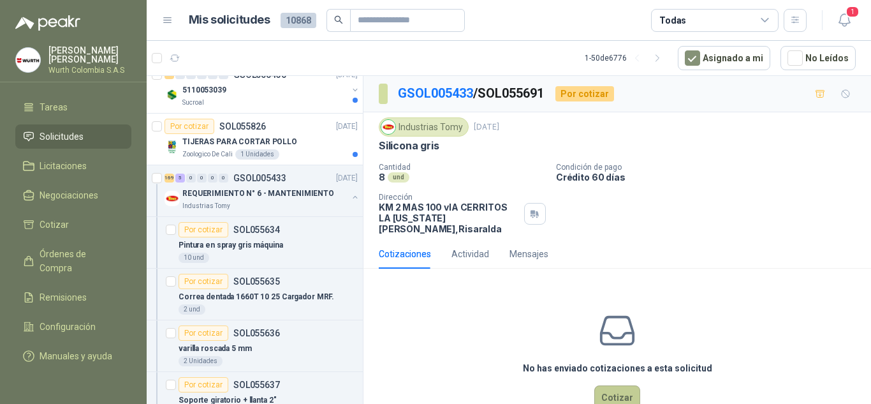
click at [615, 385] on button "Cotizar" at bounding box center [617, 397] width 46 height 24
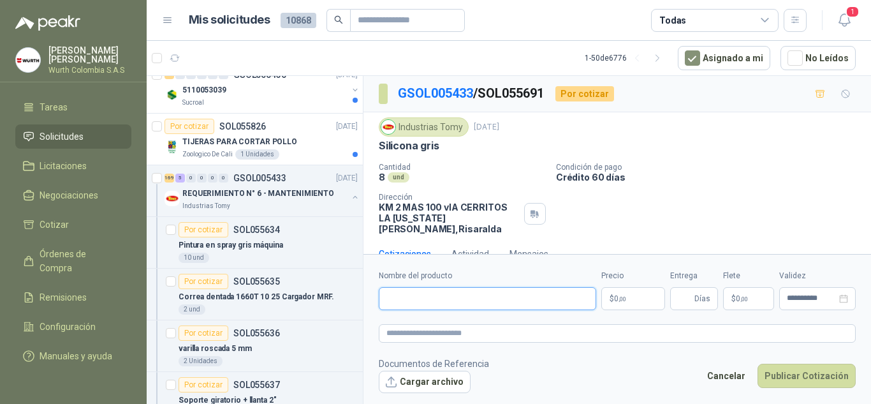
click at [488, 304] on input "Nombre del producto" at bounding box center [487, 298] width 217 height 23
type input "**********"
click at [641, 298] on p "$ 0 ,00" at bounding box center [633, 298] width 64 height 23
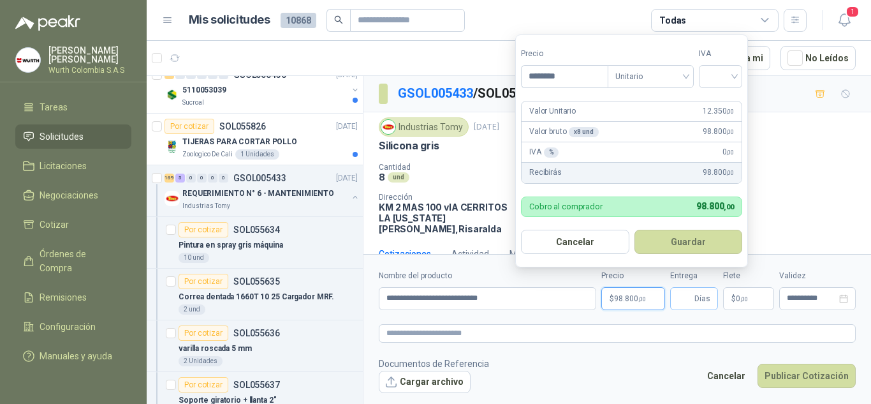
type input "********"
click at [689, 296] on input "Entrega" at bounding box center [685, 299] width 14 height 22
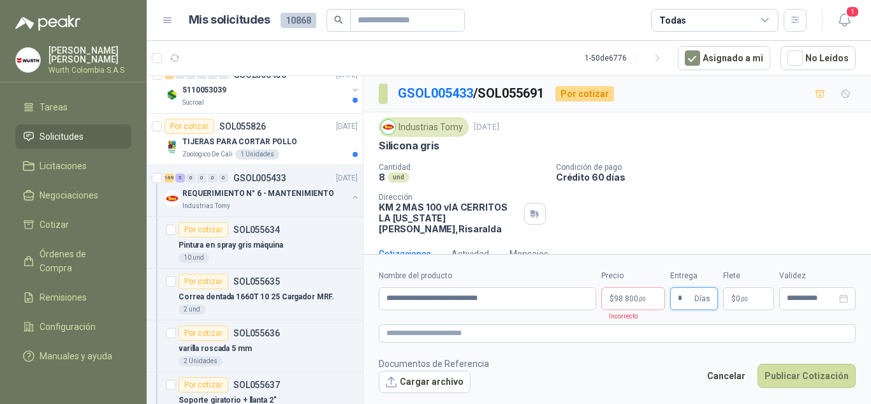
type input "*"
click at [637, 298] on span "98.800 ,00" at bounding box center [630, 299] width 32 height 8
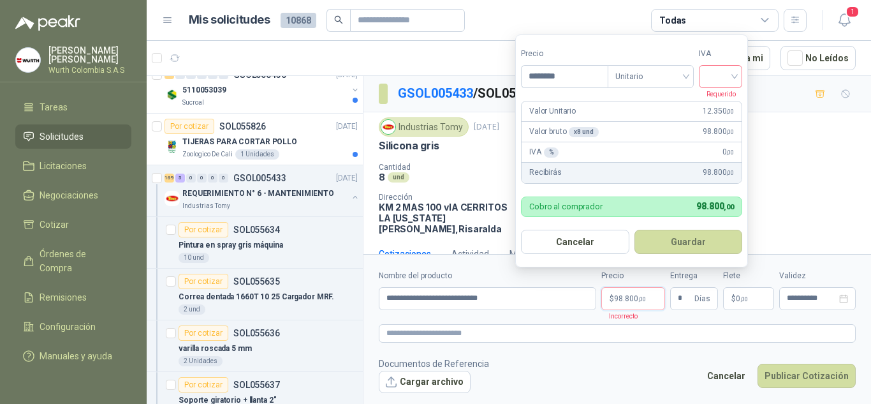
click at [735, 76] on input "search" at bounding box center [721, 75] width 28 height 19
click at [735, 98] on div "19%" at bounding box center [723, 102] width 39 height 20
click at [691, 242] on button "Guardar" at bounding box center [691, 242] width 110 height 24
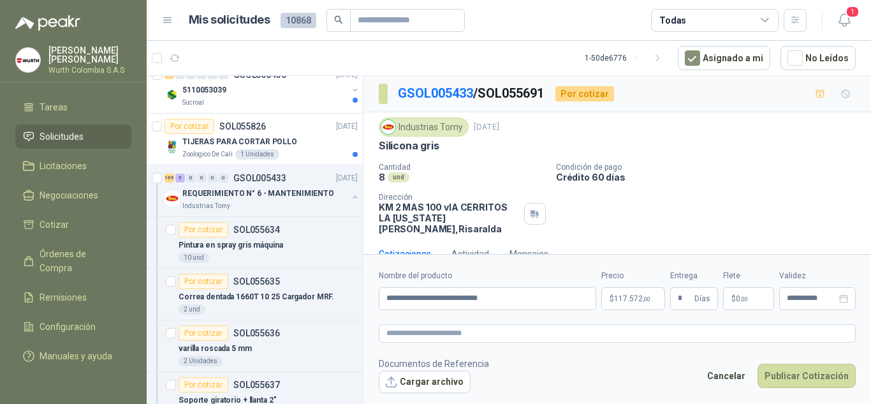
click at [762, 163] on p "Condición de pago" at bounding box center [711, 167] width 310 height 9
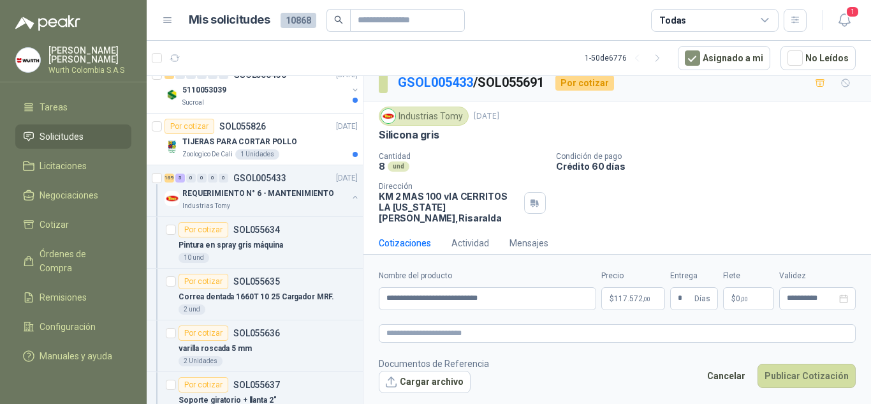
scroll to position [14, 0]
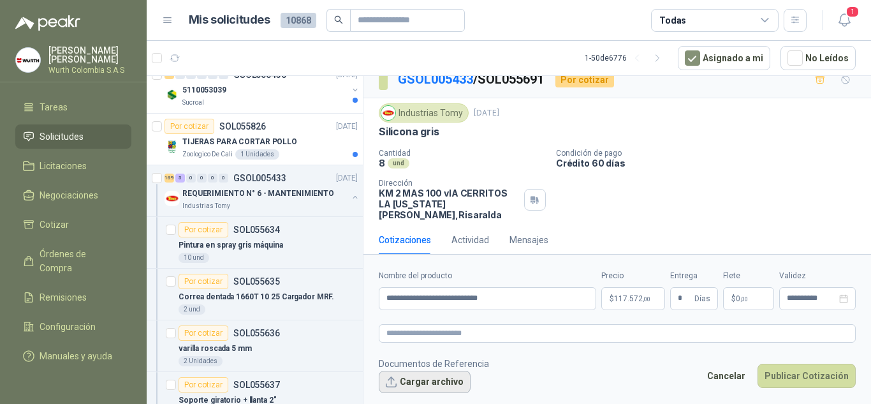
click at [415, 383] on button "Cargar archivo" at bounding box center [425, 382] width 92 height 23
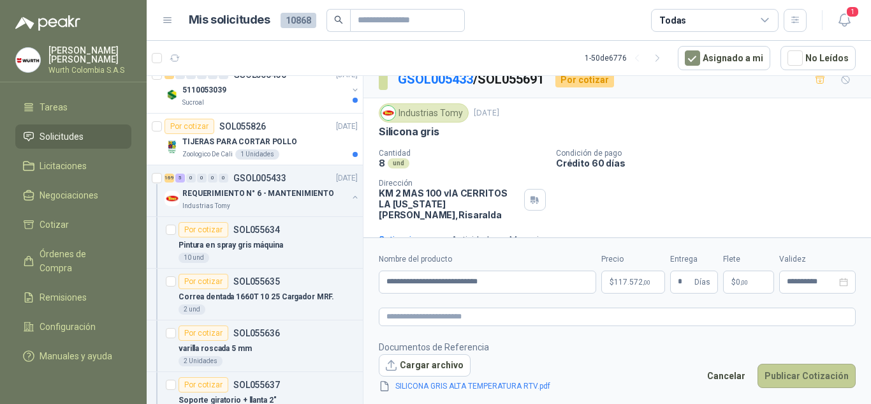
click at [829, 373] on button "Publicar Cotización" at bounding box center [807, 376] width 98 height 24
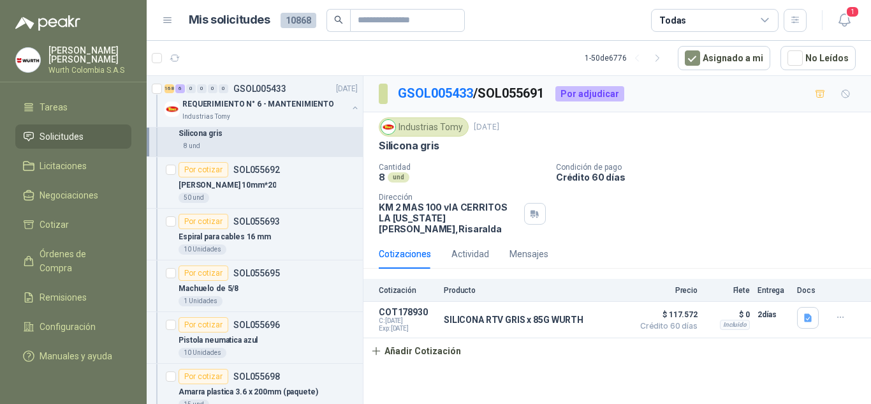
scroll to position [4847, 0]
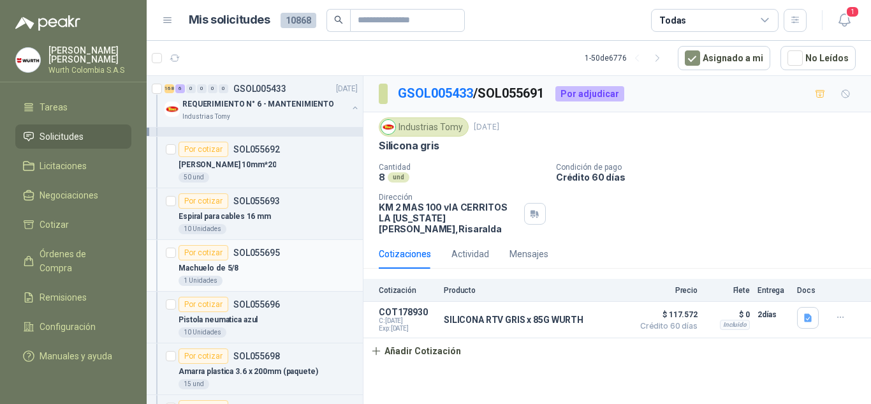
click at [204, 256] on div "Por cotizar" at bounding box center [204, 252] width 50 height 15
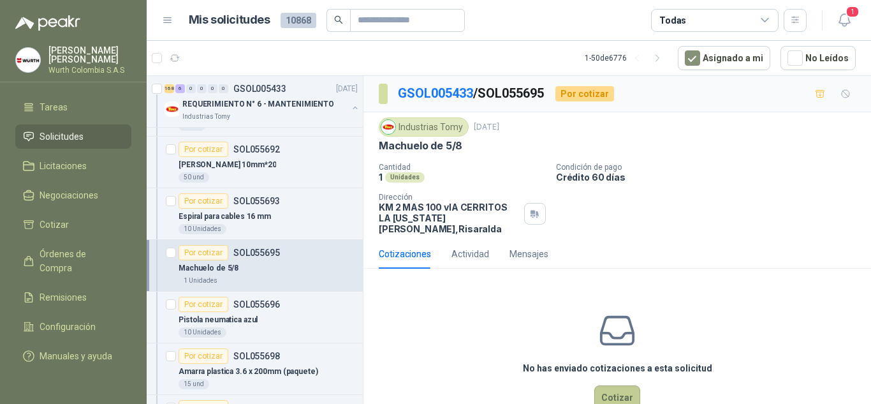
click at [617, 392] on button "Cotizar" at bounding box center [617, 397] width 46 height 24
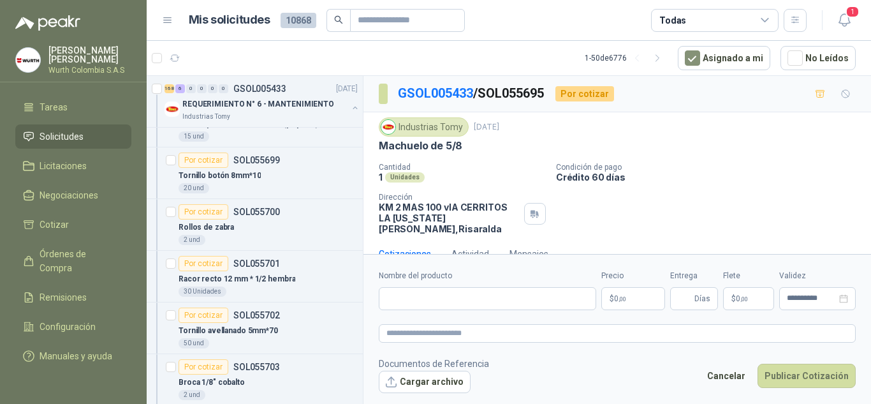
scroll to position [5103, 0]
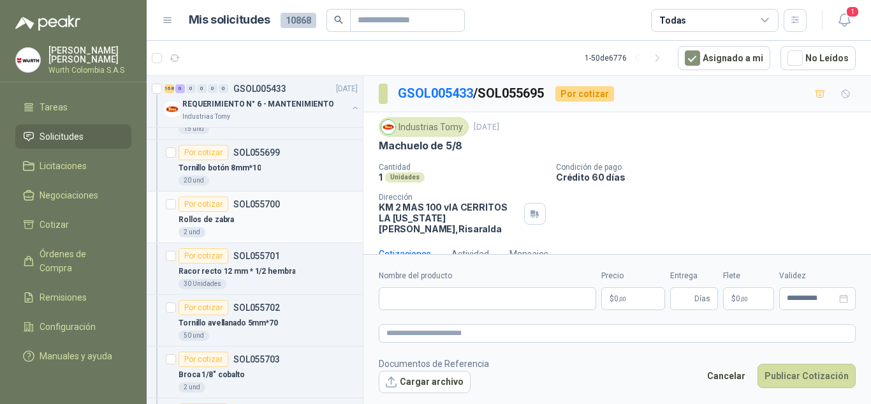
click at [209, 204] on div "Por cotizar" at bounding box center [204, 203] width 50 height 15
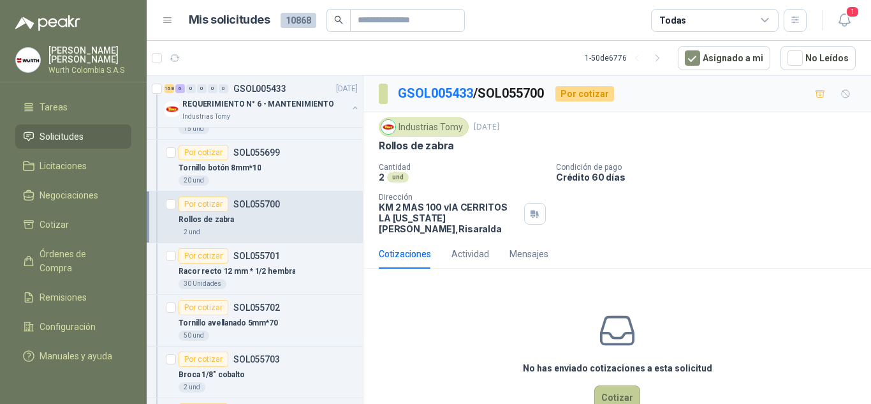
click at [605, 388] on button "Cotizar" at bounding box center [617, 397] width 46 height 24
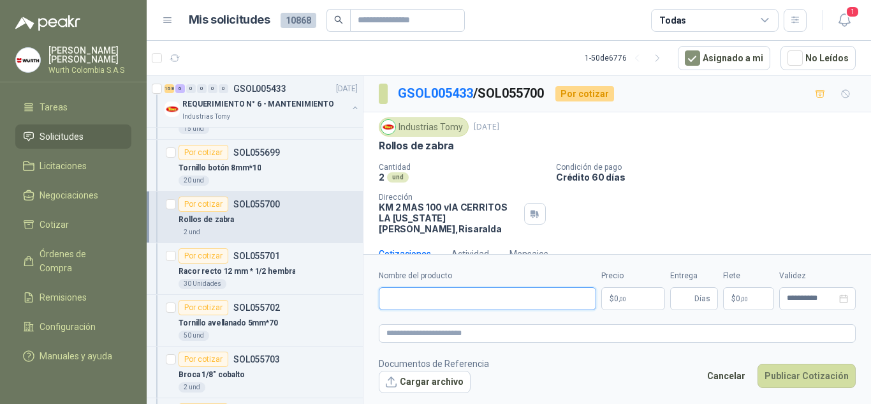
click at [452, 294] on input "Nombre del producto" at bounding box center [487, 298] width 217 height 23
type input "**********"
click at [631, 299] on p "$ 0 ,00" at bounding box center [633, 298] width 64 height 23
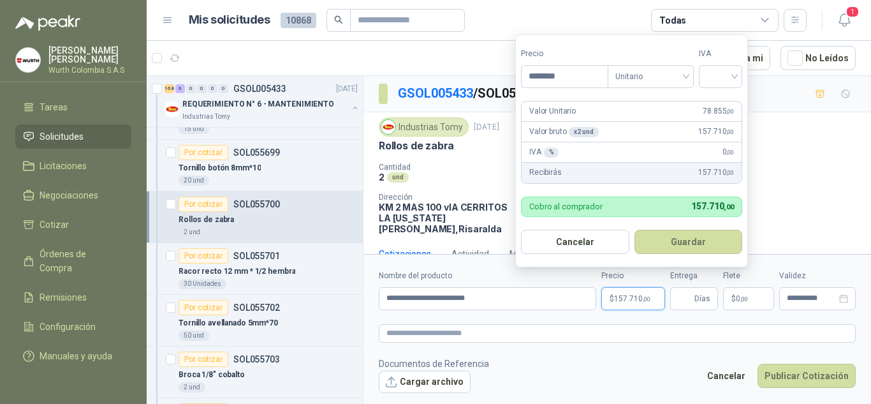
type input "********"
click at [730, 78] on input "search" at bounding box center [721, 75] width 28 height 19
click at [730, 102] on div "19%" at bounding box center [724, 103] width 24 height 14
drag, startPoint x: 708, startPoint y: 246, endPoint x: 706, endPoint y: 195, distance: 51.1
click at [708, 244] on button "Guardar" at bounding box center [691, 242] width 110 height 24
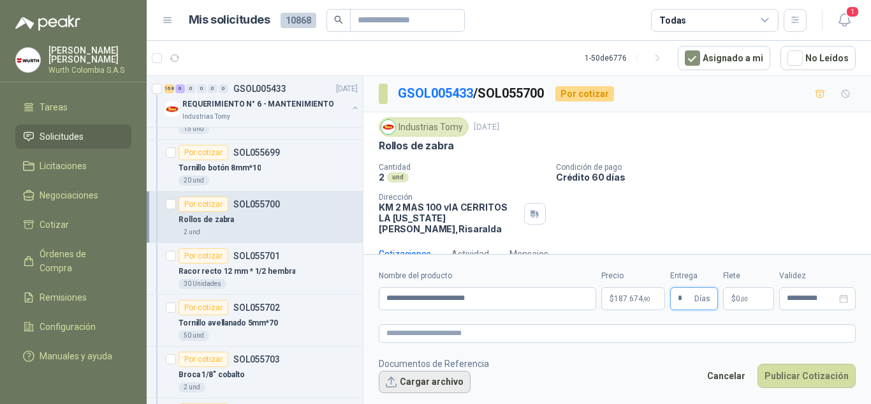
type input "*"
click at [449, 383] on button "Cargar archivo" at bounding box center [425, 382] width 92 height 23
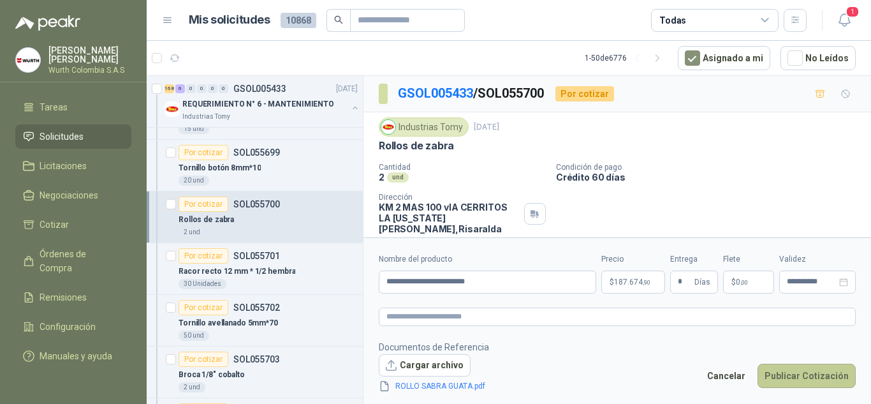
click at [813, 373] on button "Publicar Cotización" at bounding box center [807, 376] width 98 height 24
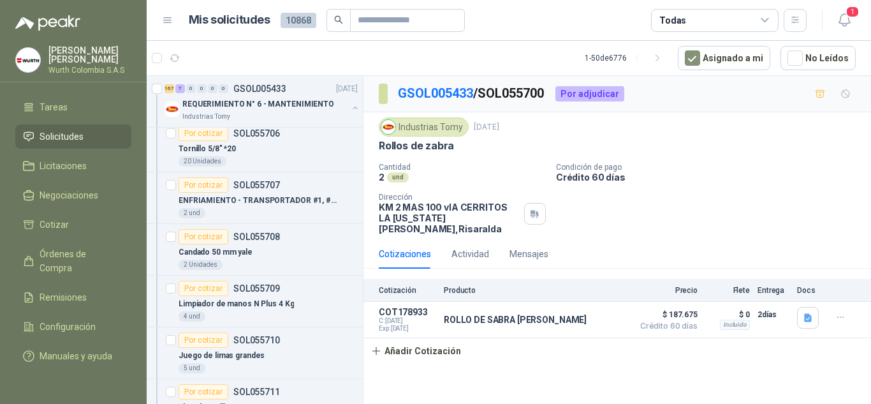
scroll to position [5485, 0]
click at [205, 283] on div "Por cotizar" at bounding box center [204, 286] width 50 height 15
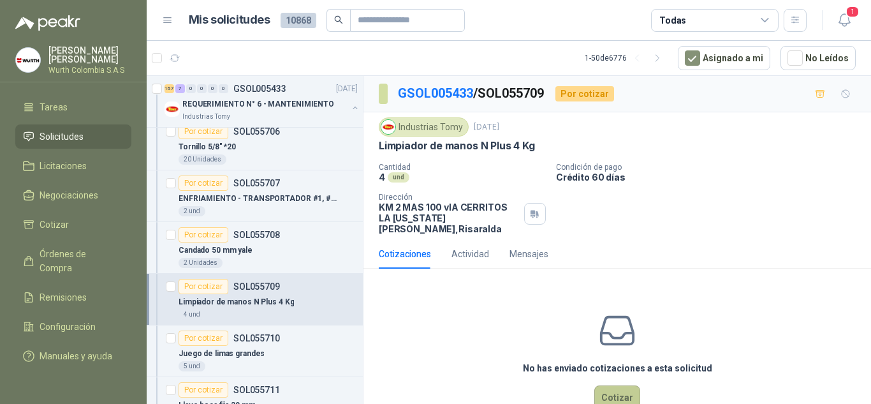
click at [615, 385] on button "Cotizar" at bounding box center [617, 397] width 46 height 24
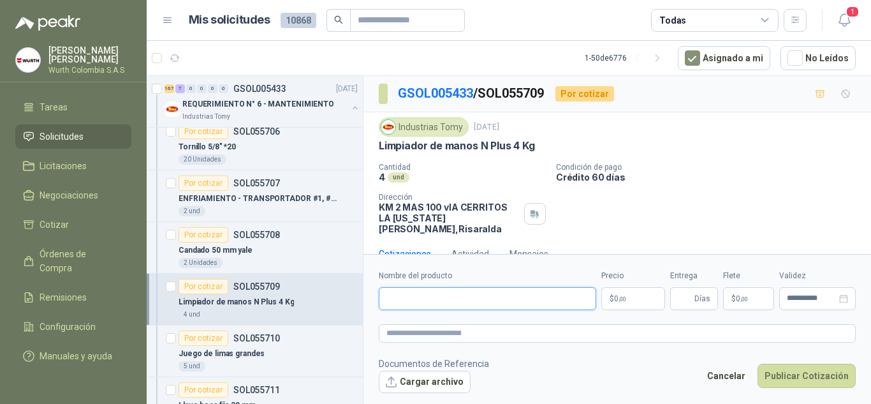
click at [456, 293] on input "Nombre del producto" at bounding box center [487, 298] width 217 height 23
type input "**********"
click at [625, 297] on span ",00" at bounding box center [623, 298] width 8 height 7
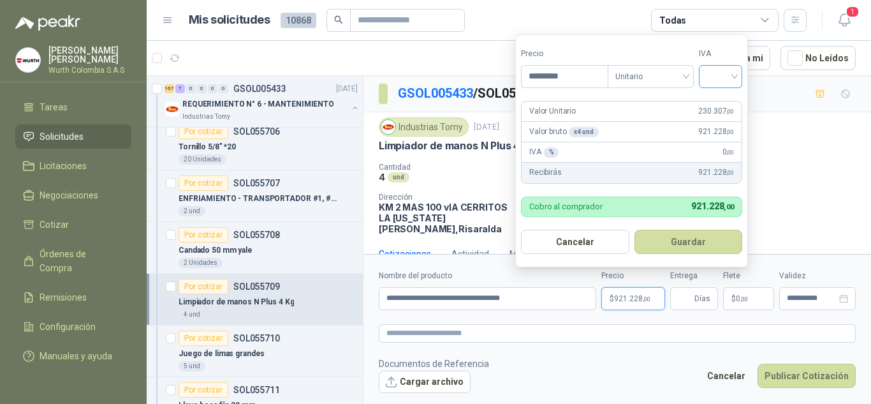
click at [741, 77] on div at bounding box center [720, 76] width 43 height 23
type input "*********"
click at [726, 109] on div "19%" at bounding box center [724, 103] width 24 height 14
click at [721, 238] on button "Guardar" at bounding box center [691, 242] width 110 height 24
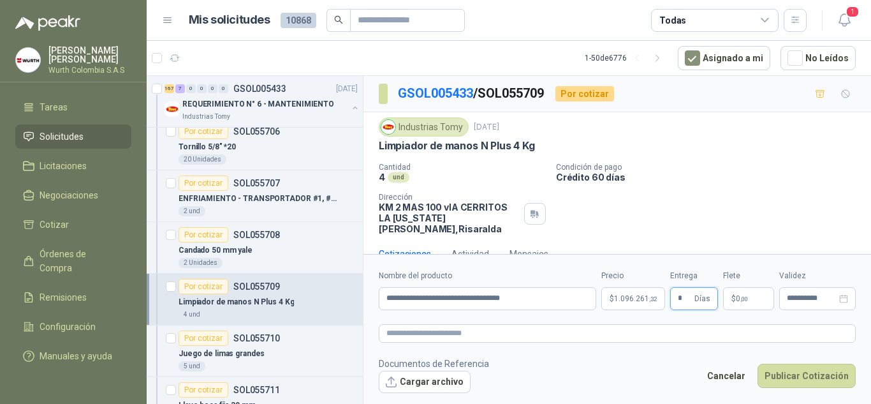
type input "*"
click at [743, 166] on p "Condición de pago" at bounding box center [711, 167] width 310 height 9
click at [428, 383] on button "Cargar archivo" at bounding box center [425, 382] width 92 height 23
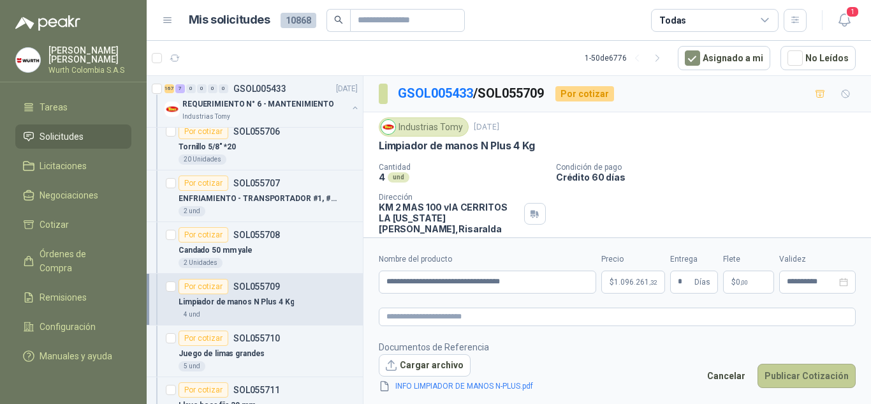
click at [822, 378] on button "Publicar Cotización" at bounding box center [807, 376] width 98 height 24
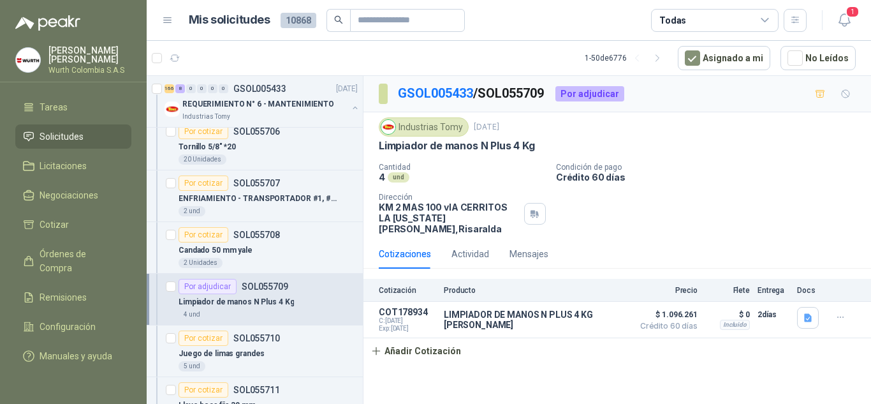
scroll to position [5549, 0]
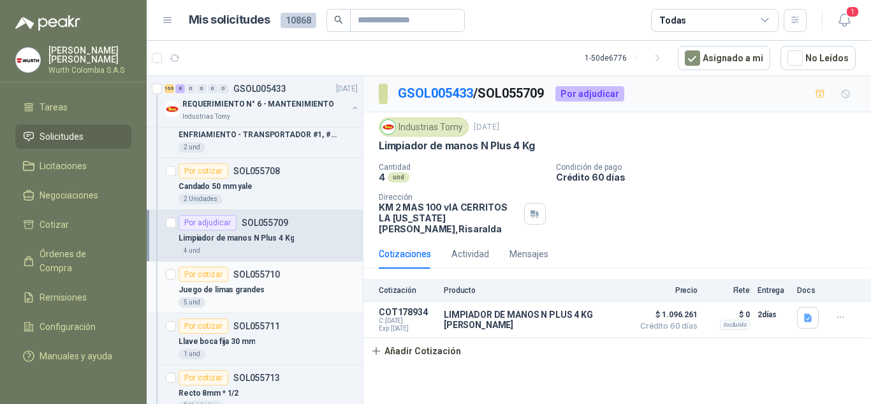
click at [220, 273] on div "Por cotizar" at bounding box center [204, 274] width 50 height 15
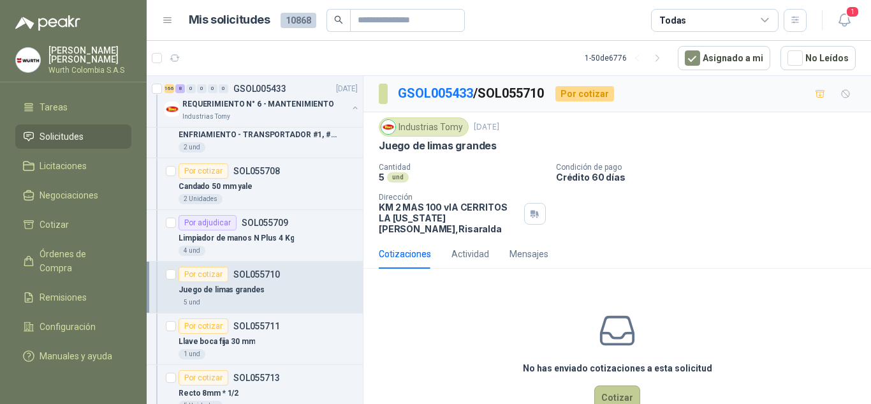
click at [613, 385] on button "Cotizar" at bounding box center [617, 397] width 46 height 24
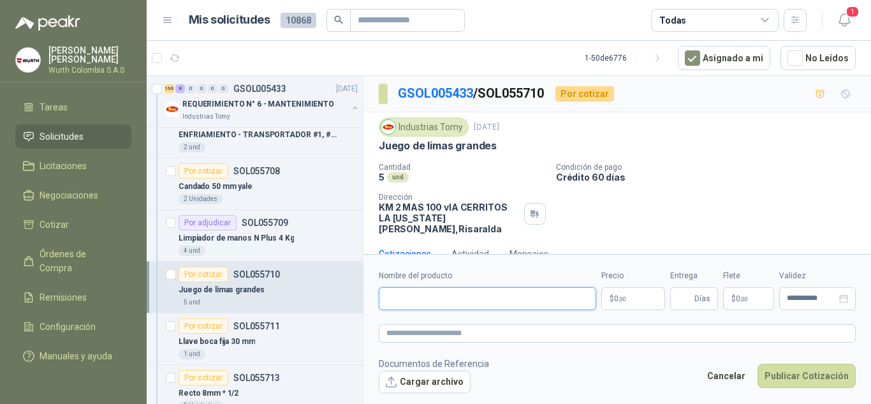
click at [482, 304] on input "Nombre del producto" at bounding box center [487, 298] width 217 height 23
type input "**********"
click at [624, 300] on span ",00" at bounding box center [623, 298] width 8 height 7
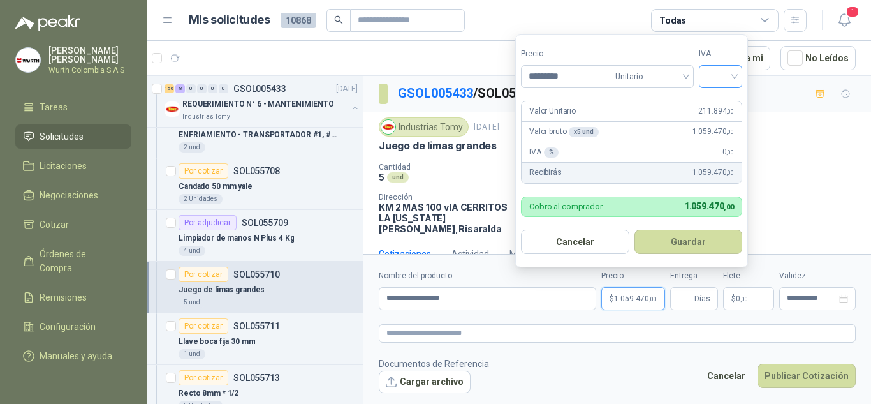
type input "*********"
click at [733, 80] on input "search" at bounding box center [721, 75] width 28 height 19
click at [727, 99] on div "19%" at bounding box center [724, 103] width 24 height 14
click at [693, 246] on button "Guardar" at bounding box center [691, 242] width 110 height 24
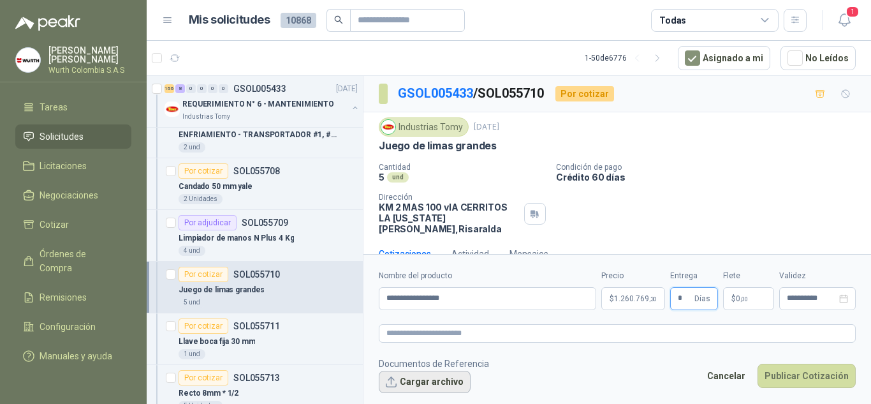
type input "*"
click at [411, 383] on button "Cargar archivo" at bounding box center [425, 382] width 92 height 23
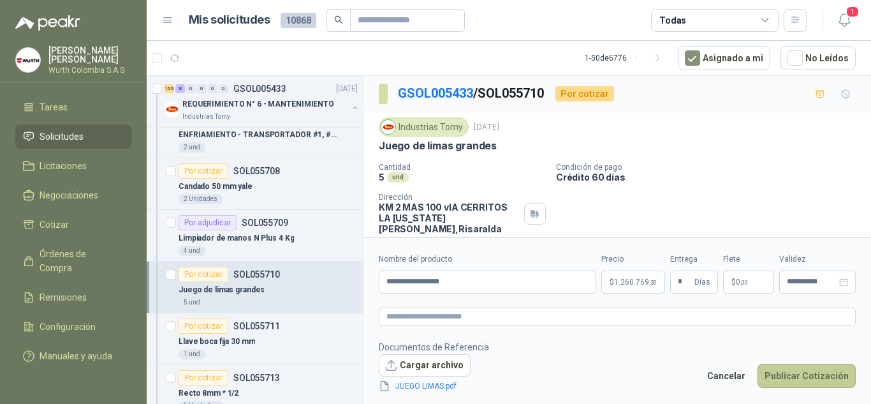
click at [785, 371] on button "Publicar Cotización" at bounding box center [807, 376] width 98 height 24
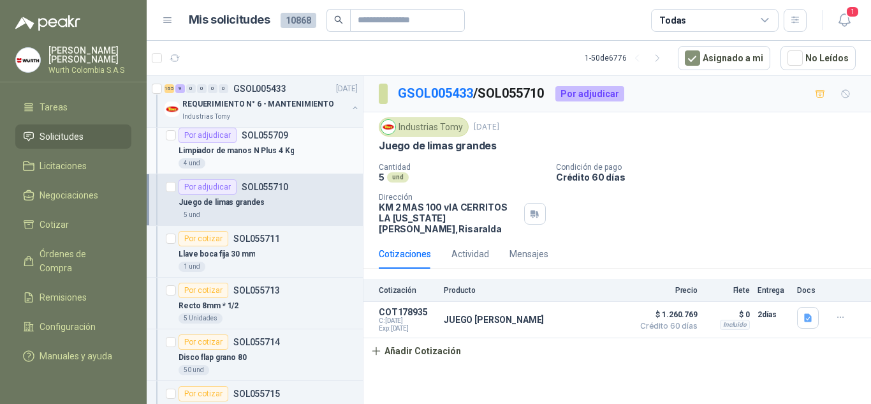
scroll to position [5677, 0]
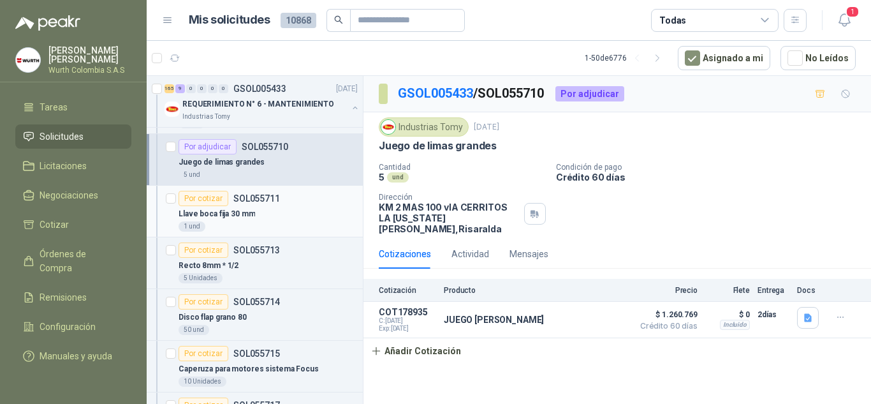
click at [206, 196] on div "Por cotizar" at bounding box center [204, 198] width 50 height 15
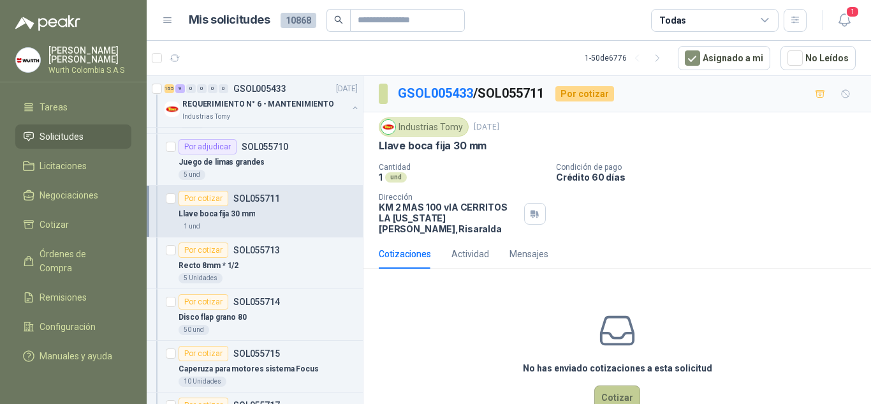
click at [620, 385] on button "Cotizar" at bounding box center [617, 397] width 46 height 24
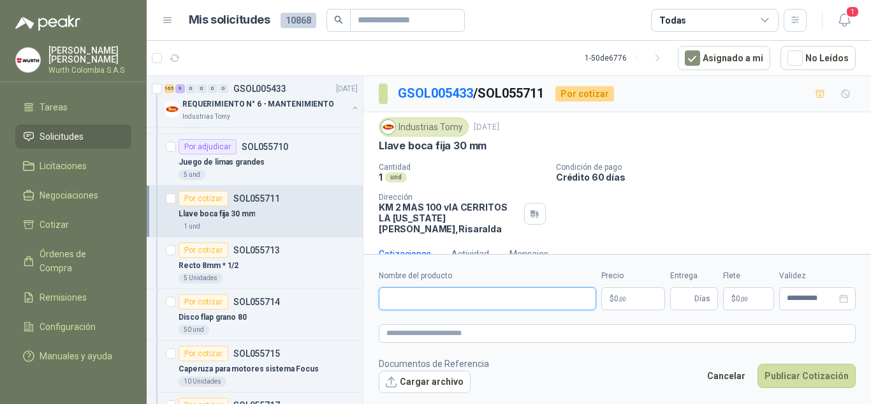
click at [466, 298] on input "Nombre del producto" at bounding box center [487, 298] width 217 height 23
type input "**********"
click at [645, 292] on p "$ 0 ,00" at bounding box center [633, 298] width 64 height 23
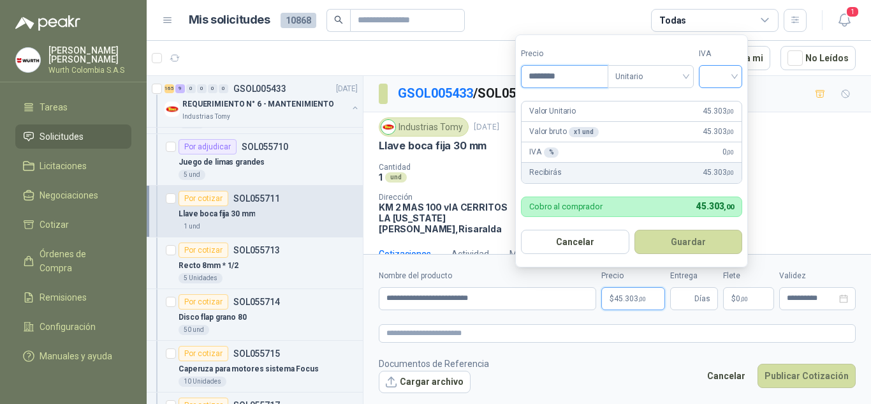
type input "********"
click at [735, 80] on input "search" at bounding box center [721, 75] width 28 height 19
click at [728, 99] on div "19%" at bounding box center [724, 103] width 24 height 14
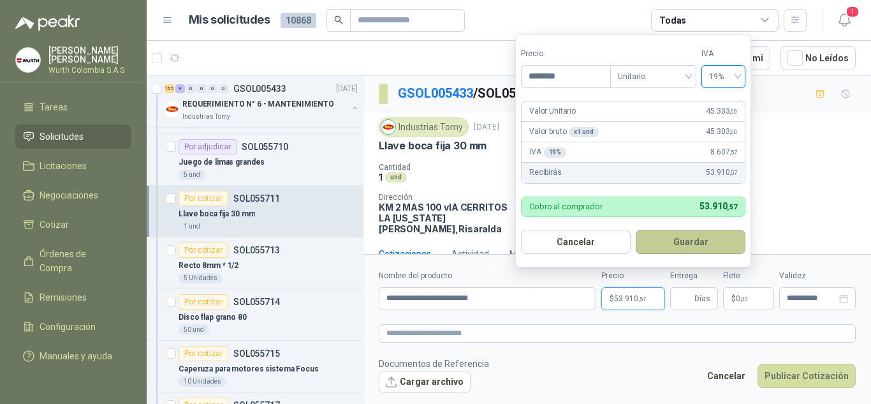
click at [677, 249] on button "Guardar" at bounding box center [691, 242] width 110 height 24
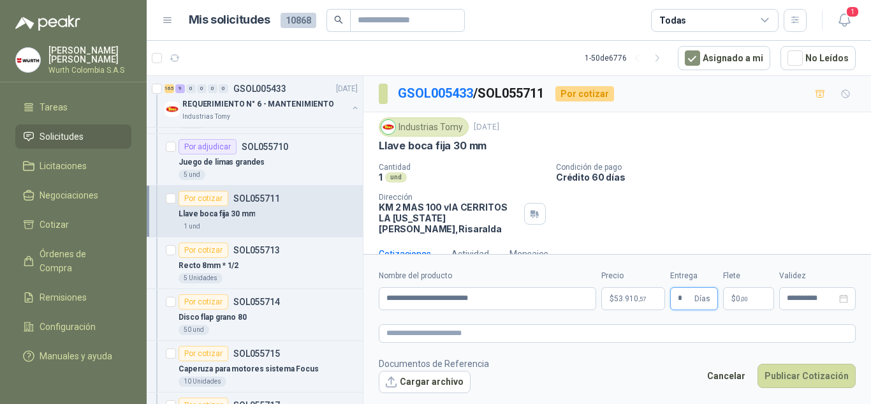
type input "*"
click at [779, 203] on div "Cantidad 1 und Condición de pago Crédito 60 días Dirección KM 2 MAS 100 vIA CE…" at bounding box center [617, 198] width 477 height 71
click at [777, 378] on button "Publicar Cotización" at bounding box center [807, 376] width 98 height 24
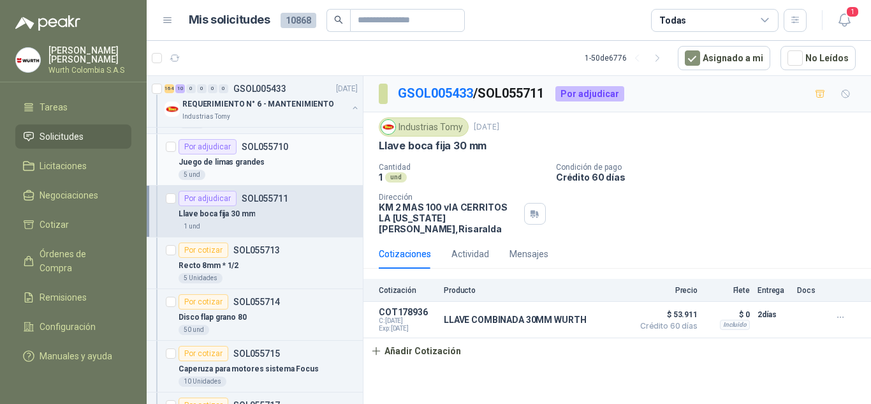
scroll to position [5740, 0]
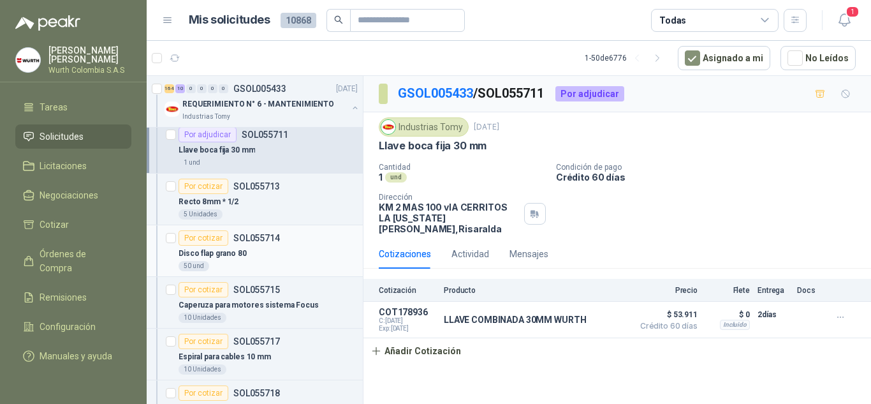
click at [214, 235] on div "Por cotizar" at bounding box center [204, 237] width 50 height 15
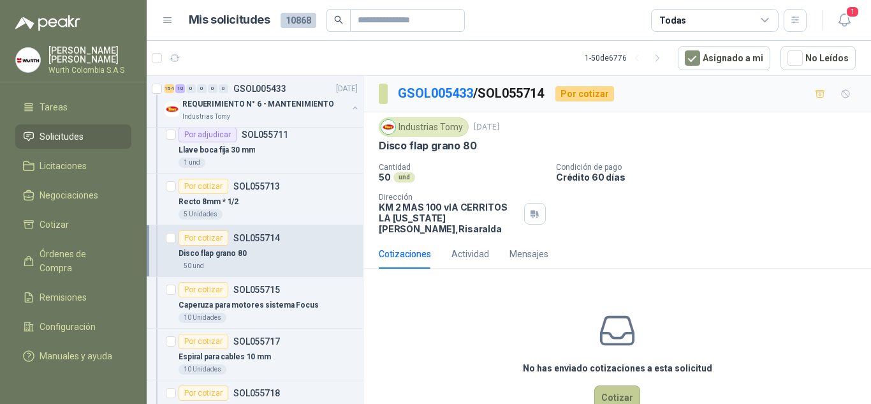
click at [622, 396] on button "Cotizar" at bounding box center [617, 397] width 46 height 24
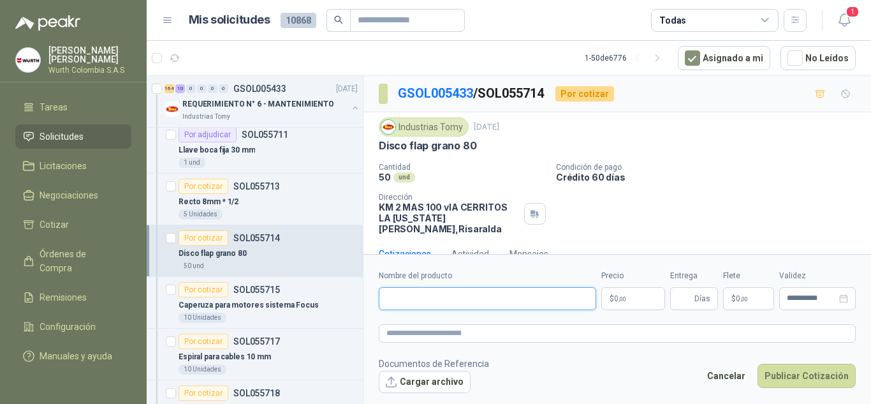
click at [474, 298] on input "Nombre del producto" at bounding box center [487, 298] width 217 height 23
type input "**********"
click at [625, 302] on span ",00" at bounding box center [623, 298] width 8 height 7
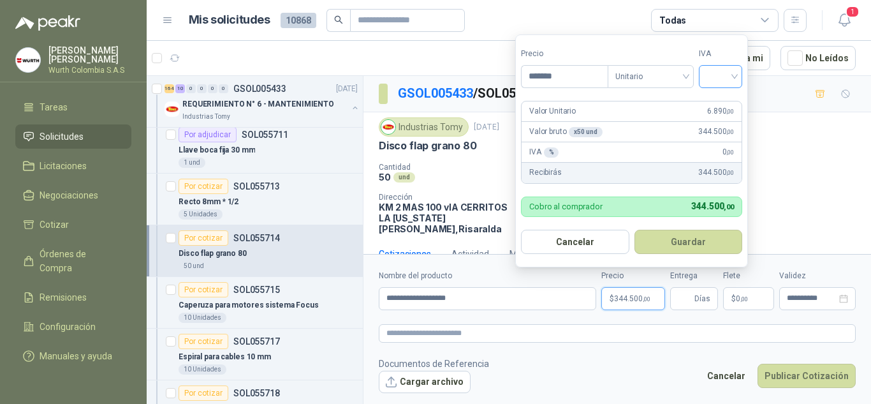
click at [741, 74] on div at bounding box center [720, 76] width 43 height 23
type input "*******"
click at [733, 94] on div "19%" at bounding box center [723, 102] width 39 height 20
click at [672, 240] on button "Guardar" at bounding box center [691, 242] width 110 height 24
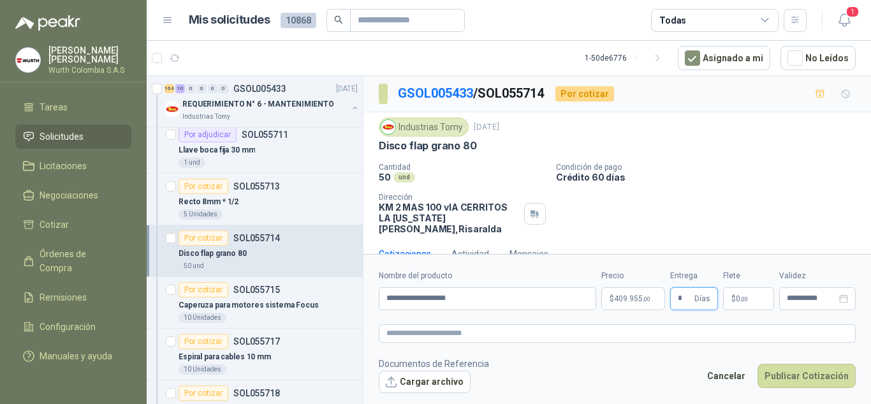
scroll to position [14, 0]
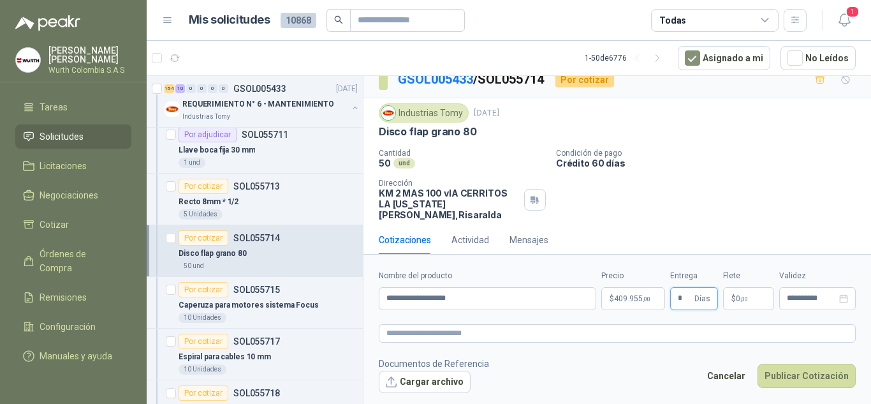
type input "*"
click at [741, 161] on p "Crédito 60 días" at bounding box center [711, 163] width 310 height 11
click at [808, 383] on button "Publicar Cotización" at bounding box center [807, 376] width 98 height 24
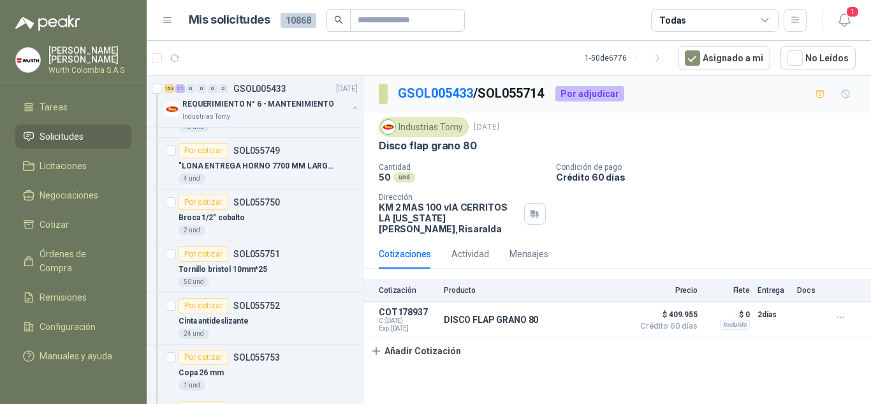
scroll to position [7462, 0]
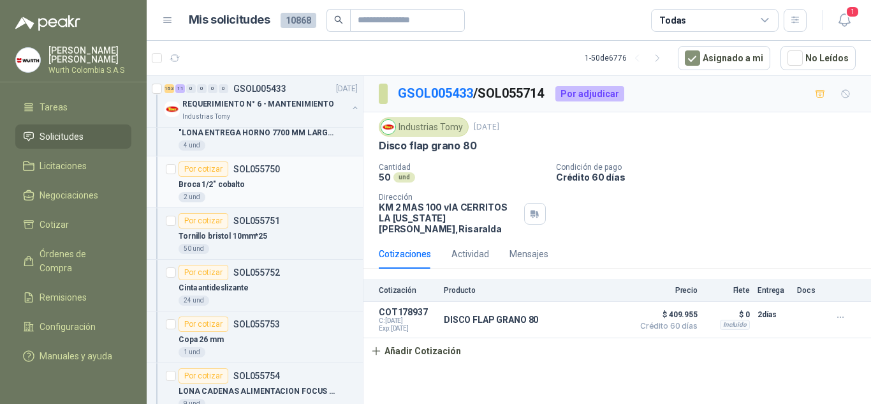
click at [210, 166] on div "Por cotizar" at bounding box center [204, 168] width 50 height 15
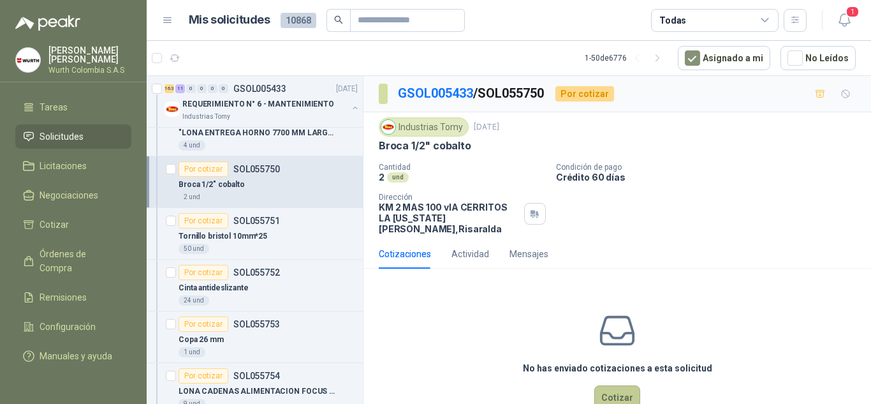
click at [603, 385] on button "Cotizar" at bounding box center [617, 397] width 46 height 24
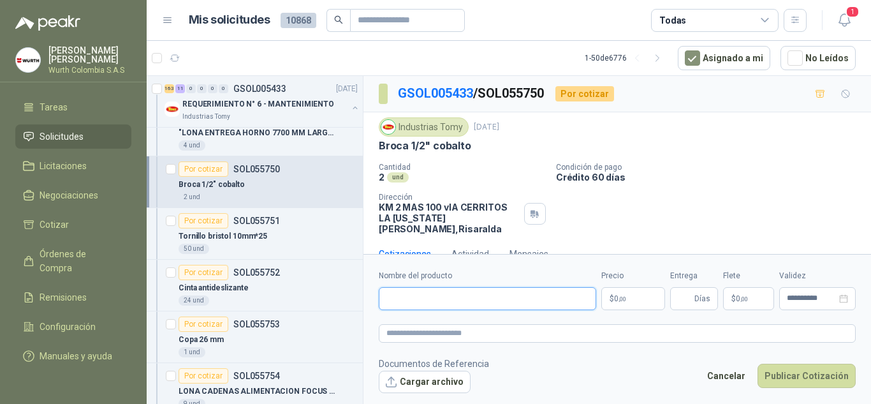
click at [517, 309] on input "Nombre del producto" at bounding box center [487, 298] width 217 height 23
type input "**********"
click at [615, 306] on p "$ 0 ,00" at bounding box center [633, 298] width 64 height 23
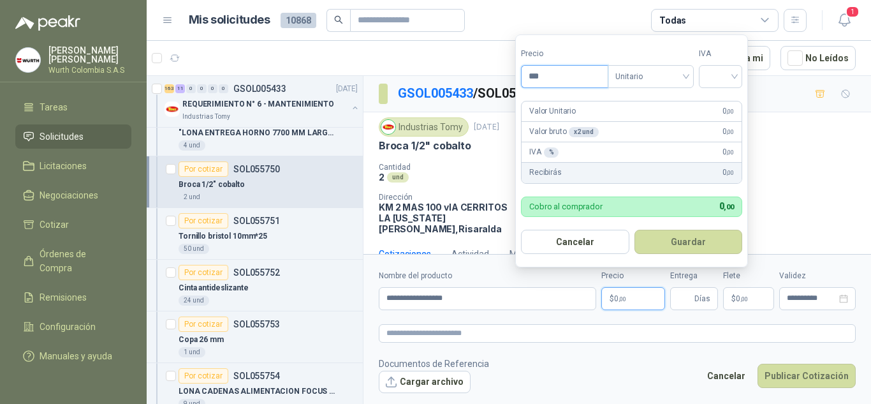
click at [570, 76] on input "***" at bounding box center [565, 77] width 86 height 22
click at [740, 72] on div at bounding box center [720, 76] width 43 height 23
type input "********"
click at [719, 99] on div "19%" at bounding box center [724, 103] width 24 height 14
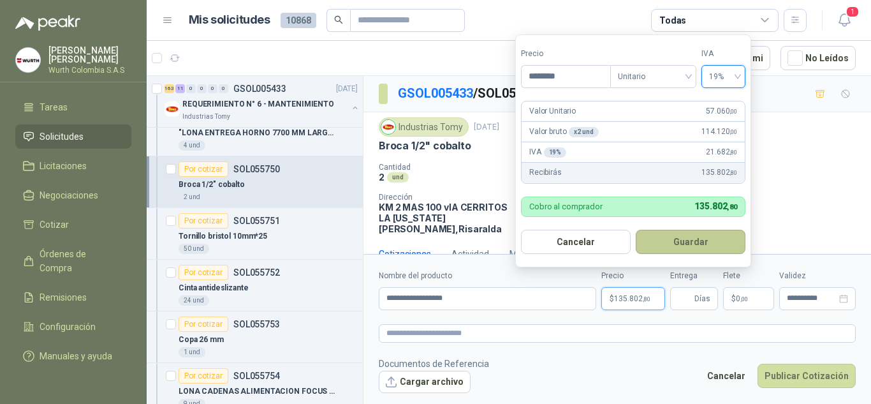
click at [681, 244] on button "Guardar" at bounding box center [691, 242] width 110 height 24
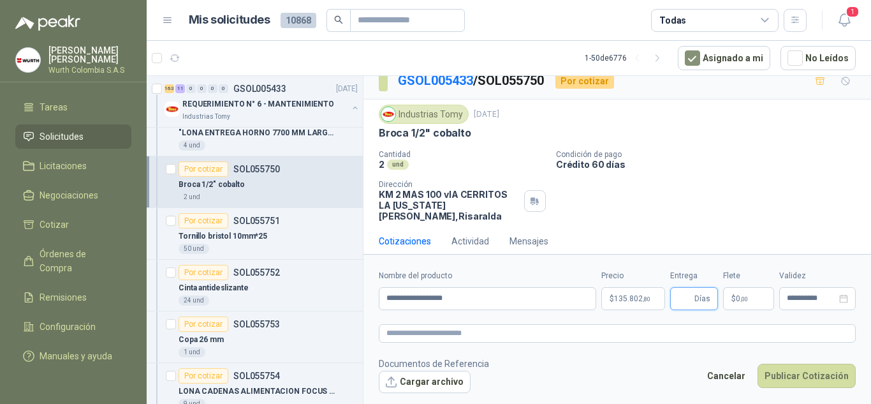
scroll to position [14, 0]
type input "*"
click at [707, 177] on div "Cantidad 2 und Condición de pago Crédito 60 días Dirección KM 2 MAS 100 vIA CE…" at bounding box center [617, 184] width 477 height 71
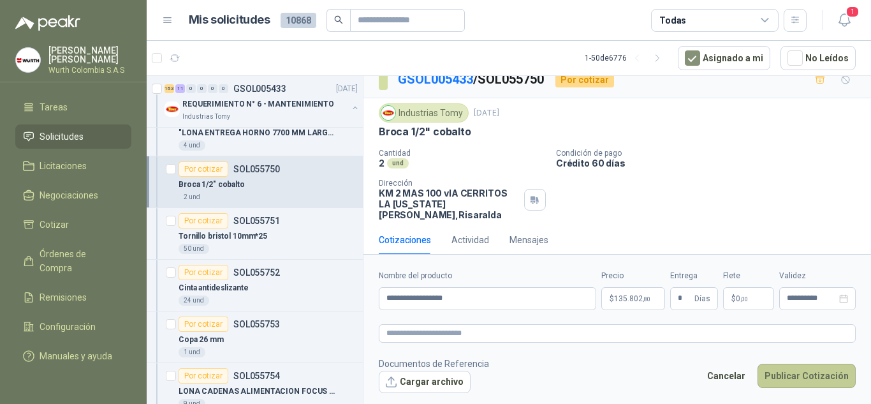
click at [823, 372] on button "Publicar Cotización" at bounding box center [807, 376] width 98 height 24
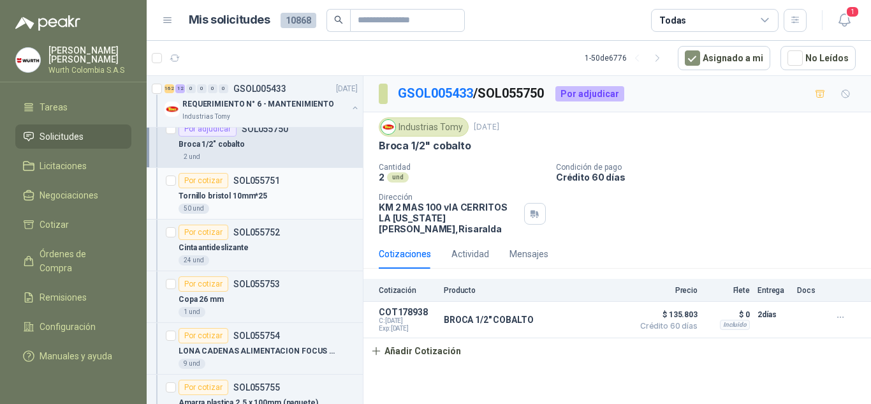
scroll to position [7526, 0]
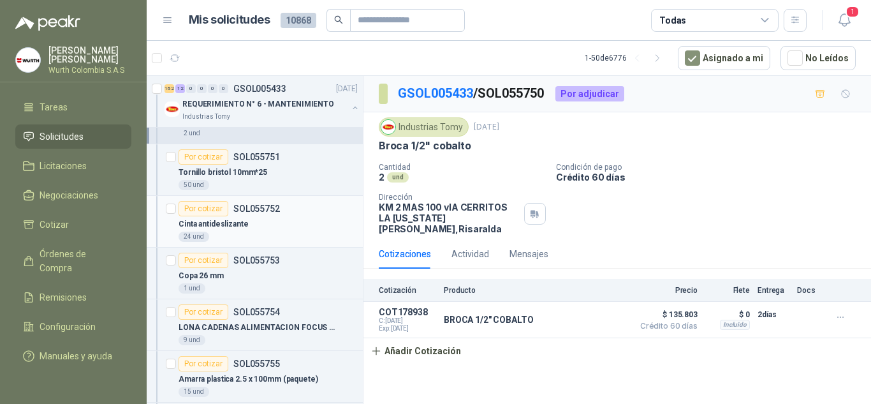
click at [201, 207] on div "Por cotizar" at bounding box center [204, 208] width 50 height 15
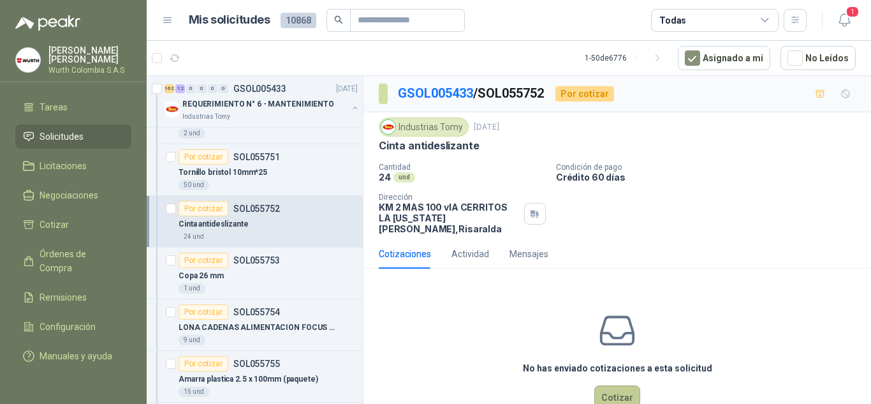
click at [621, 385] on button "Cotizar" at bounding box center [617, 397] width 46 height 24
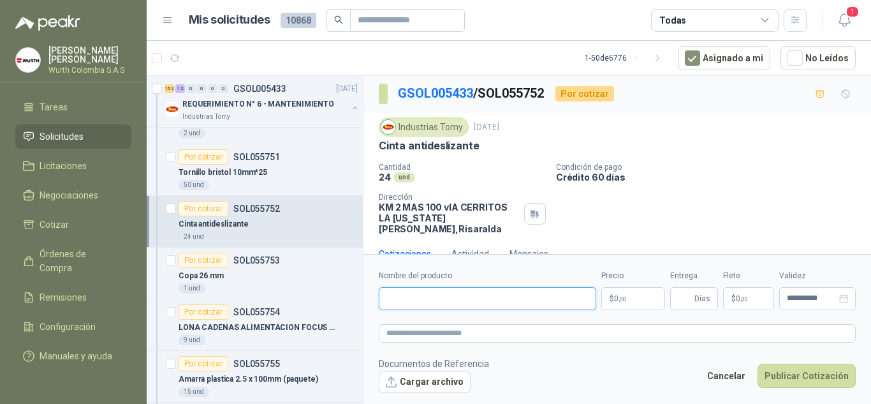
click at [487, 306] on input "Nombre del producto" at bounding box center [487, 298] width 217 height 23
type input "**********"
click at [625, 297] on span ",00" at bounding box center [623, 298] width 8 height 7
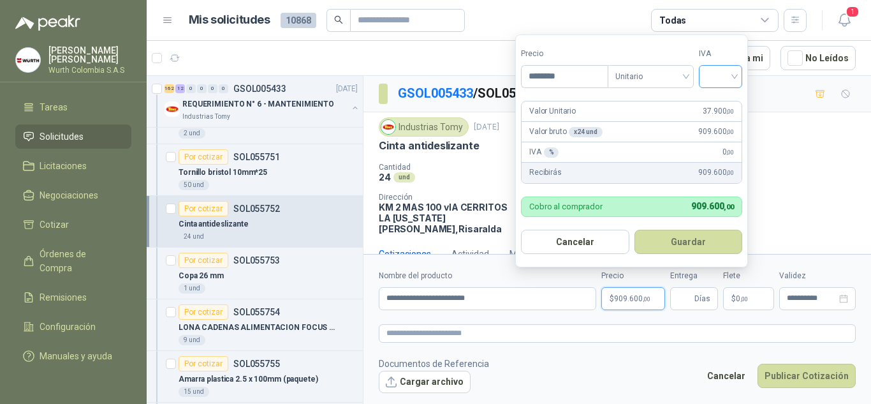
type input "********"
click at [735, 73] on input "search" at bounding box center [721, 75] width 28 height 19
click at [732, 105] on div "19%" at bounding box center [724, 103] width 24 height 14
click at [674, 240] on button "Guardar" at bounding box center [691, 242] width 110 height 24
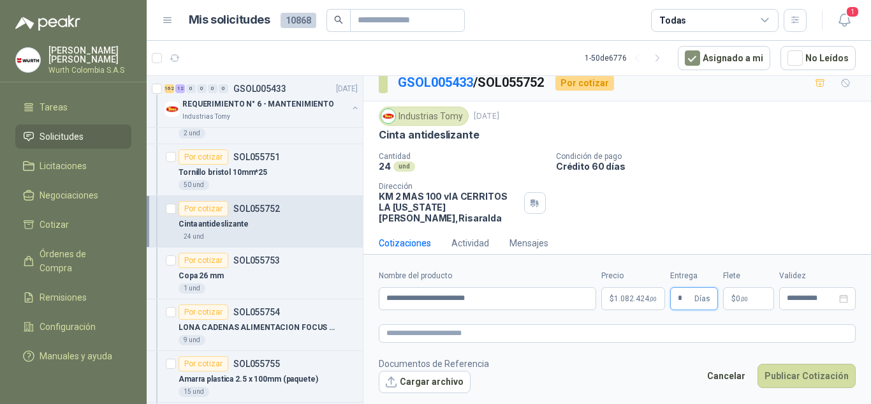
scroll to position [14, 0]
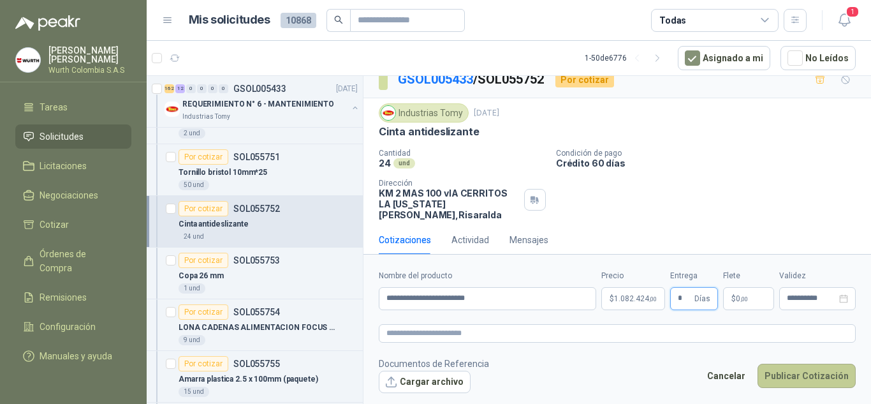
type input "*"
click at [781, 375] on button "Publicar Cotización" at bounding box center [807, 376] width 98 height 24
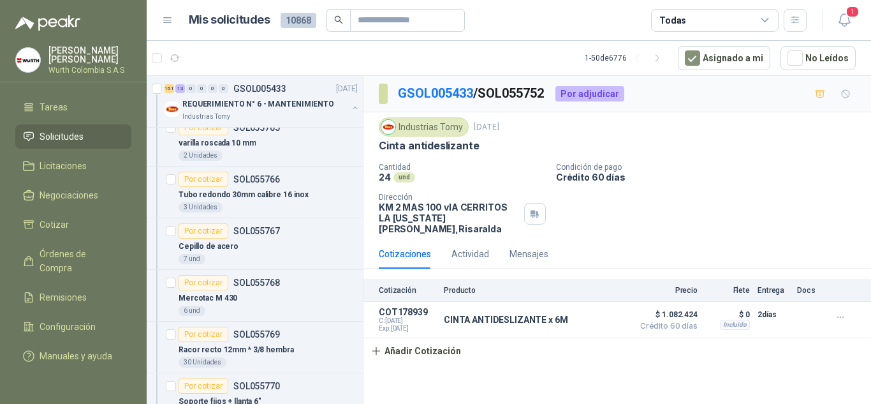
scroll to position [8228, 0]
click at [214, 233] on div "Por cotizar" at bounding box center [204, 230] width 50 height 15
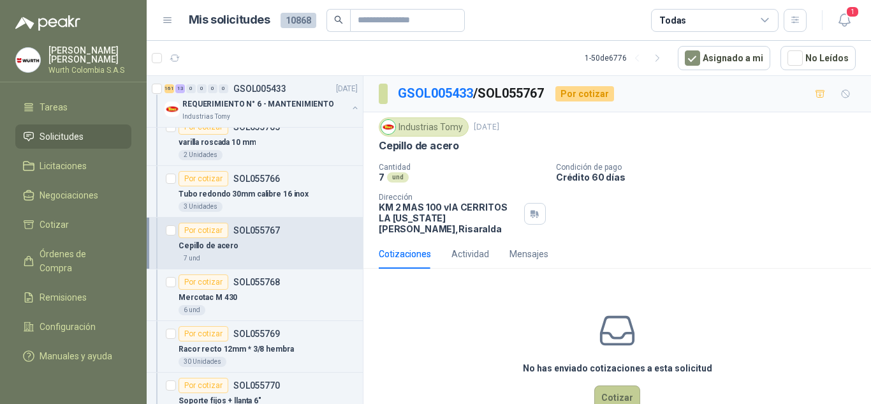
click at [612, 392] on button "Cotizar" at bounding box center [617, 397] width 46 height 24
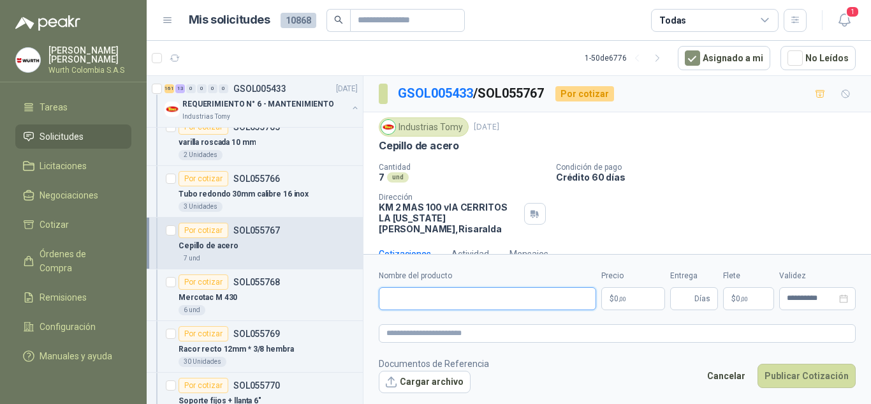
click at [472, 297] on input "Nombre del producto" at bounding box center [487, 298] width 217 height 23
type input "**********"
click at [636, 303] on p "$ 0 ,00" at bounding box center [633, 298] width 64 height 23
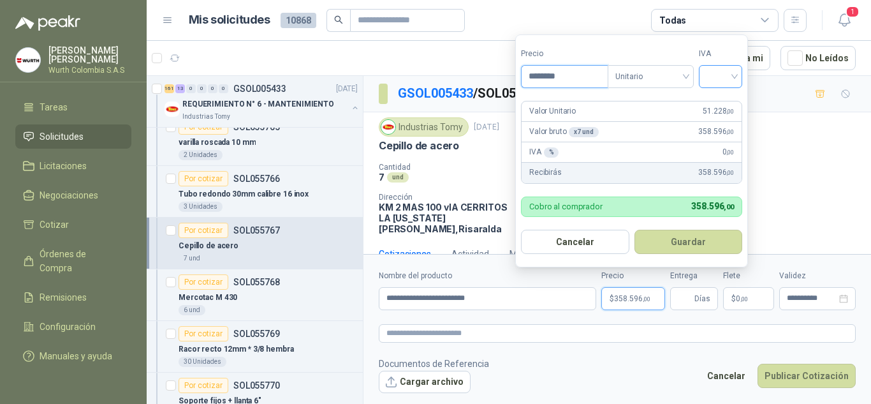
type input "********"
click at [733, 76] on input "search" at bounding box center [721, 75] width 28 height 19
click at [720, 111] on div "19%" at bounding box center [723, 102] width 39 height 20
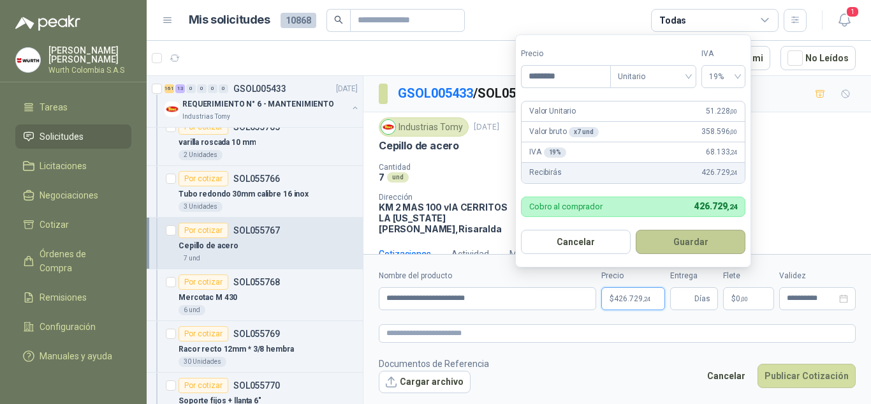
click at [696, 238] on button "Guardar" at bounding box center [691, 242] width 110 height 24
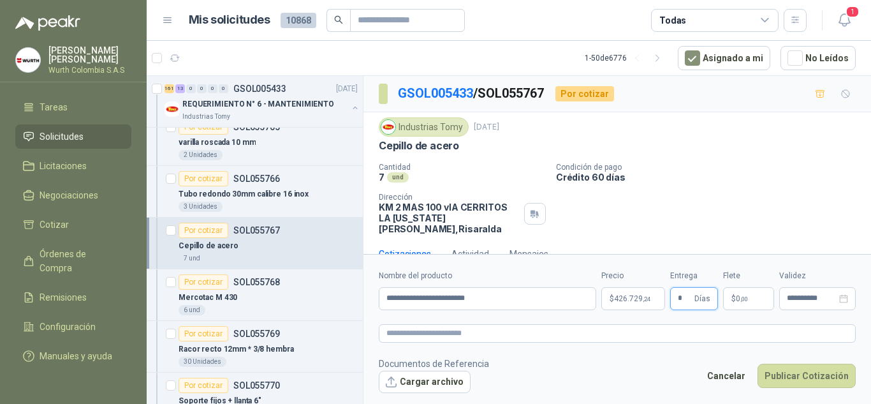
type input "*"
click at [731, 191] on div "Cantidad 7 und Condición de pago Crédito 60 días Dirección KM 2 MAS 100 vIA CE…" at bounding box center [617, 198] width 477 height 71
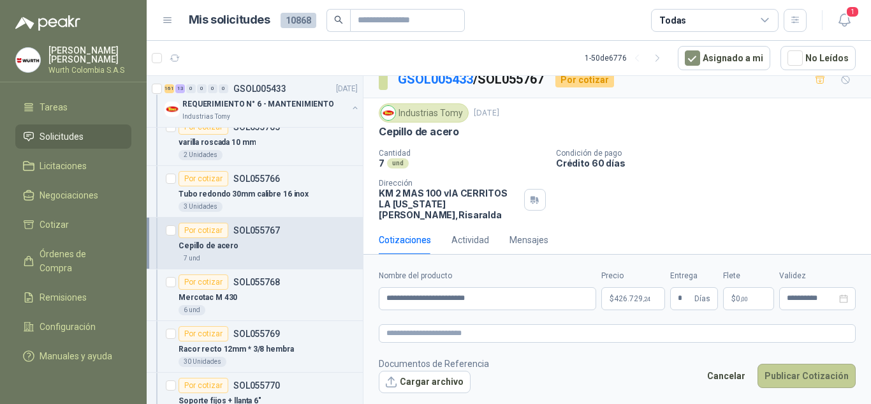
click at [835, 381] on button "Publicar Cotización" at bounding box center [807, 376] width 98 height 24
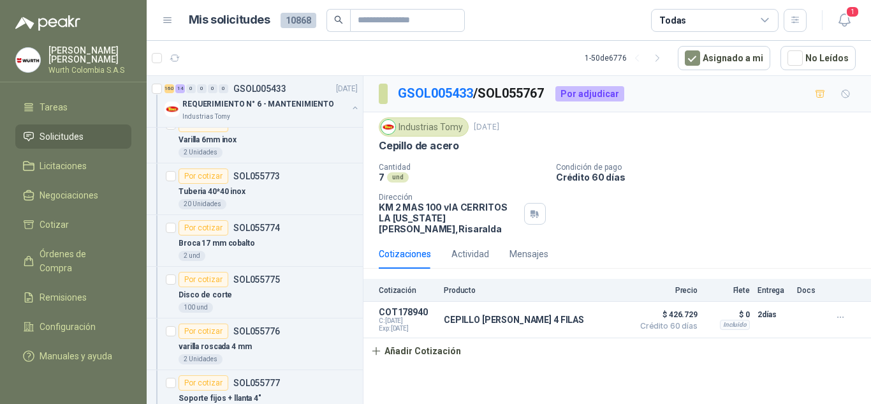
scroll to position [8611, 0]
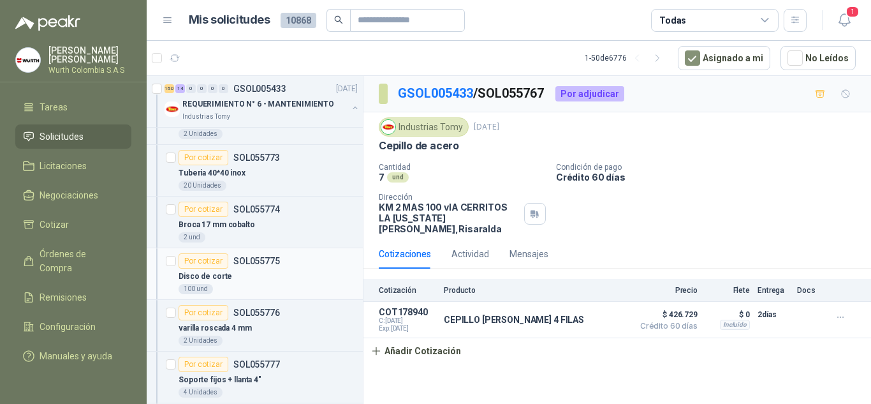
click at [205, 259] on div "Por cotizar" at bounding box center [204, 260] width 50 height 15
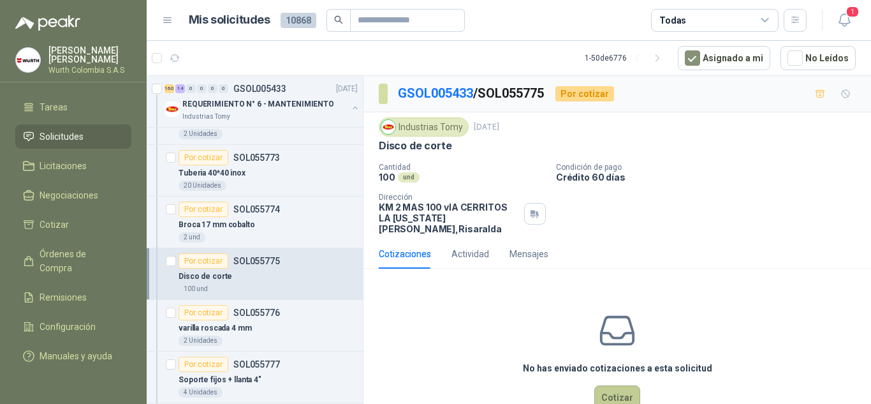
click at [614, 385] on button "Cotizar" at bounding box center [617, 397] width 46 height 24
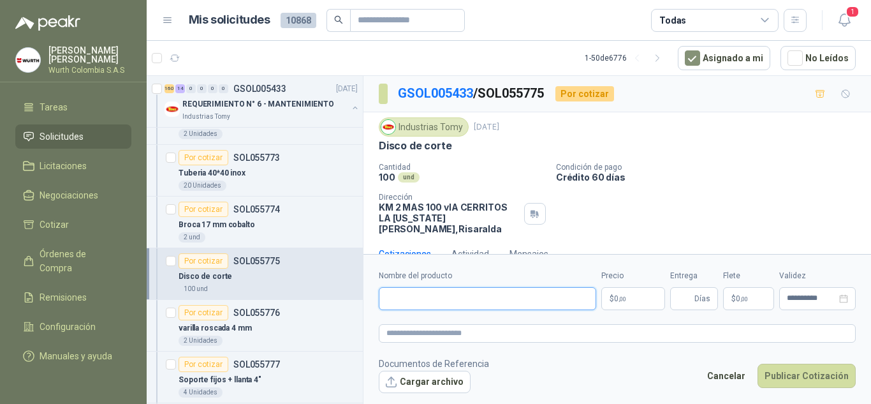
click at [494, 300] on input "Nombre del producto" at bounding box center [487, 298] width 217 height 23
type input "**********"
click at [615, 300] on span "0 ,00" at bounding box center [620, 299] width 12 height 8
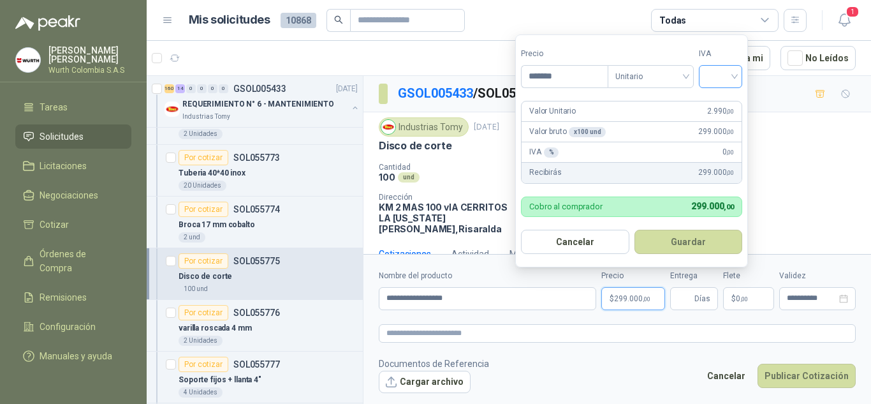
click at [739, 79] on div at bounding box center [720, 76] width 43 height 23
type input "*******"
click at [724, 105] on div "19%" at bounding box center [724, 103] width 24 height 14
click at [696, 243] on button "Guardar" at bounding box center [691, 242] width 110 height 24
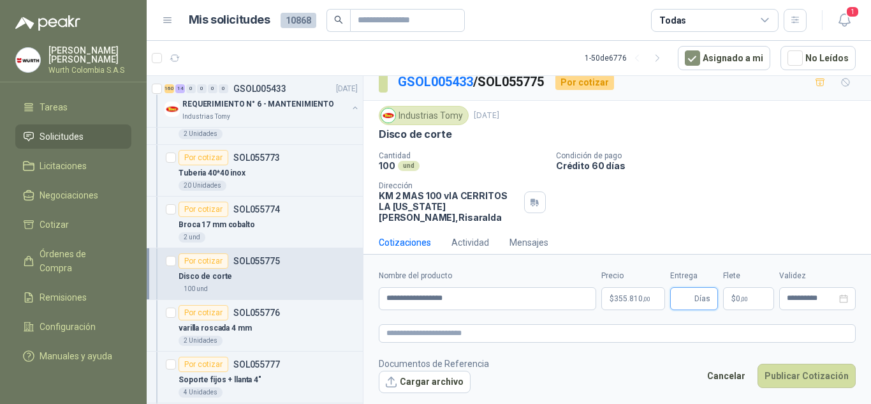
scroll to position [14, 0]
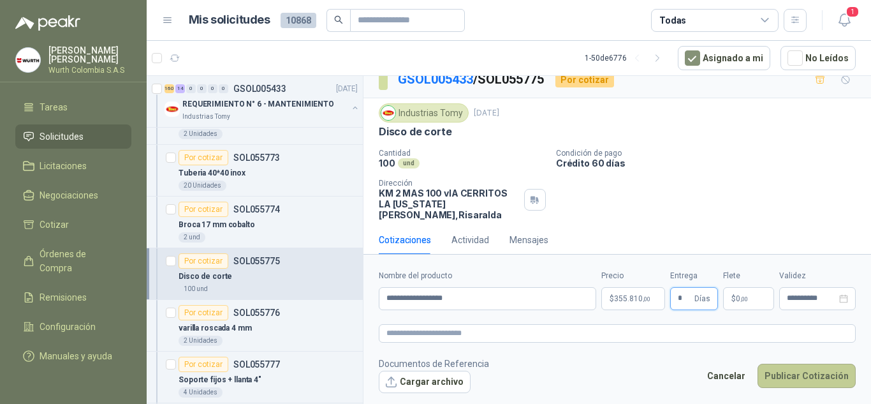
type input "*"
click at [803, 375] on button "Publicar Cotización" at bounding box center [807, 376] width 98 height 24
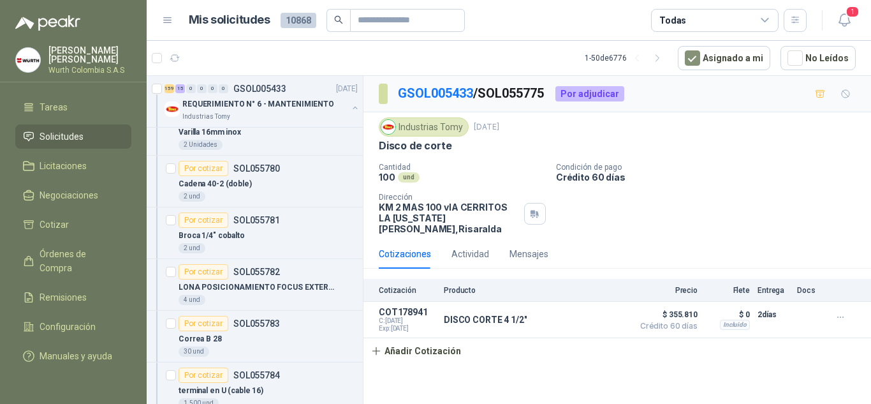
scroll to position [8993, 0]
